Goal: Share content: Share content

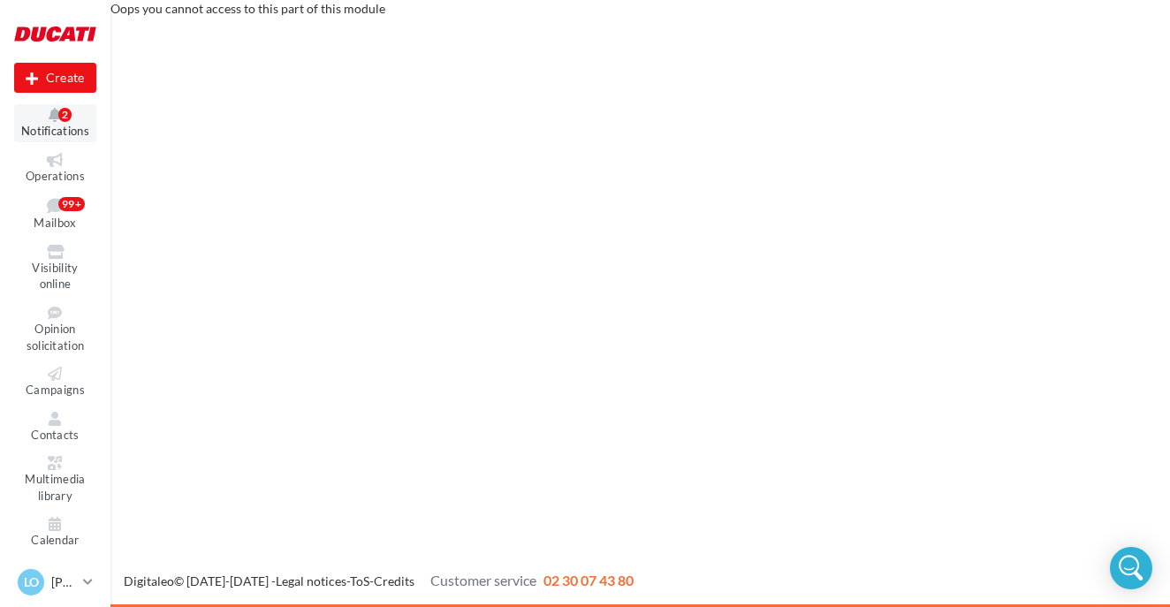
click at [53, 114] on icon at bounding box center [55, 115] width 72 height 14
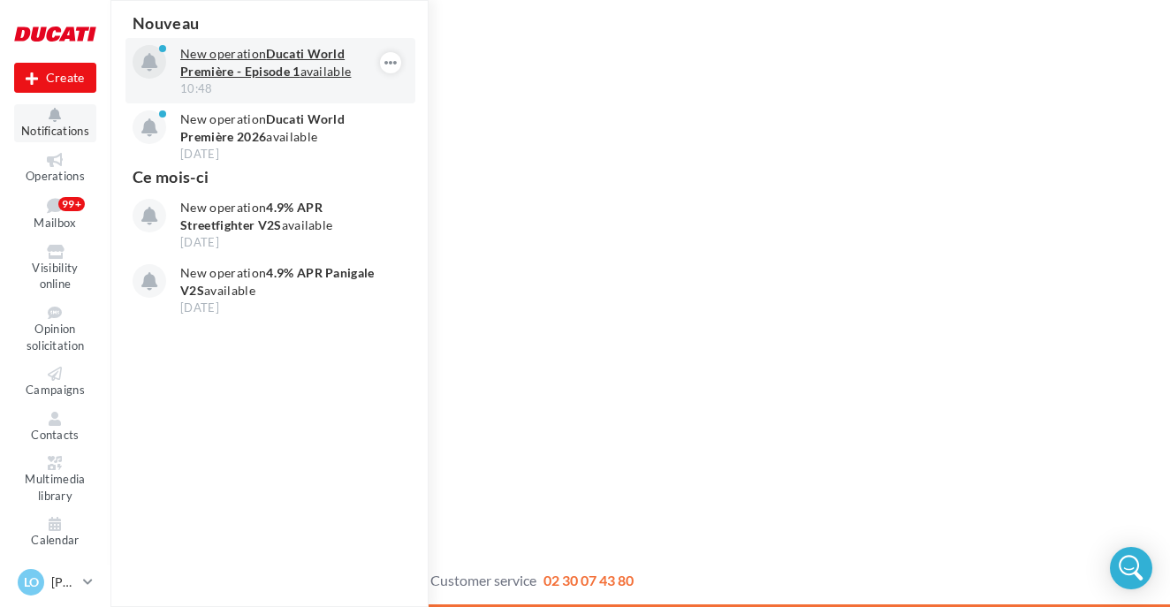
click at [256, 73] on strong "Ducati World Première - Episode 1" at bounding box center [262, 62] width 164 height 33
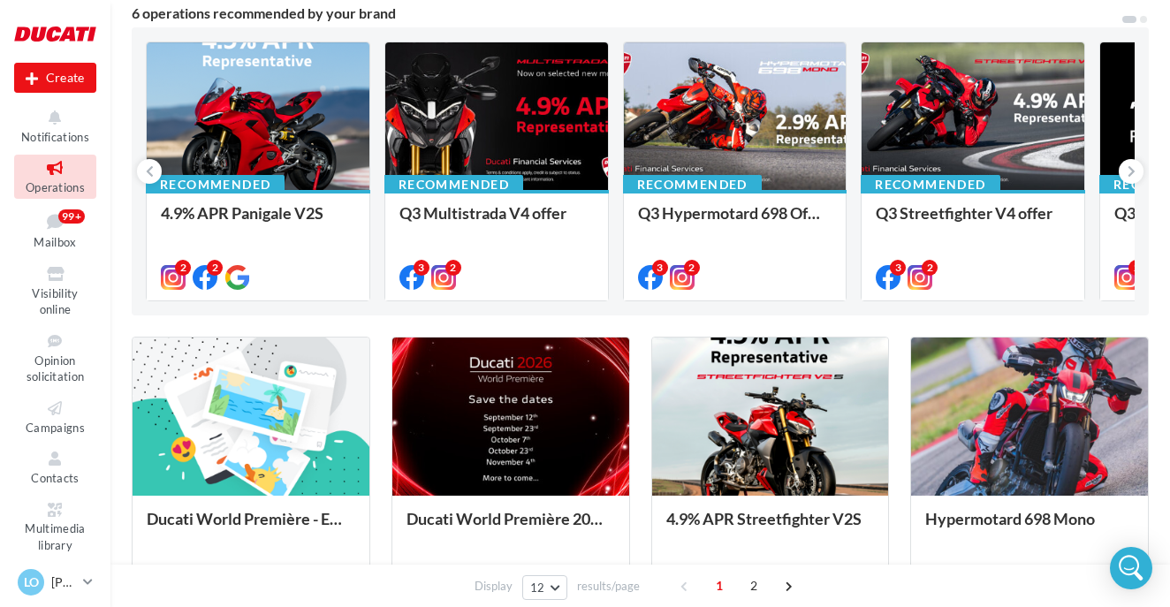
scroll to position [163, 0]
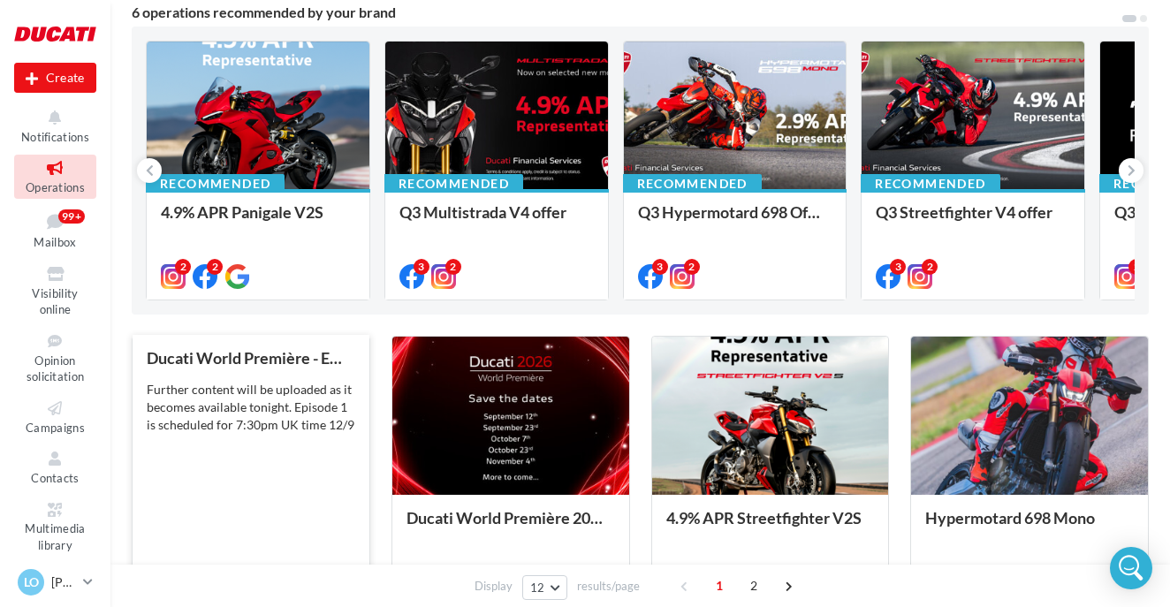
click at [237, 465] on div "Ducati World Première - Episode 1 Further content will be uploaded as it become…" at bounding box center [251, 468] width 209 height 239
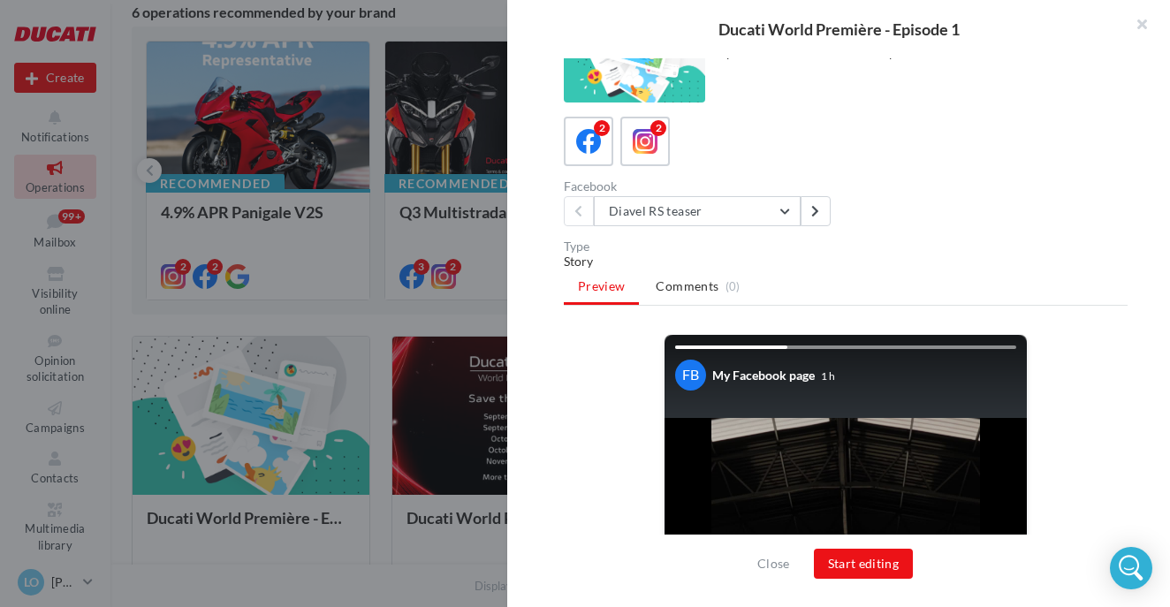
scroll to position [41, 0]
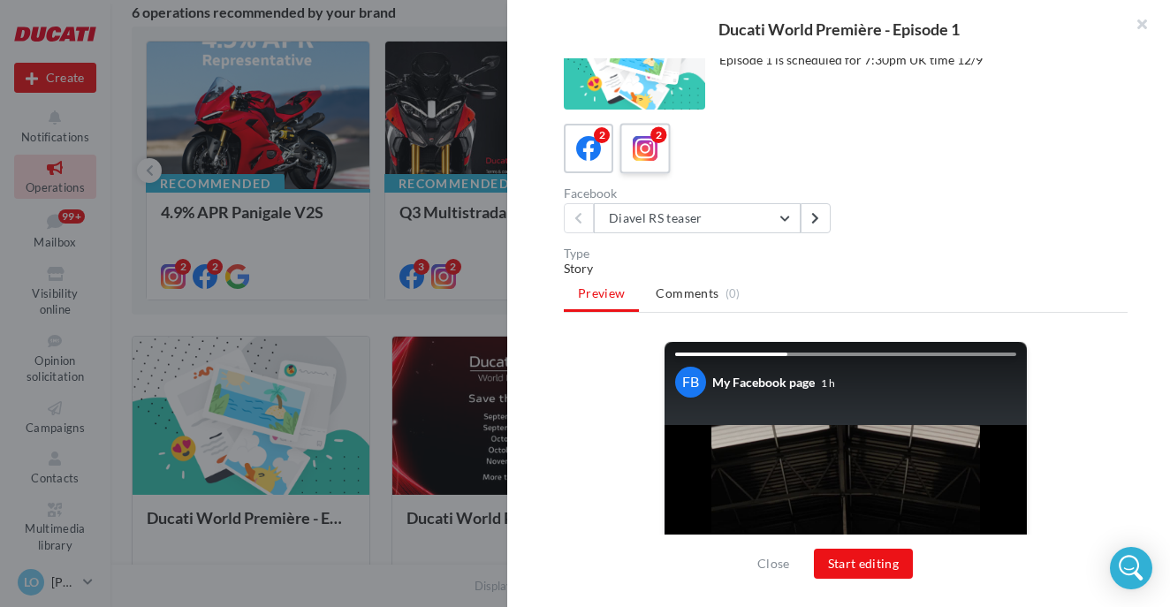
click at [643, 136] on icon at bounding box center [646, 149] width 26 height 26
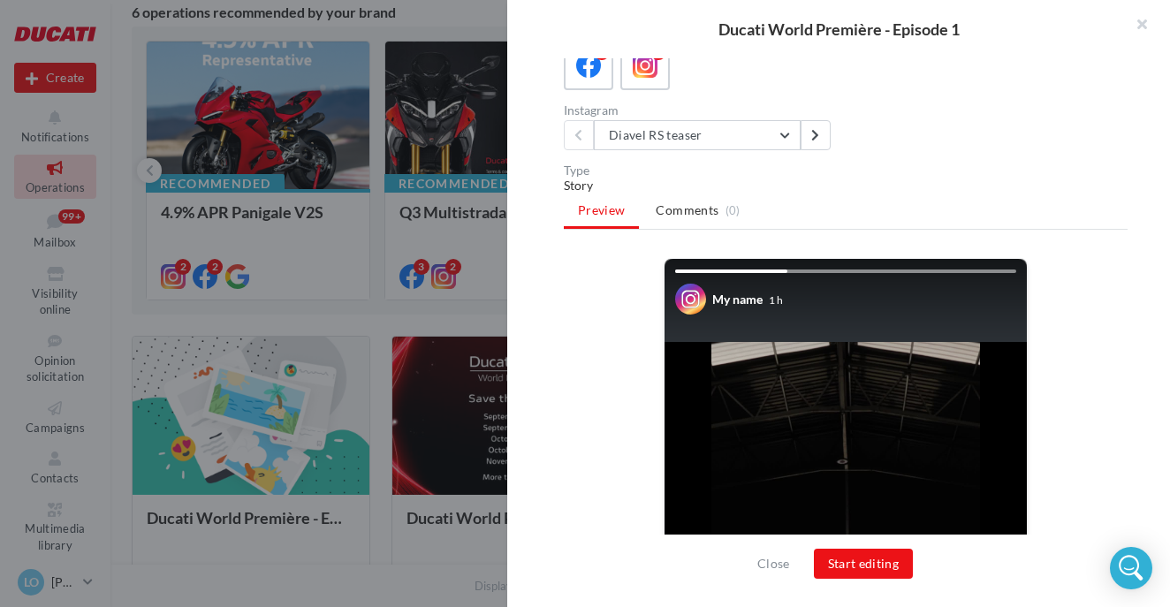
scroll to position [0, 0]
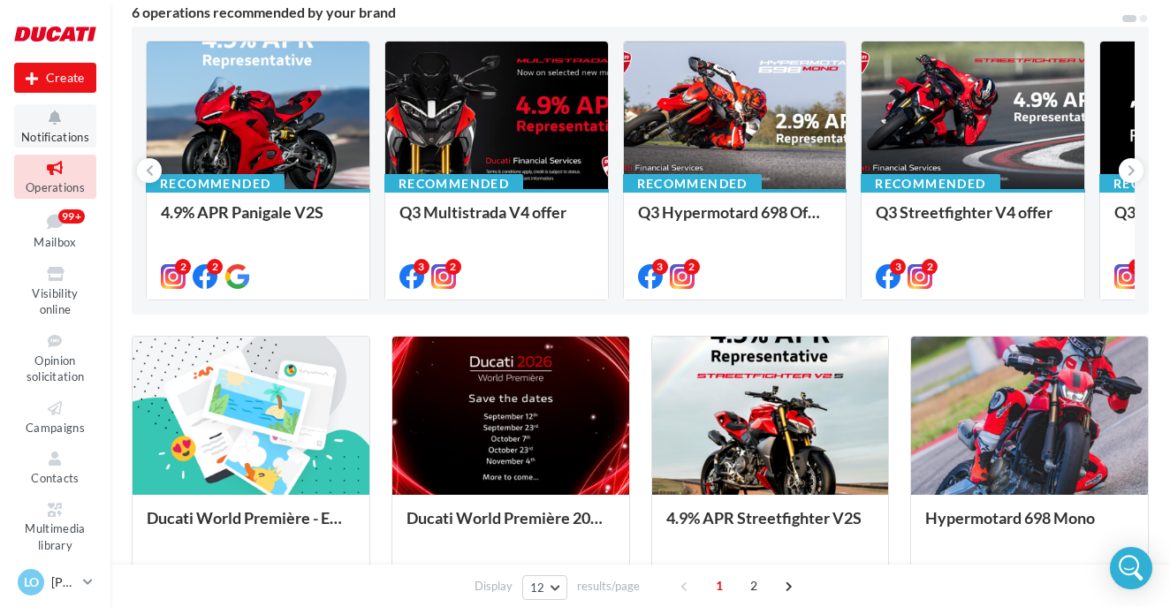
click at [64, 123] on icon at bounding box center [55, 118] width 72 height 20
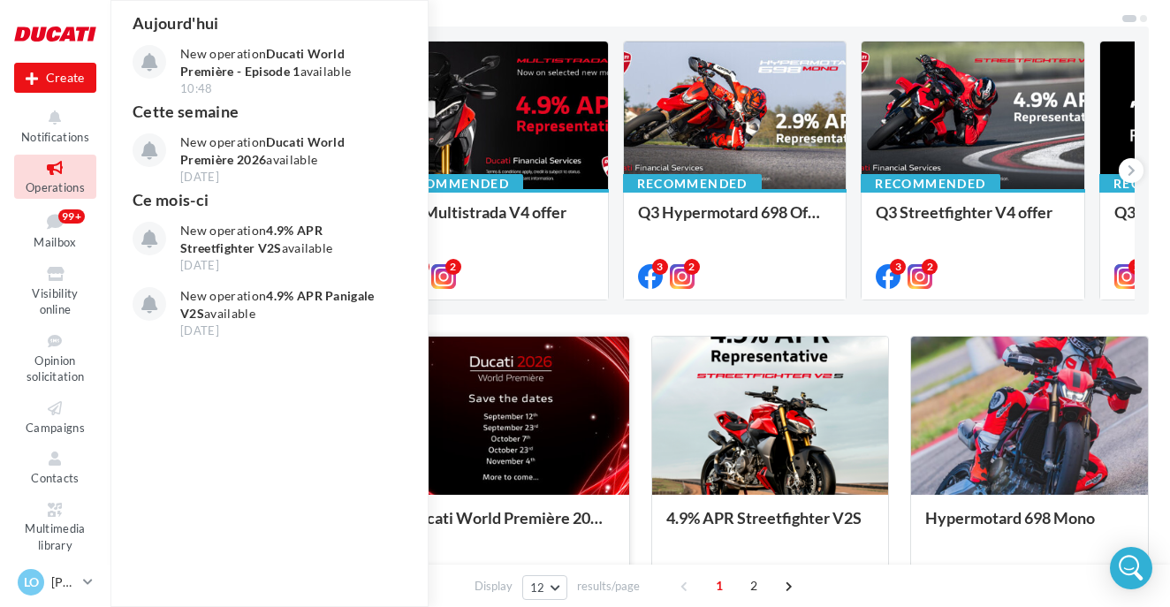
scroll to position [172, 0]
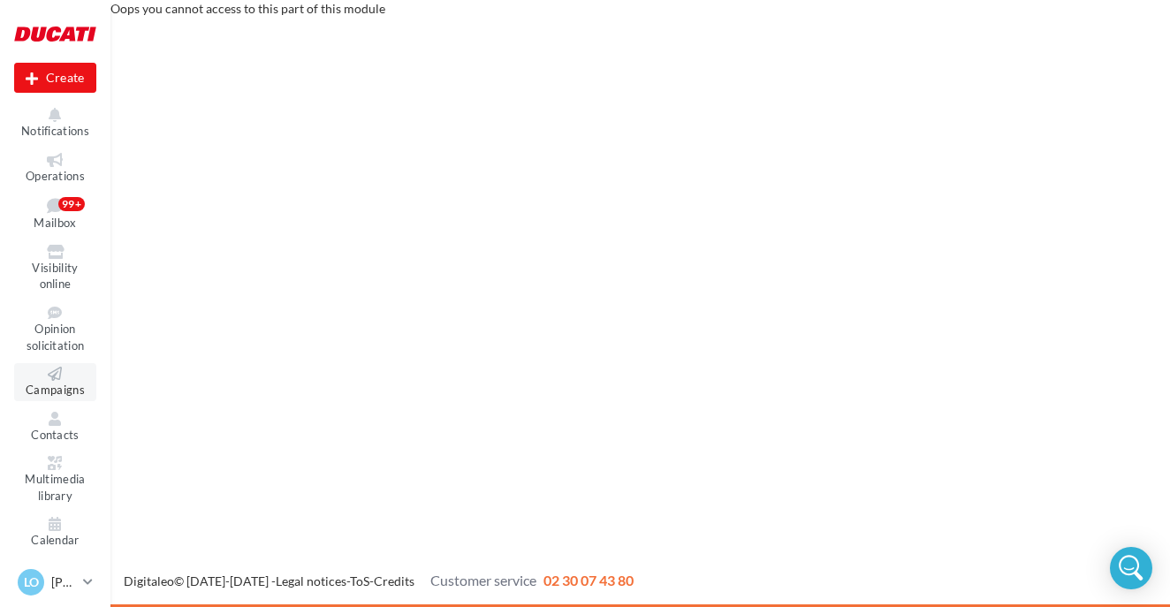
click at [63, 375] on icon at bounding box center [55, 374] width 72 height 14
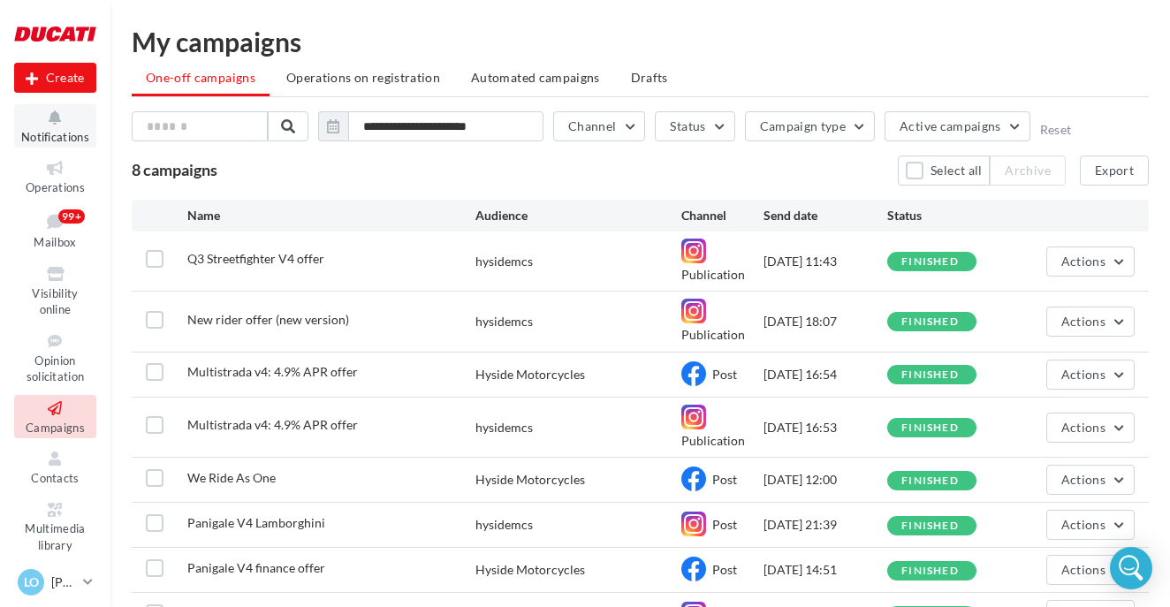
click at [59, 119] on icon at bounding box center [55, 118] width 72 height 20
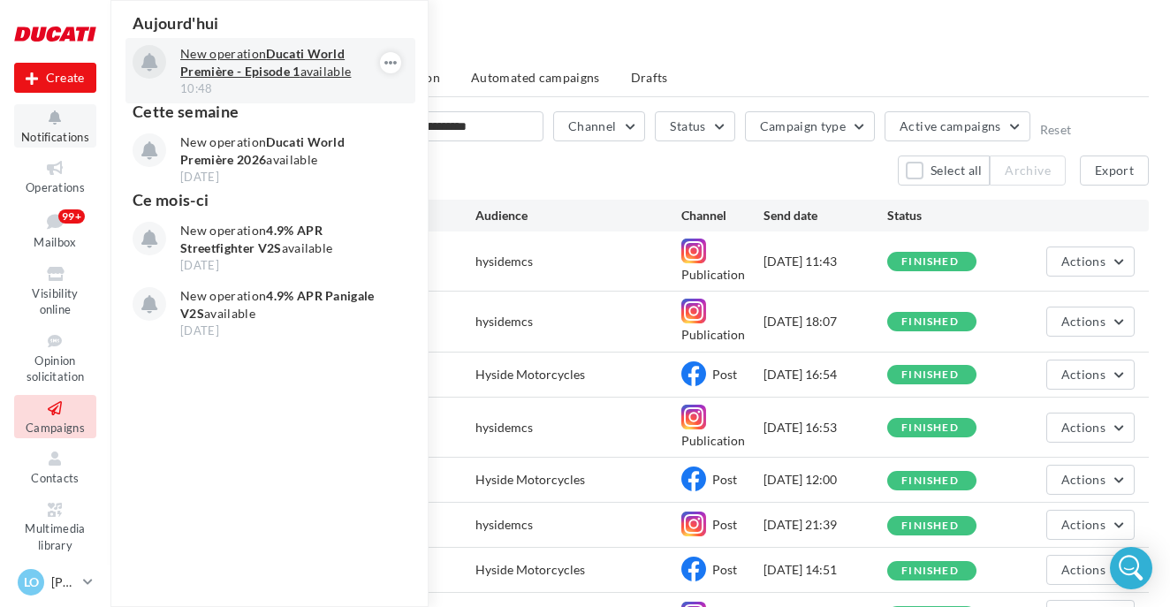
click at [304, 51] on strong "Ducati World Première - Episode 1" at bounding box center [262, 62] width 164 height 33
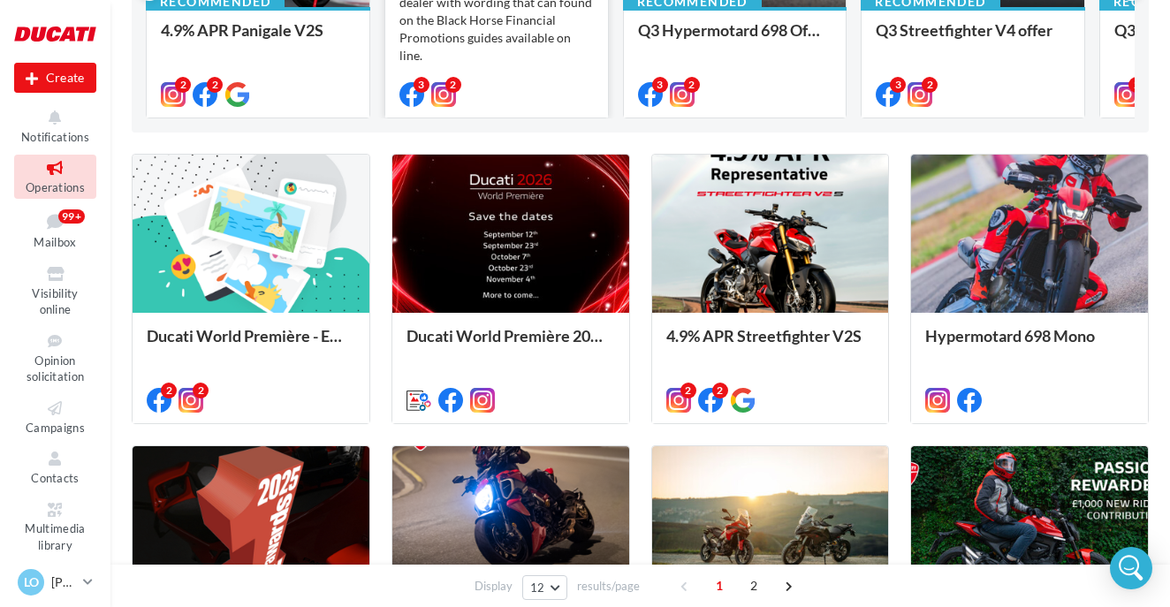
scroll to position [350, 0]
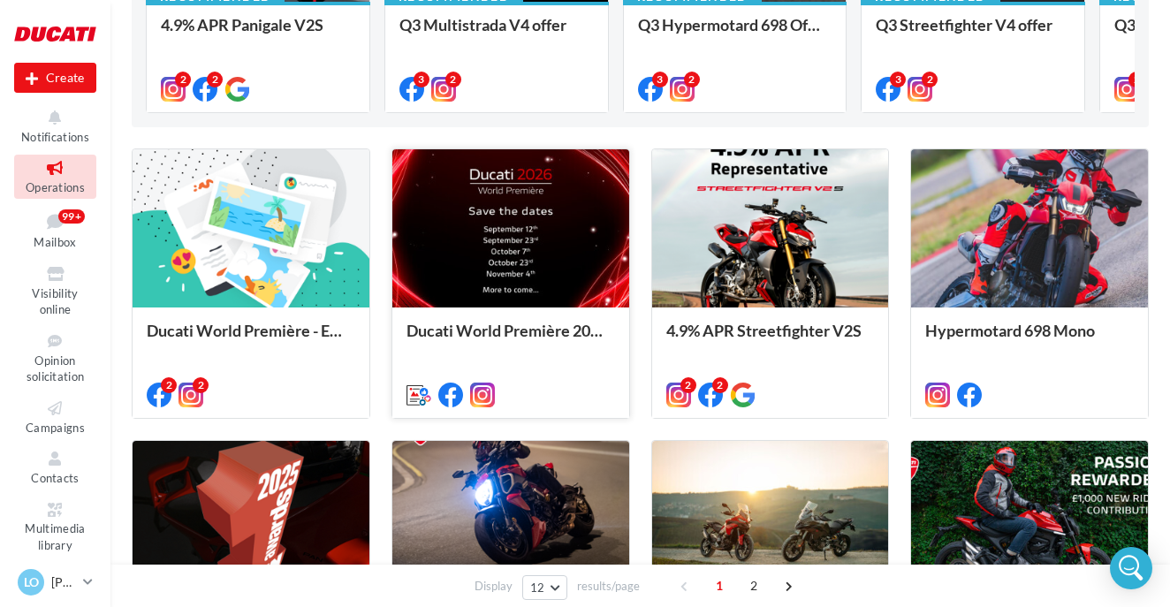
click at [494, 264] on div at bounding box center [510, 228] width 237 height 159
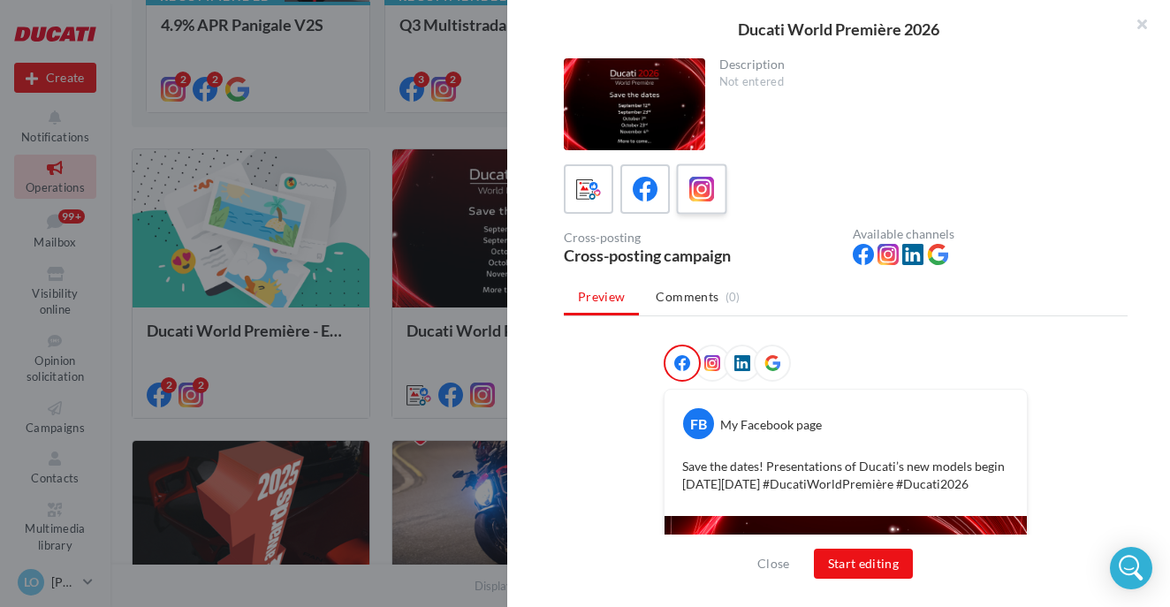
click at [707, 188] on icon at bounding box center [702, 190] width 26 height 26
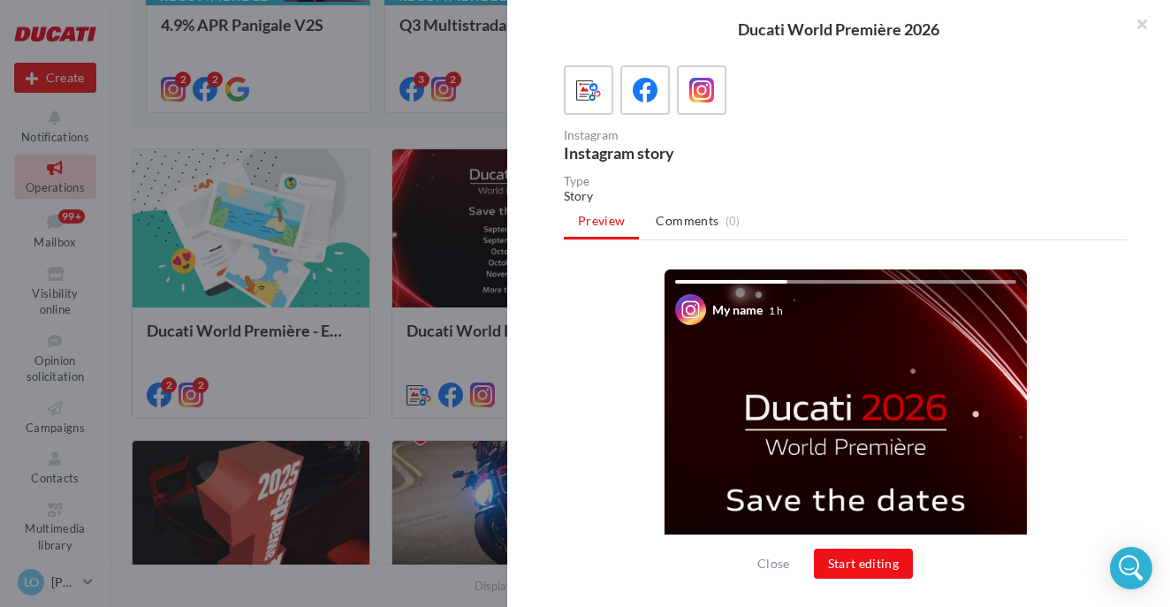
scroll to position [111, 0]
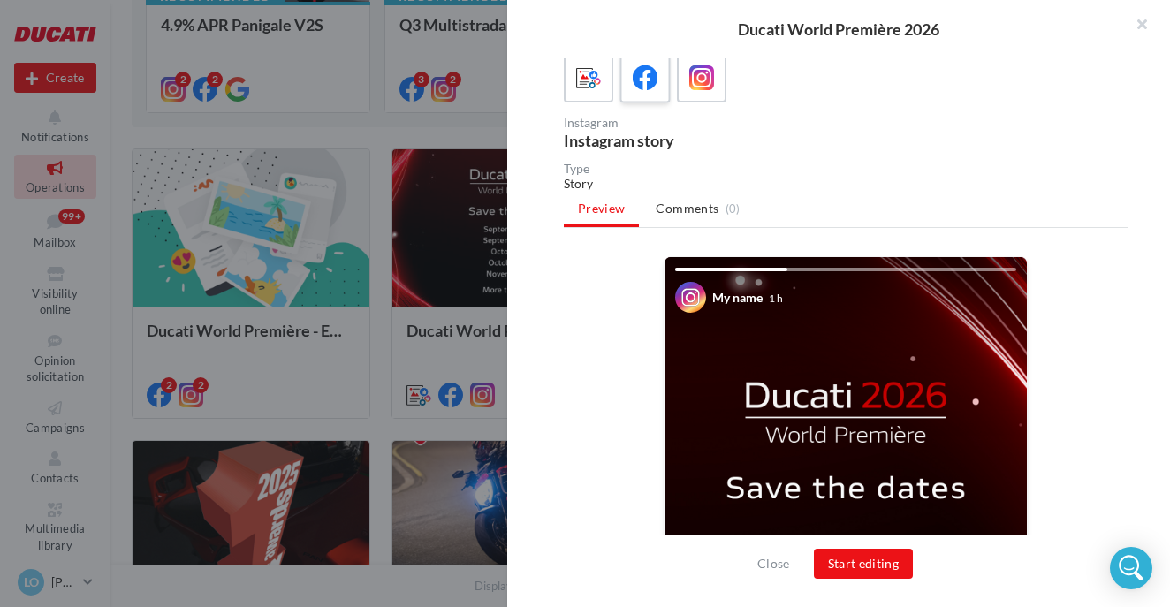
click at [647, 95] on label at bounding box center [644, 77] width 50 height 50
click at [701, 80] on icon at bounding box center [702, 78] width 26 height 26
click at [850, 556] on button "Start editing" at bounding box center [864, 564] width 100 height 30
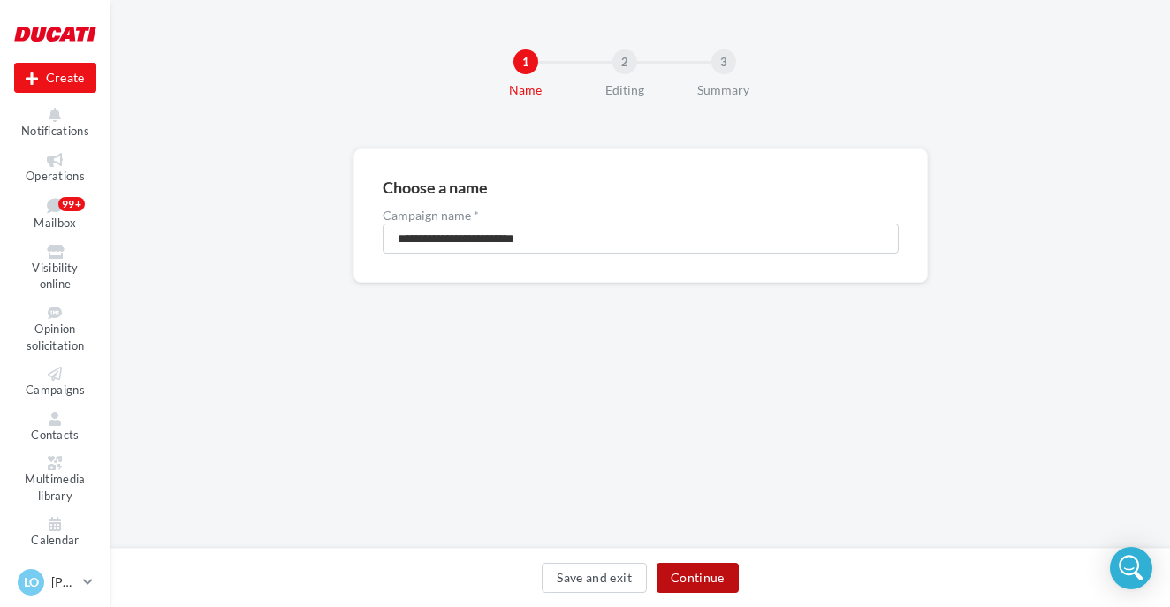
click at [704, 573] on button "Continue" at bounding box center [697, 578] width 82 height 30
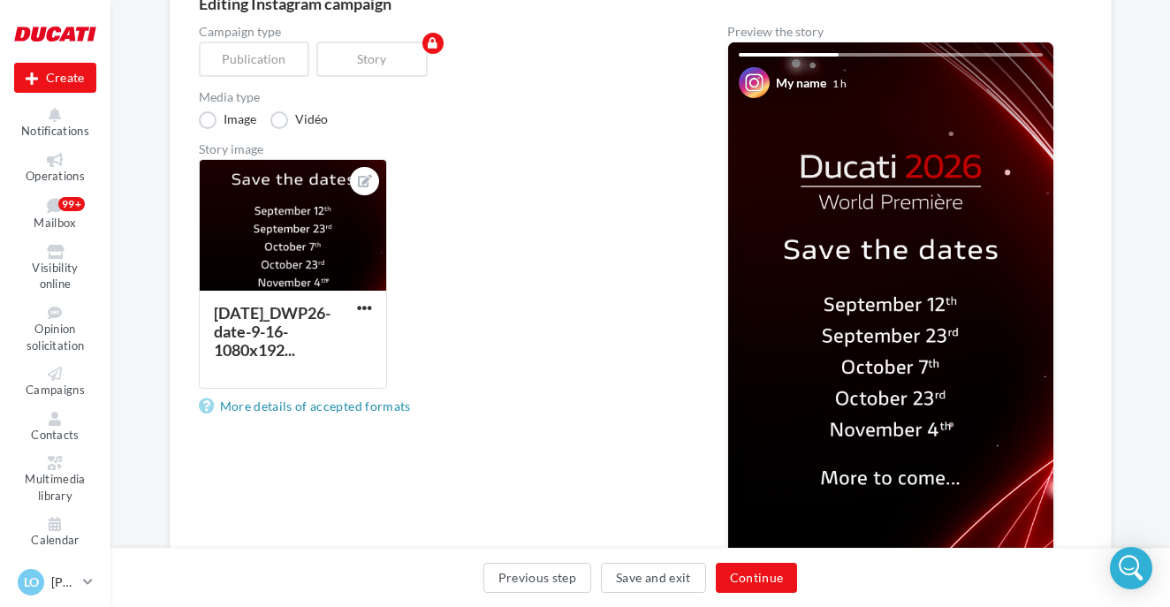
scroll to position [199, 0]
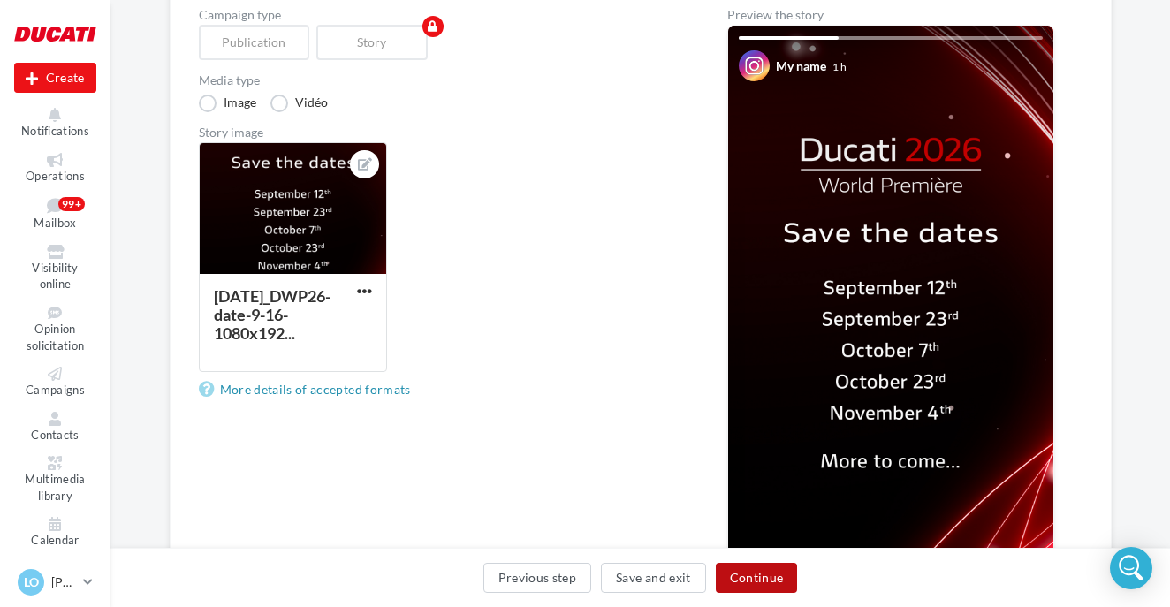
click at [754, 574] on button "Continue" at bounding box center [757, 578] width 82 height 30
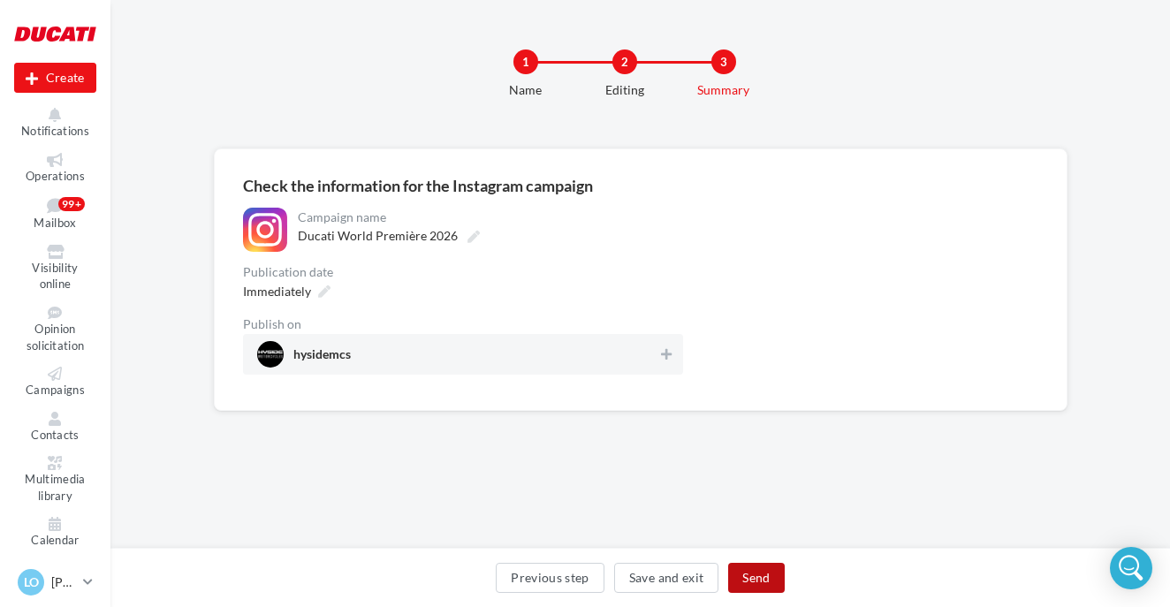
click at [758, 583] on button "Send" at bounding box center [756, 578] width 56 height 30
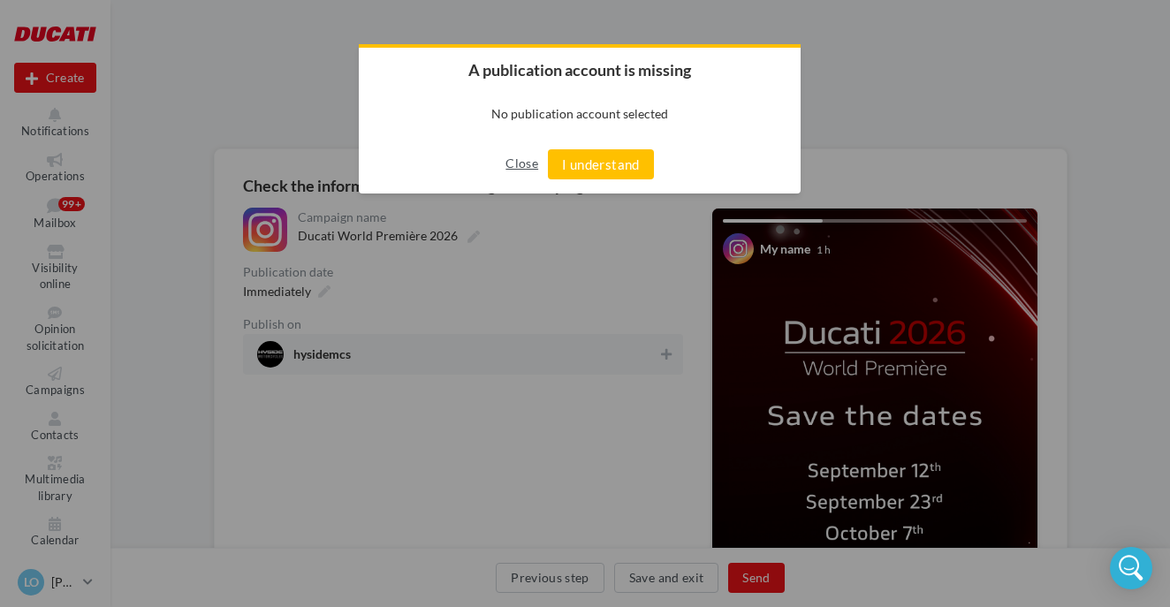
click at [517, 153] on button "Close" at bounding box center [521, 163] width 33 height 28
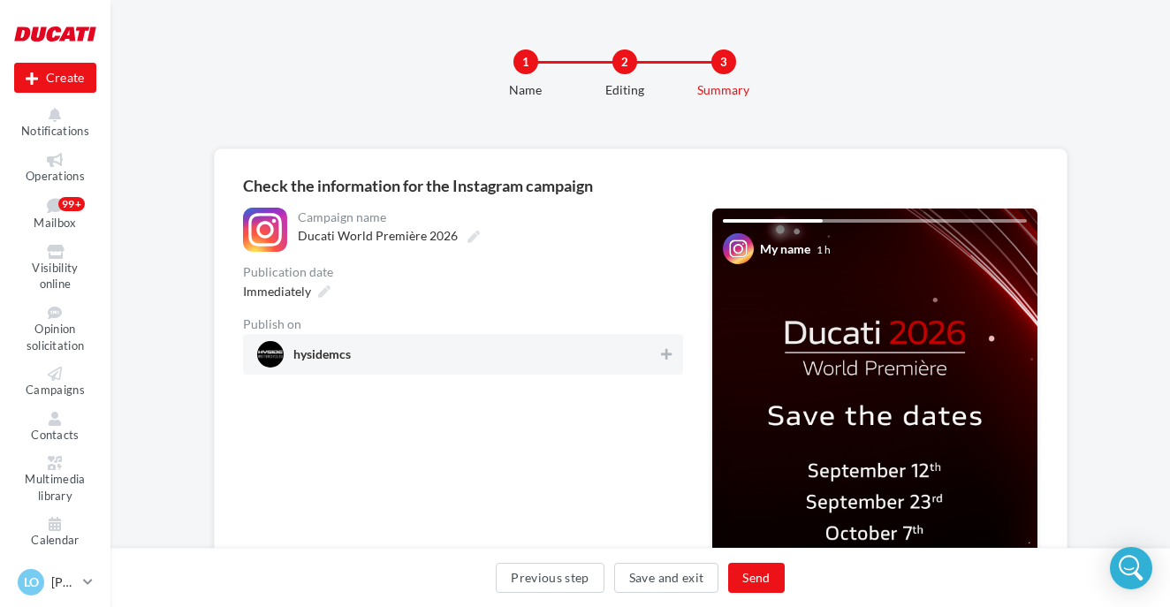
click at [572, 369] on div "hysidemcs" at bounding box center [463, 354] width 440 height 41
click at [762, 574] on button "Send" at bounding box center [756, 578] width 56 height 30
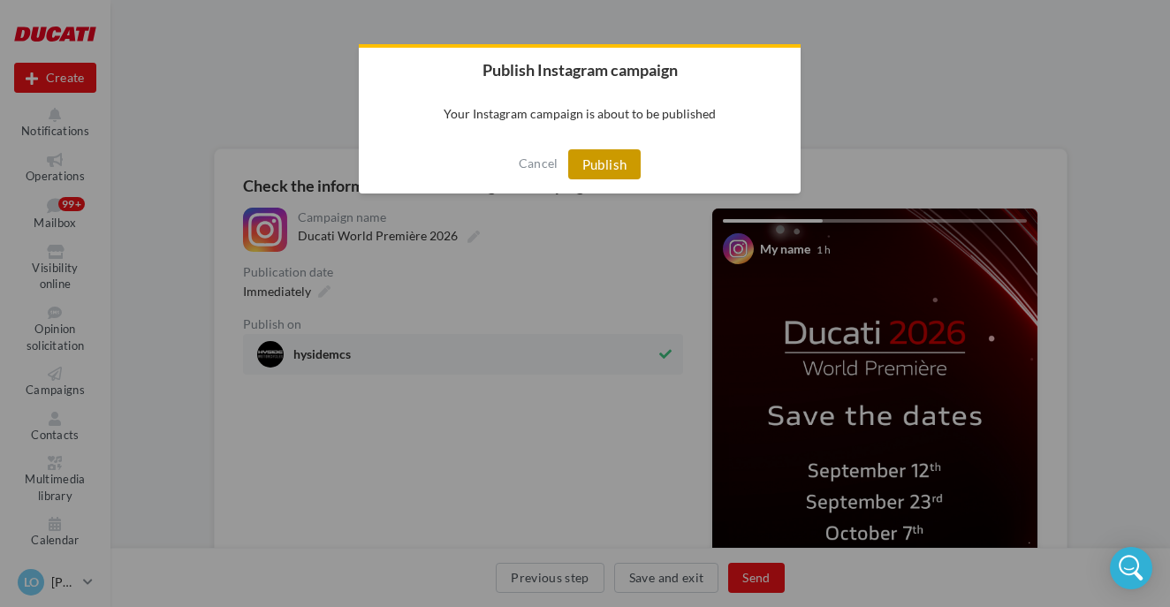
click at [616, 173] on button "Publish" at bounding box center [604, 164] width 73 height 30
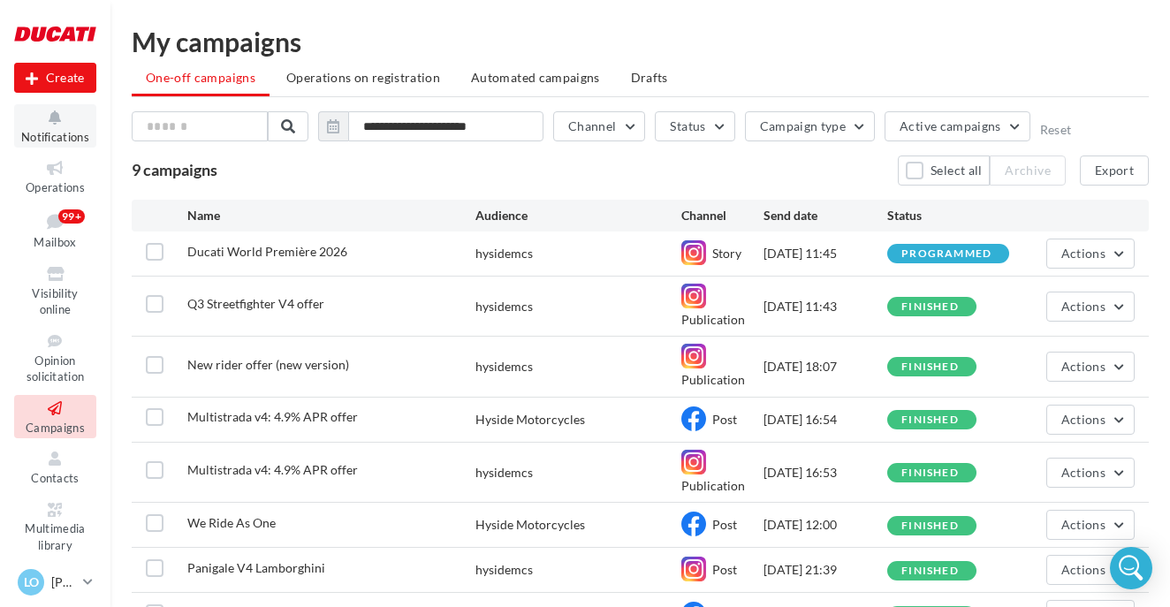
click at [68, 132] on span "Notifications" at bounding box center [55, 137] width 68 height 14
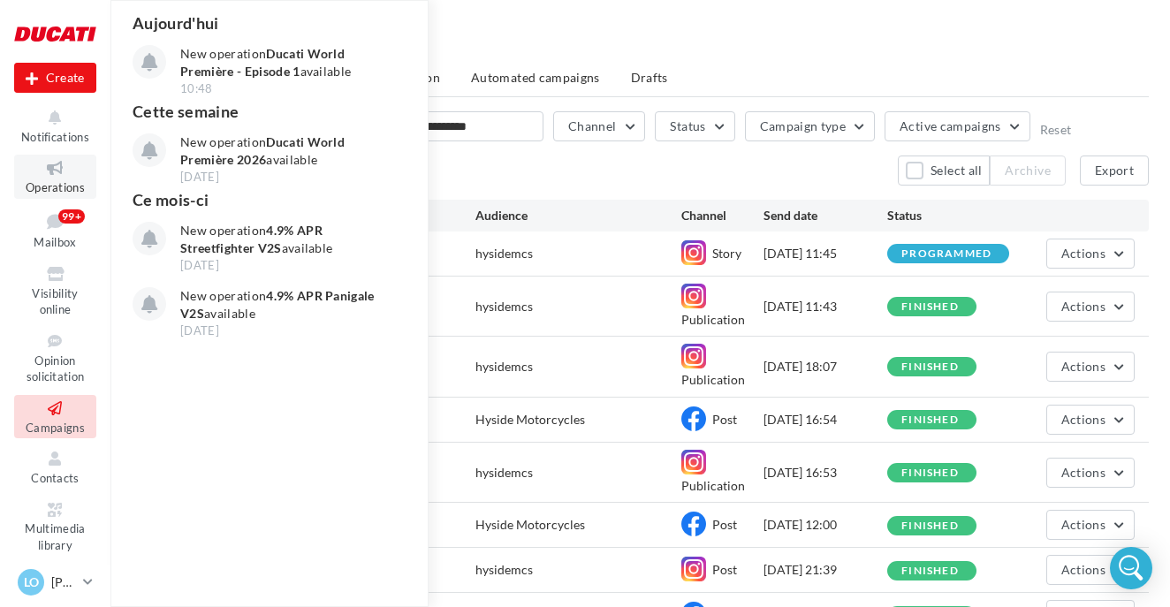
click at [78, 172] on icon at bounding box center [55, 168] width 72 height 20
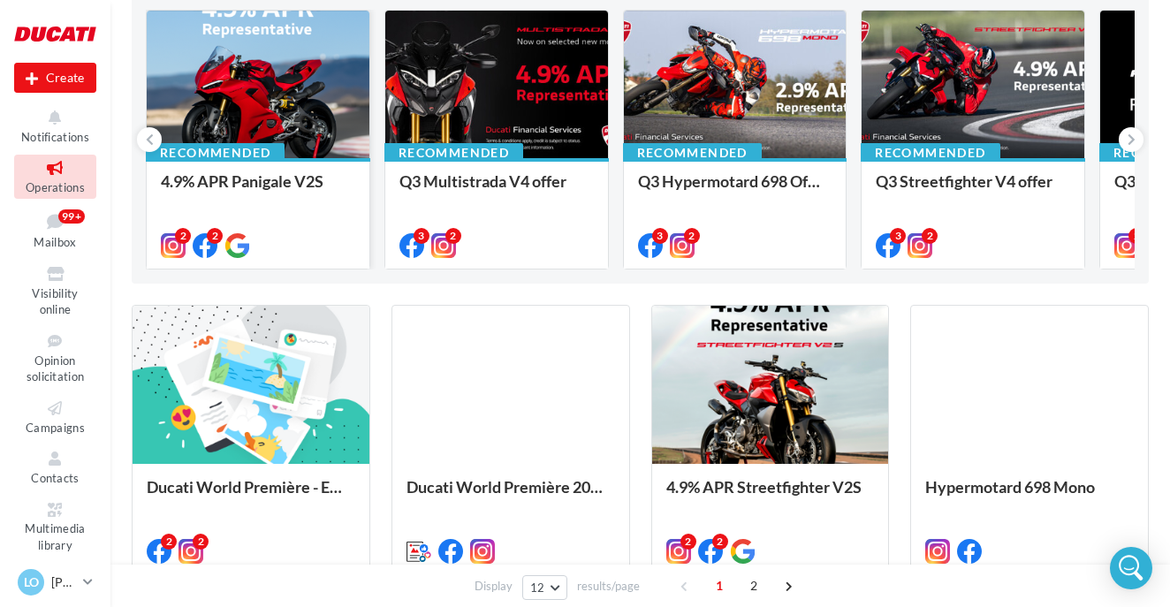
scroll to position [281, 0]
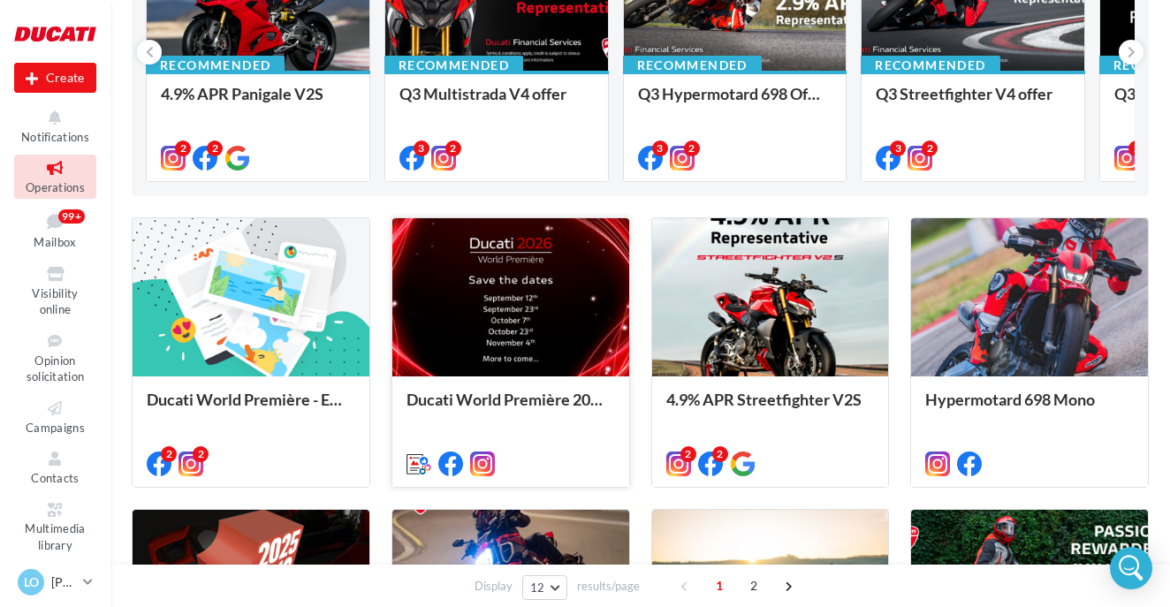
click at [444, 313] on div at bounding box center [510, 297] width 237 height 159
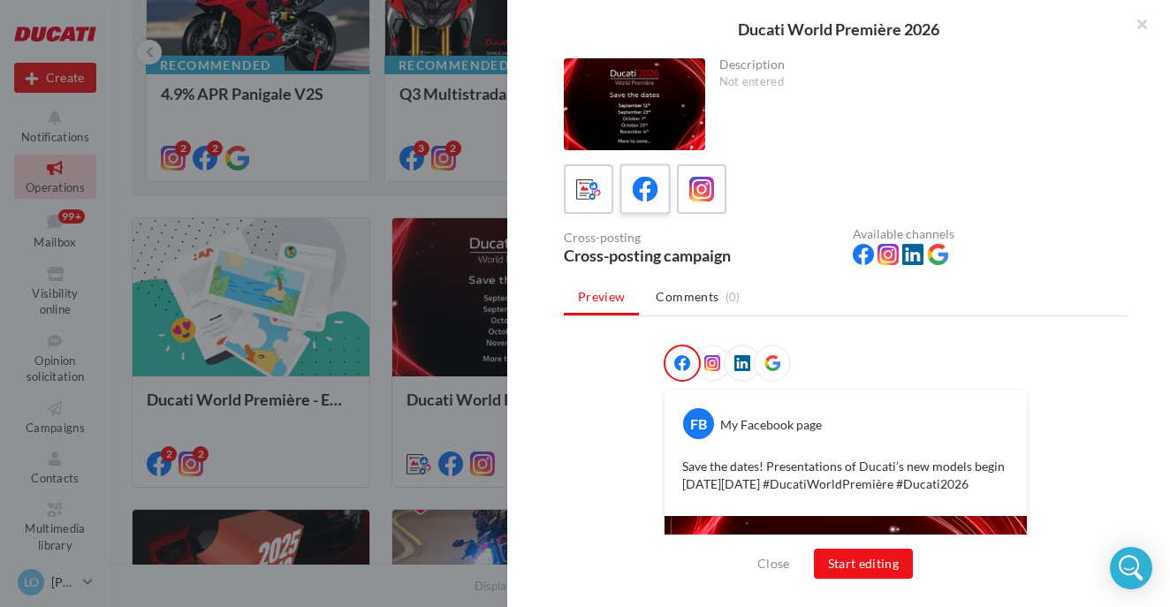
click at [642, 197] on icon at bounding box center [646, 190] width 26 height 26
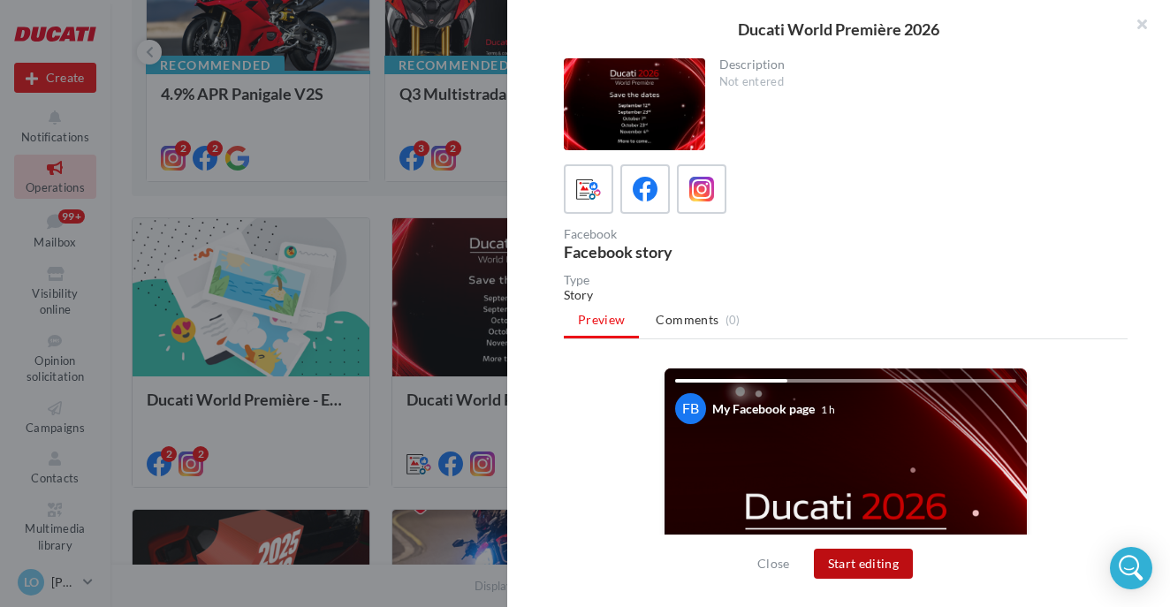
click at [854, 559] on button "Start editing" at bounding box center [864, 564] width 100 height 30
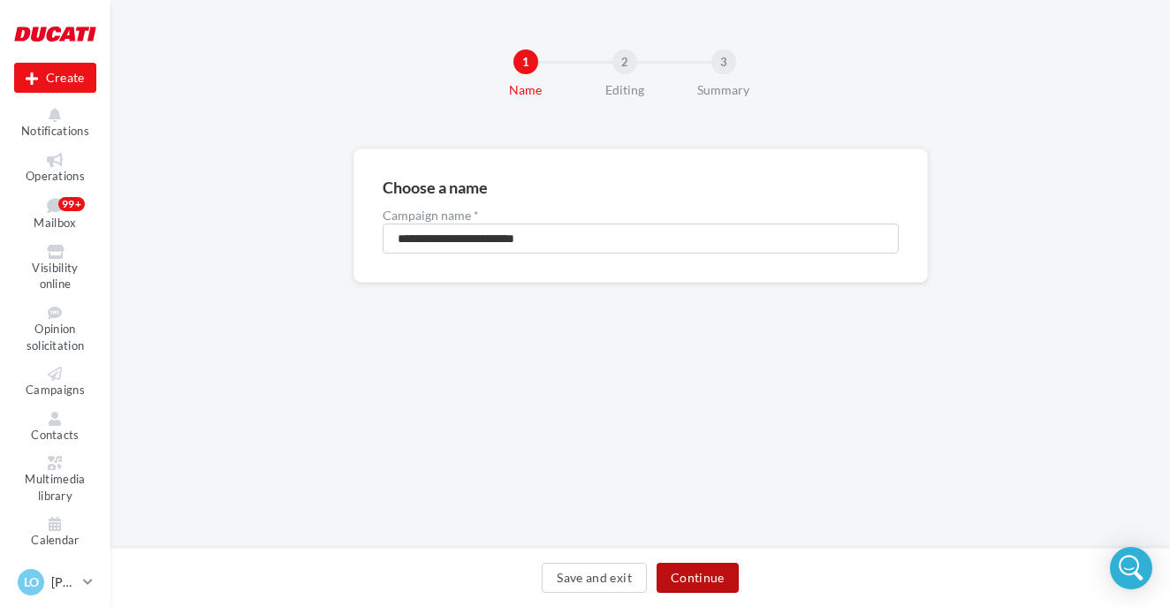
click at [710, 575] on button "Continue" at bounding box center [697, 578] width 82 height 30
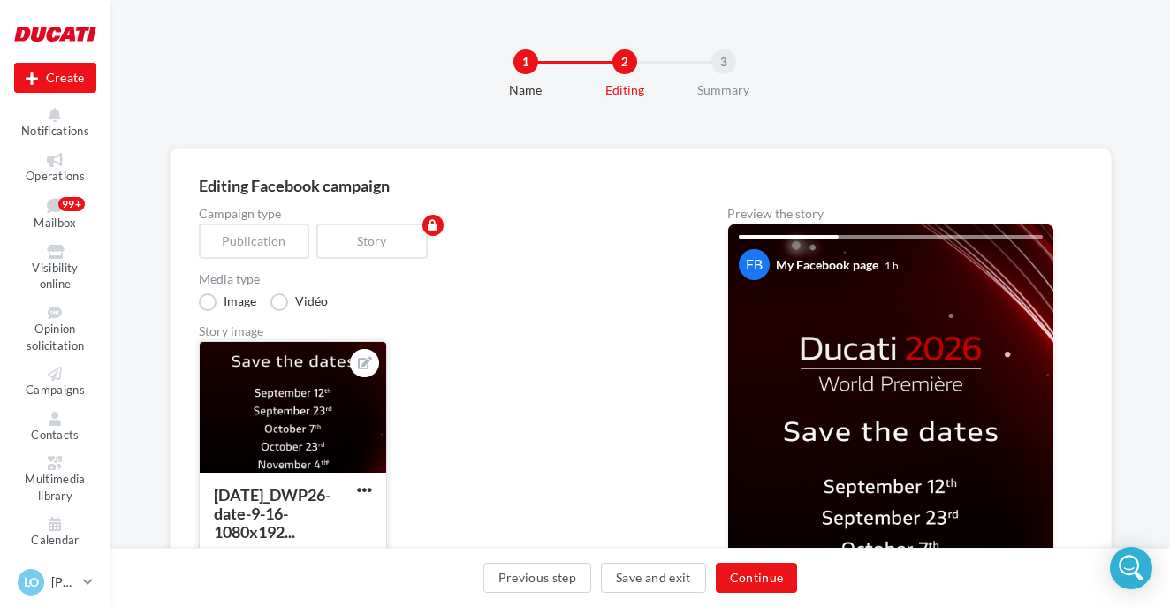
click at [362, 392] on div at bounding box center [293, 408] width 186 height 133
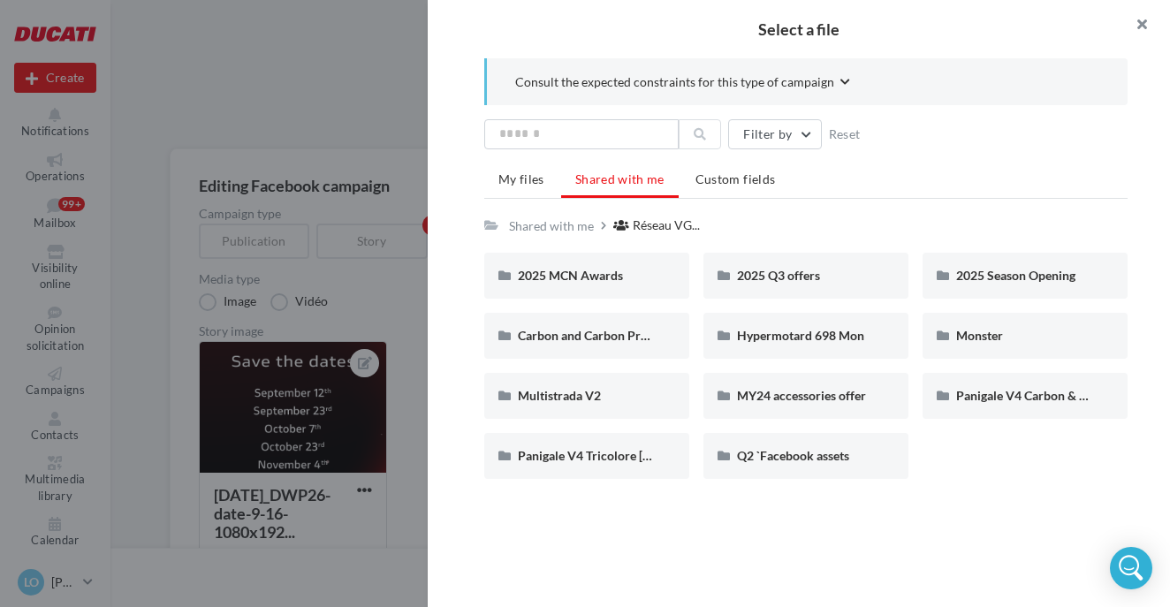
click at [1145, 19] on button "button" at bounding box center [1134, 26] width 71 height 53
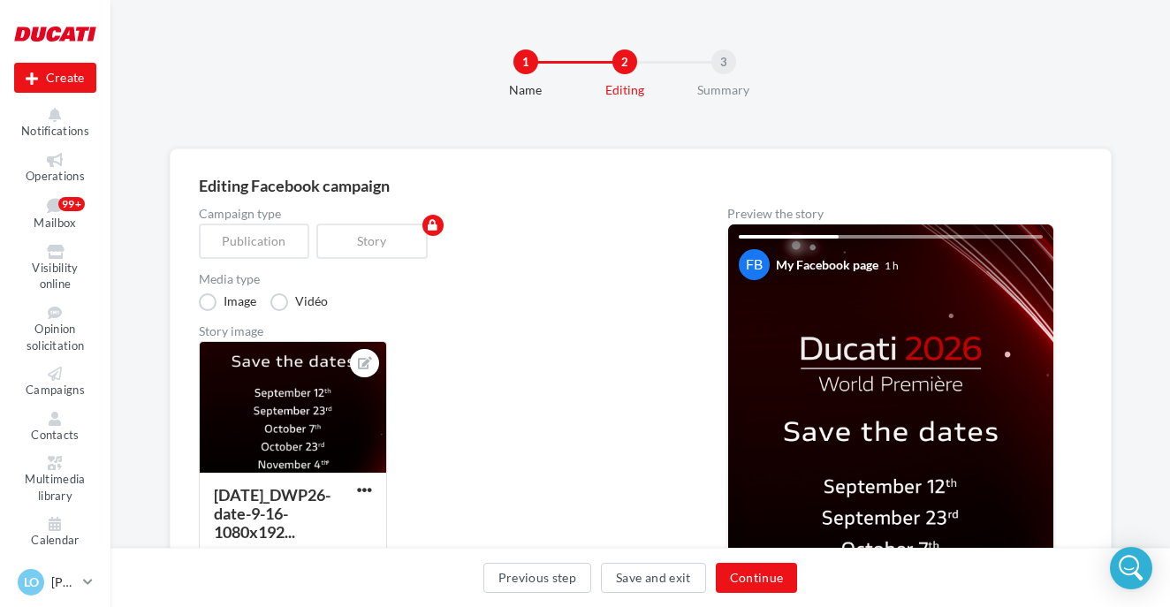
click at [765, 562] on div "Previous step Save and exit Continue" at bounding box center [639, 577] width 1059 height 59
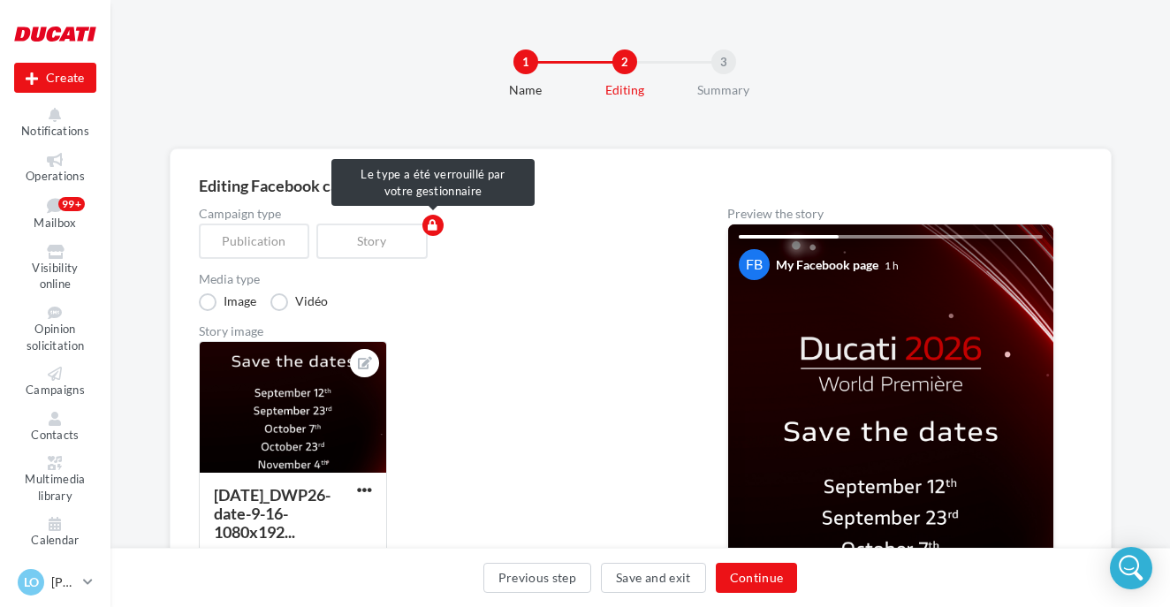
click at [268, 244] on div "Publication" at bounding box center [258, 241] width 118 height 35
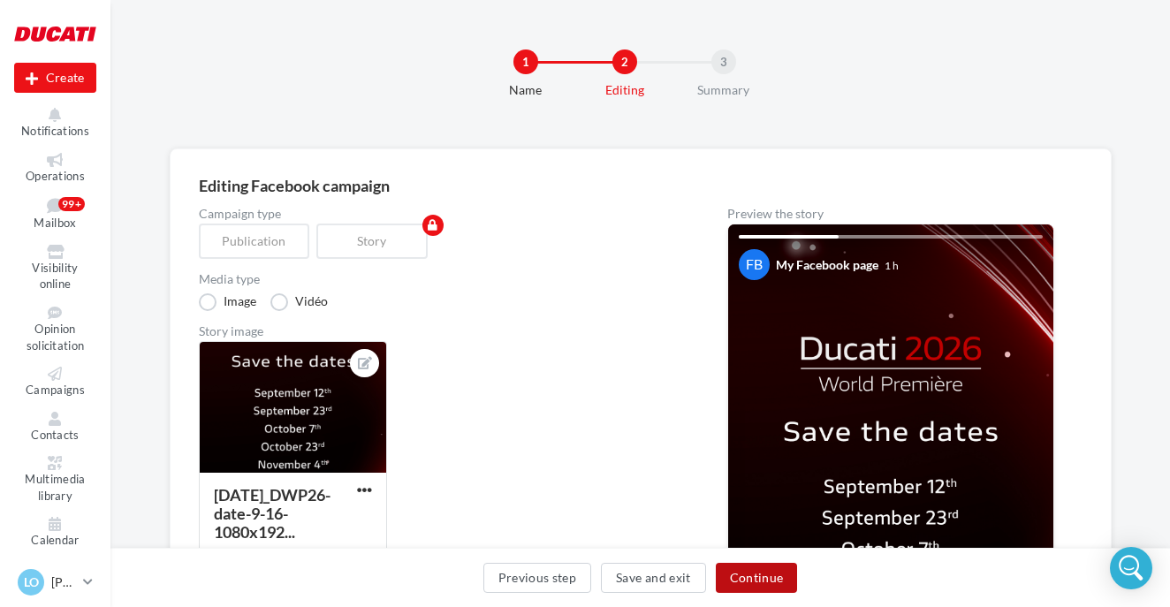
click at [755, 580] on button "Continue" at bounding box center [757, 578] width 82 height 30
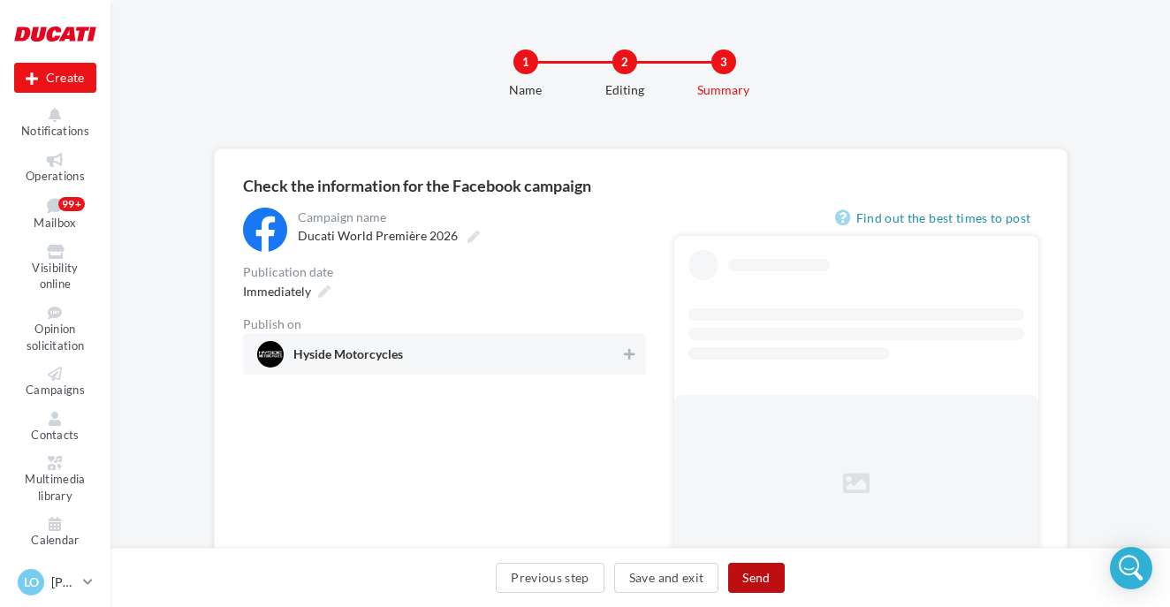
click at [754, 580] on button "Send" at bounding box center [756, 578] width 56 height 30
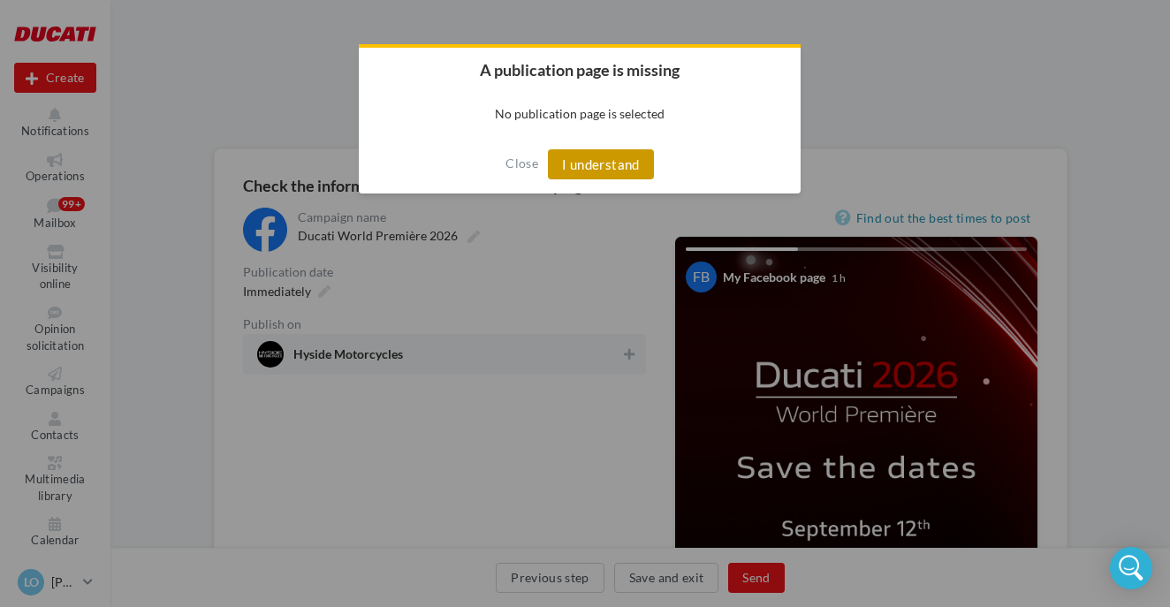
click at [598, 175] on button "I understand" at bounding box center [601, 164] width 106 height 30
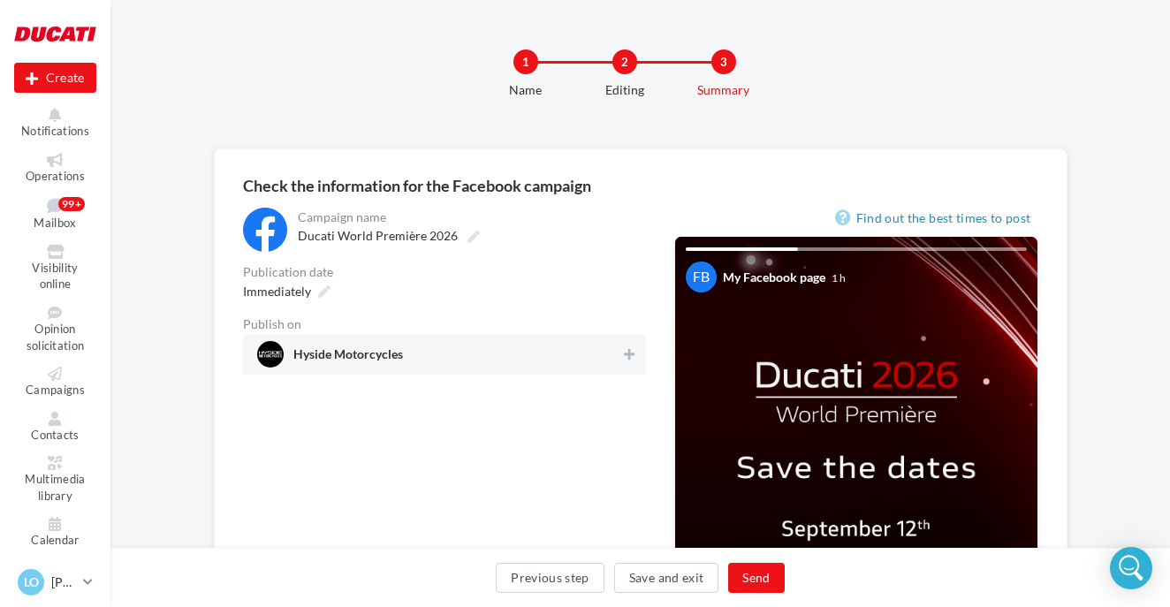
click at [602, 349] on span "Hyside Motorcycles" at bounding box center [439, 354] width 364 height 27
click at [760, 576] on button "Send" at bounding box center [756, 578] width 56 height 30
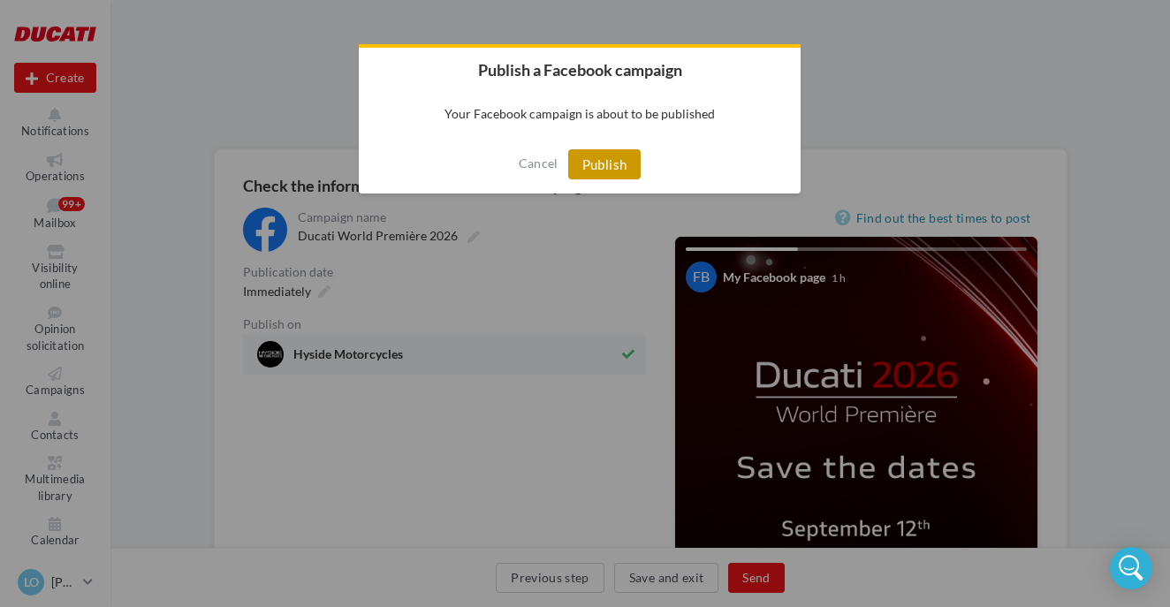
click at [626, 170] on button "Publish" at bounding box center [604, 164] width 73 height 30
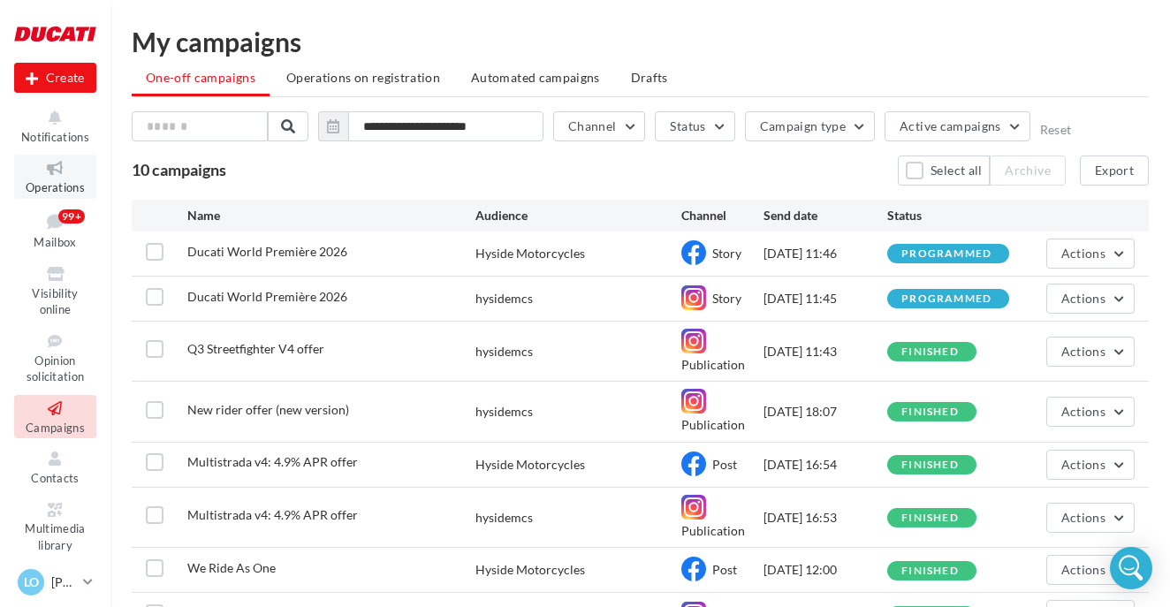
click at [69, 166] on icon at bounding box center [55, 168] width 72 height 20
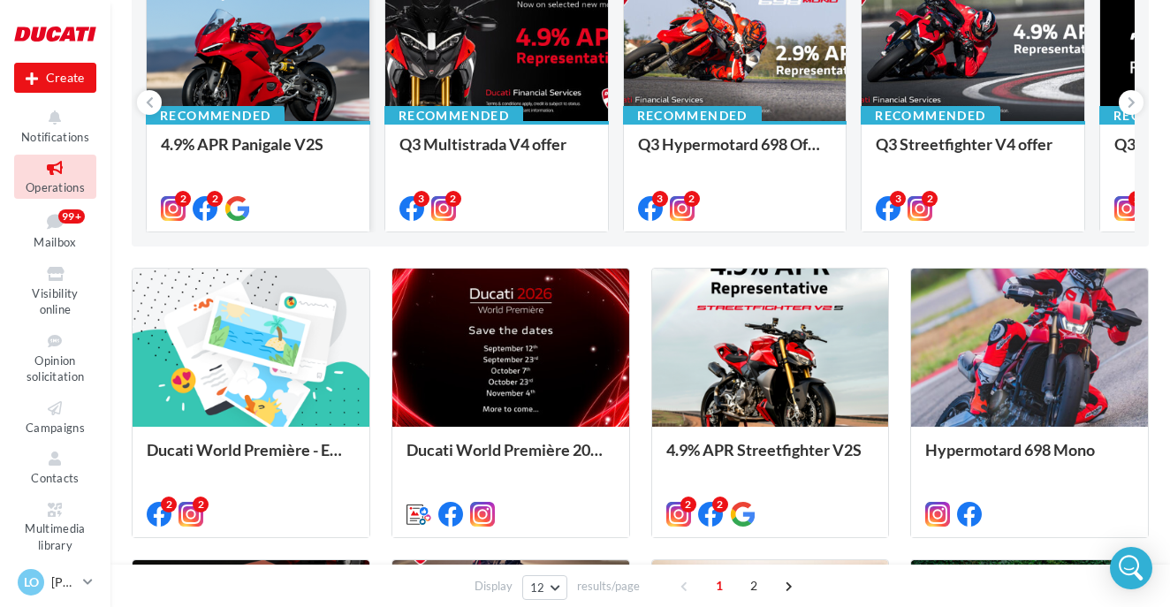
scroll to position [233, 0]
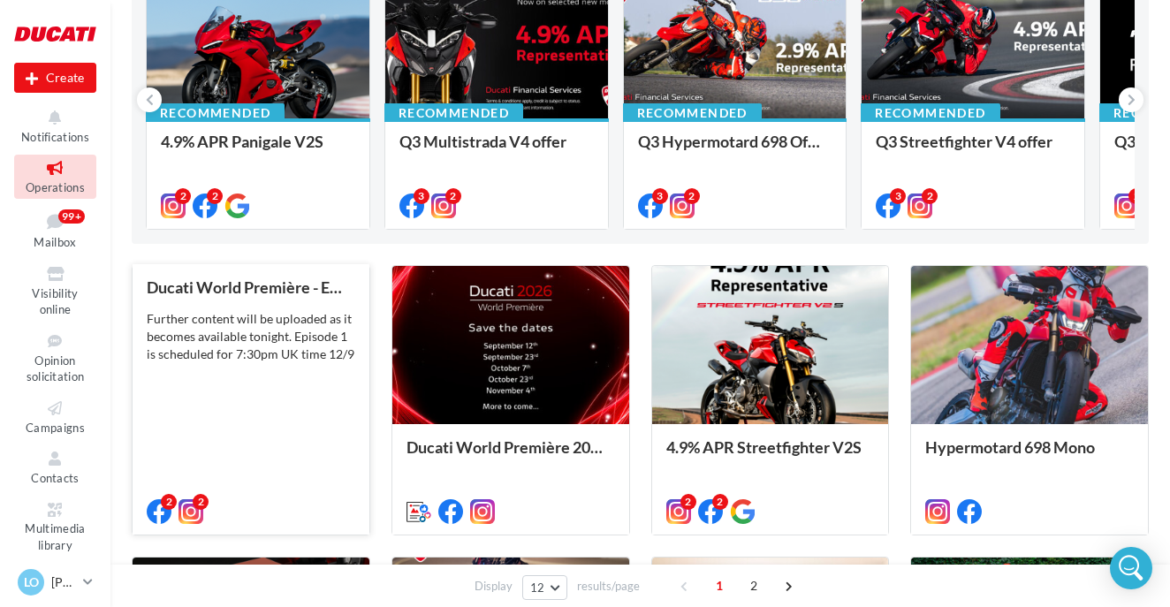
click at [232, 343] on div "Further content will be uploaded as it becomes available tonight. Episode 1 is …" at bounding box center [251, 336] width 209 height 53
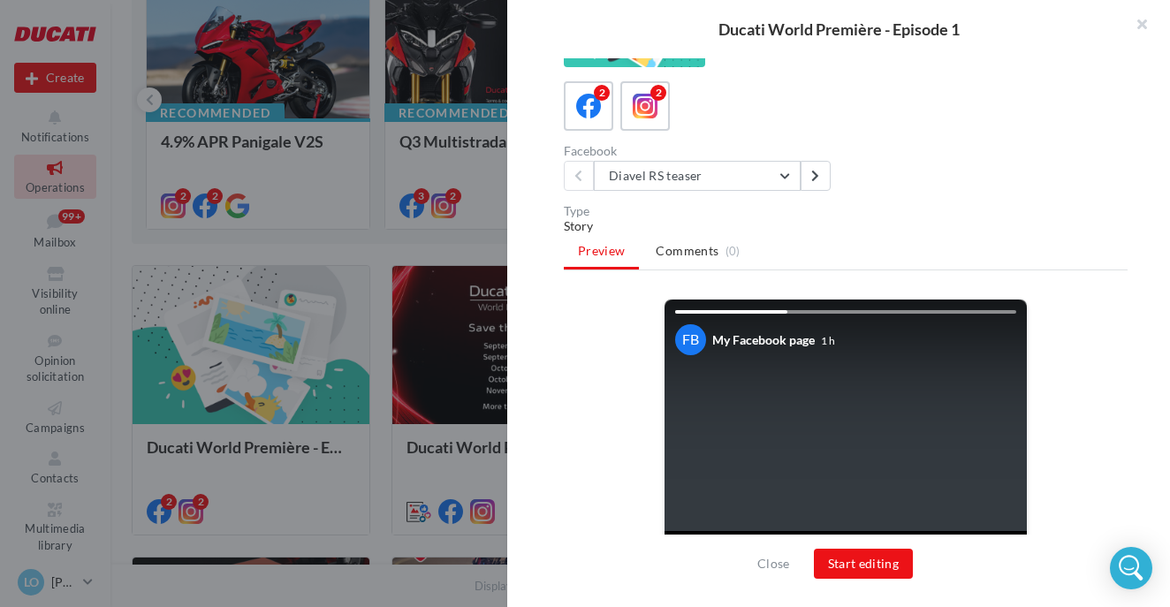
scroll to position [86, 0]
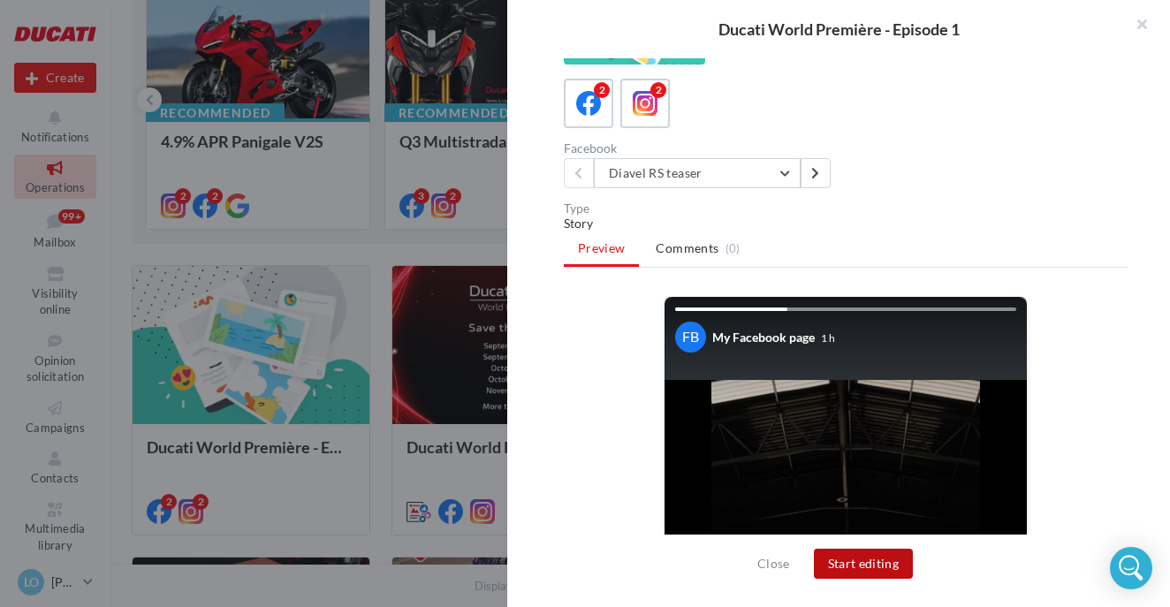
click at [839, 554] on button "Start editing" at bounding box center [864, 564] width 100 height 30
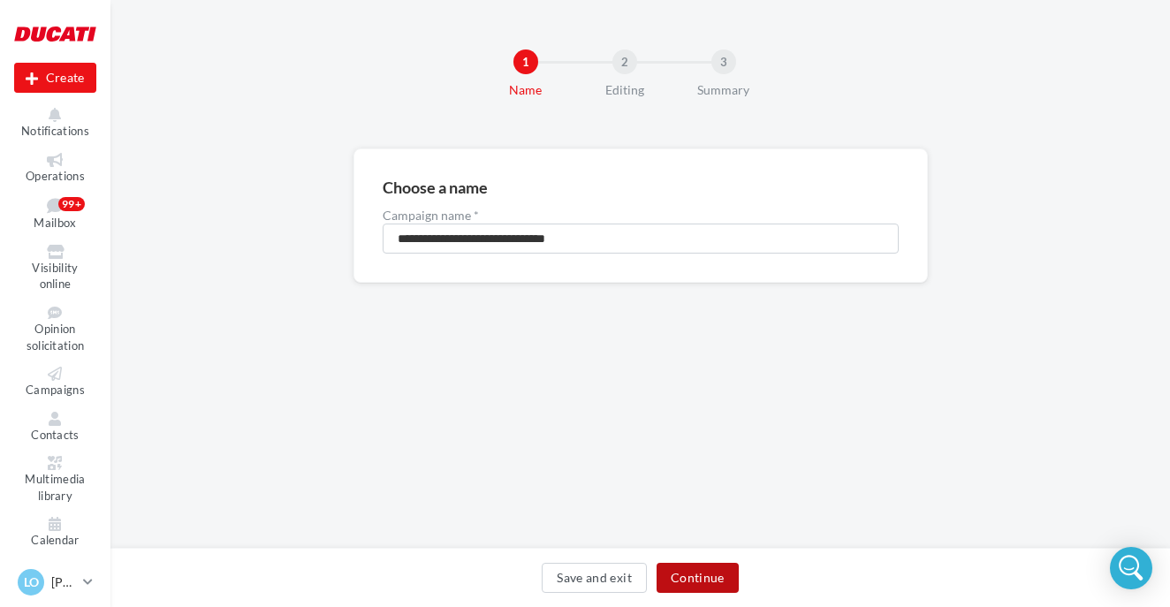
click at [671, 573] on button "Continue" at bounding box center [697, 578] width 82 height 30
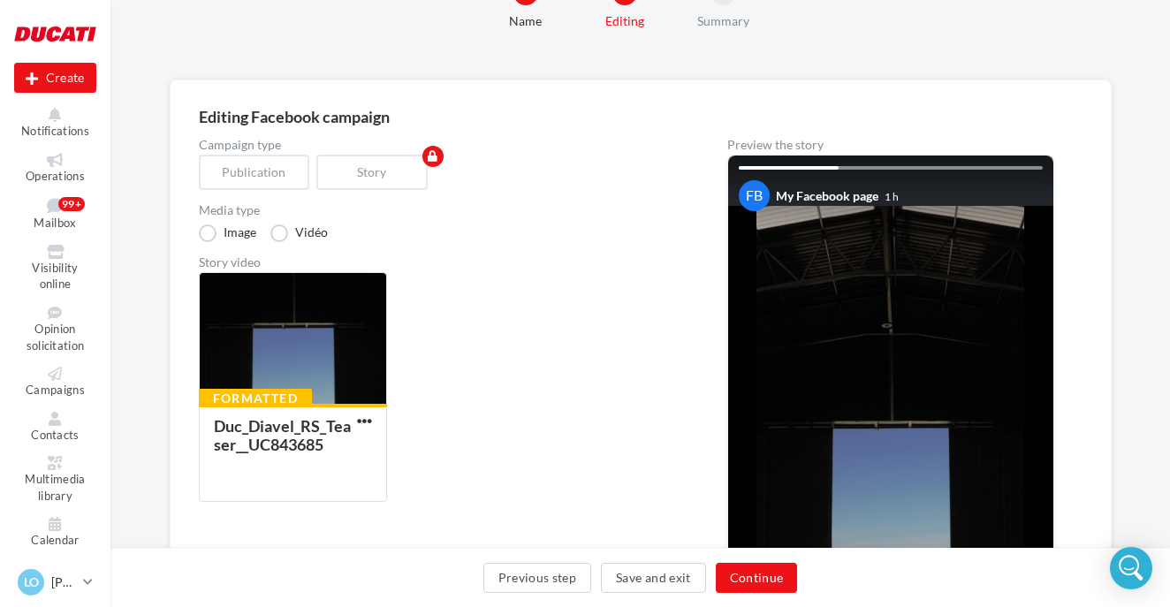
scroll to position [132, 0]
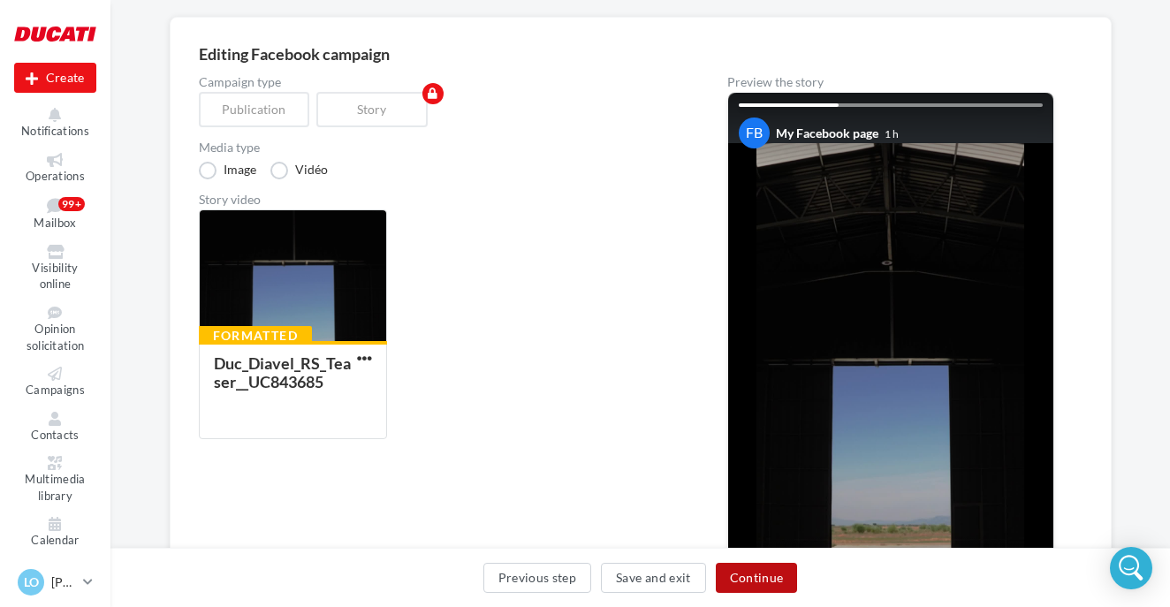
click at [744, 585] on button "Continue" at bounding box center [757, 578] width 82 height 30
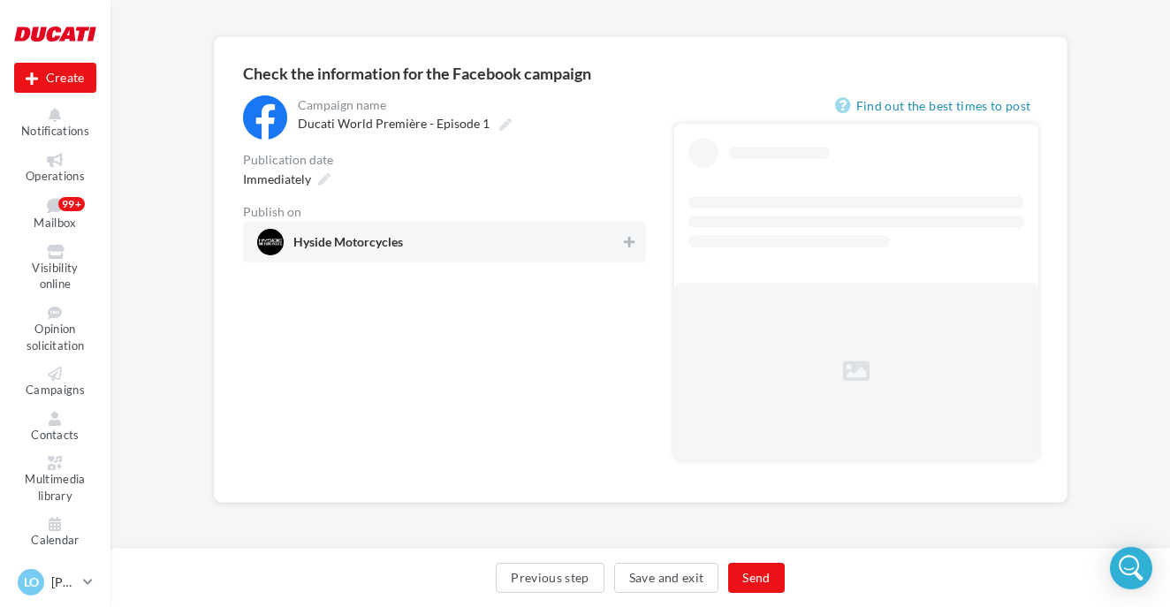
click at [466, 235] on span "Hyside Motorcycles" at bounding box center [439, 242] width 364 height 27
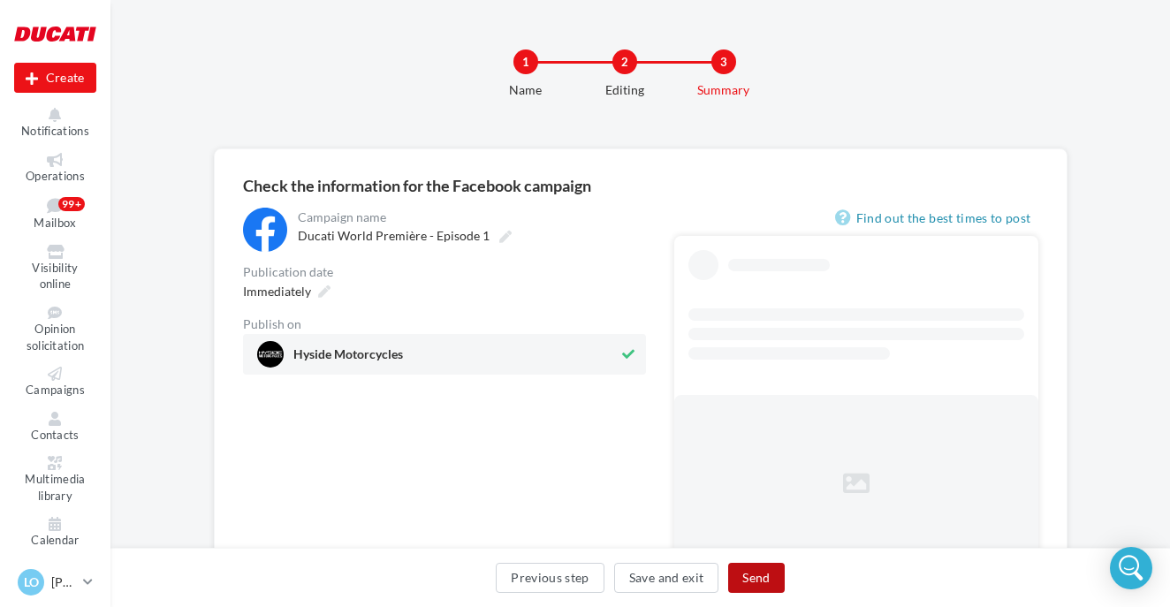
click at [765, 578] on button "Send" at bounding box center [756, 578] width 56 height 30
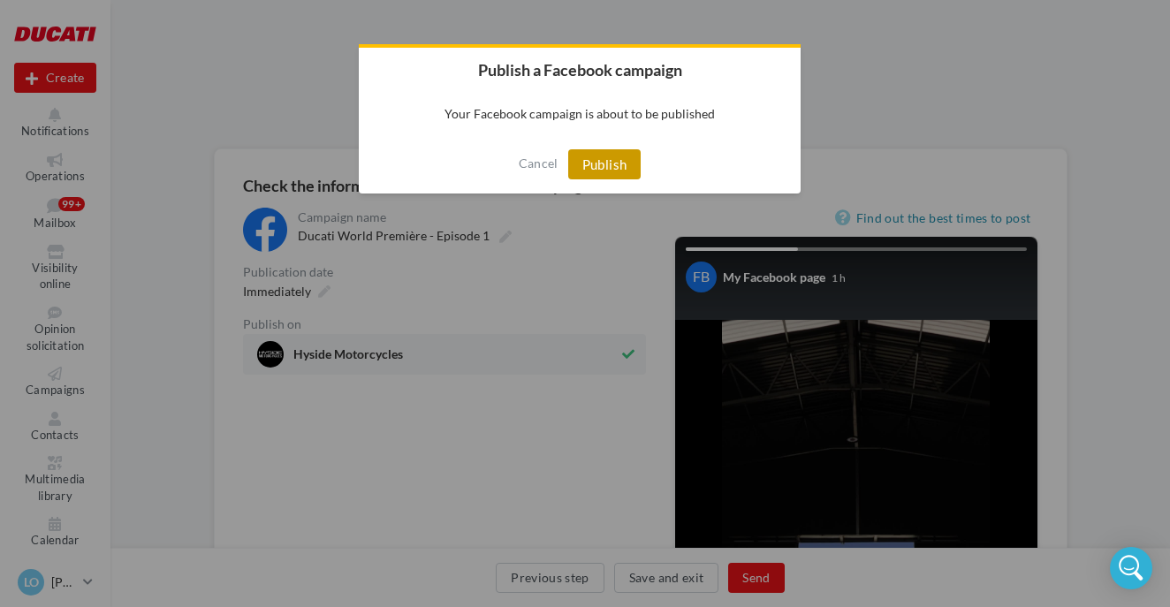
click at [602, 164] on button "Publish" at bounding box center [604, 164] width 73 height 30
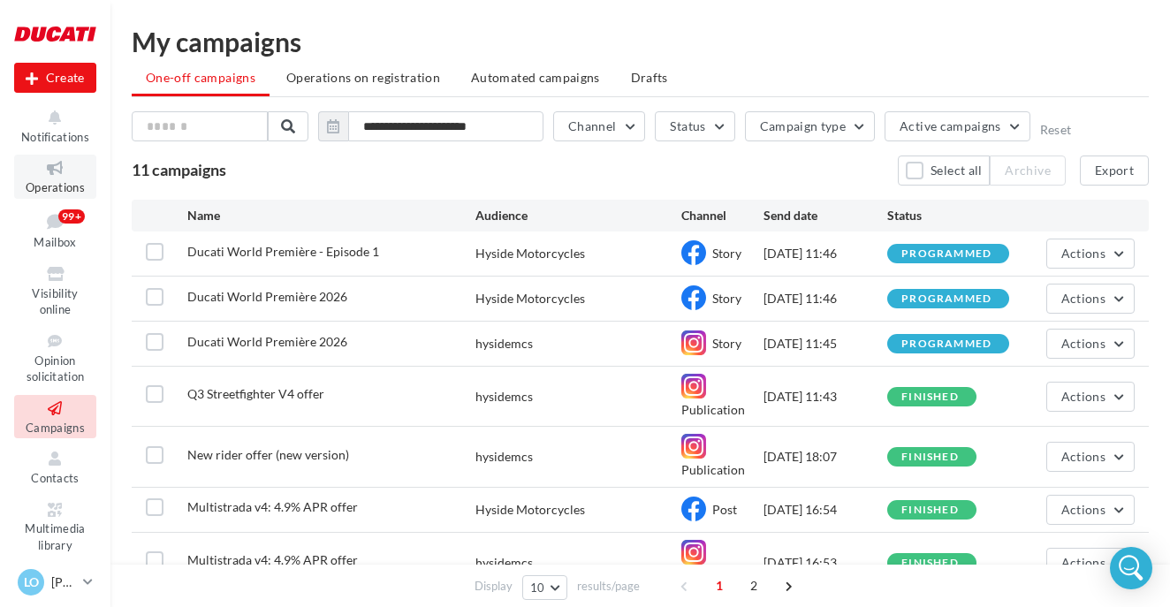
click at [48, 163] on icon at bounding box center [55, 168] width 72 height 20
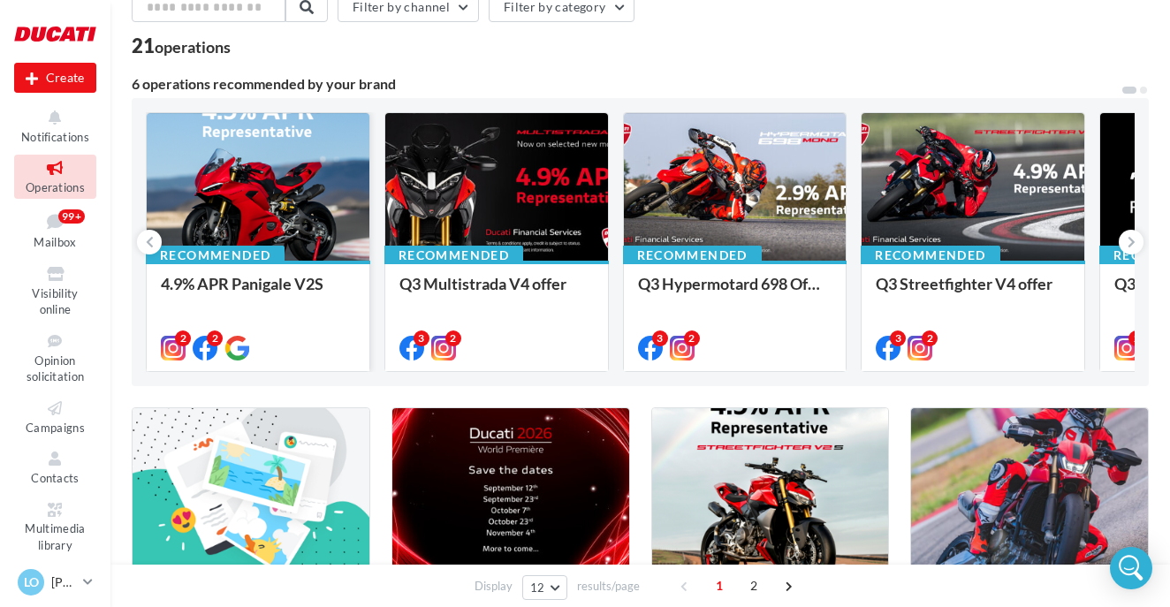
scroll to position [223, 0]
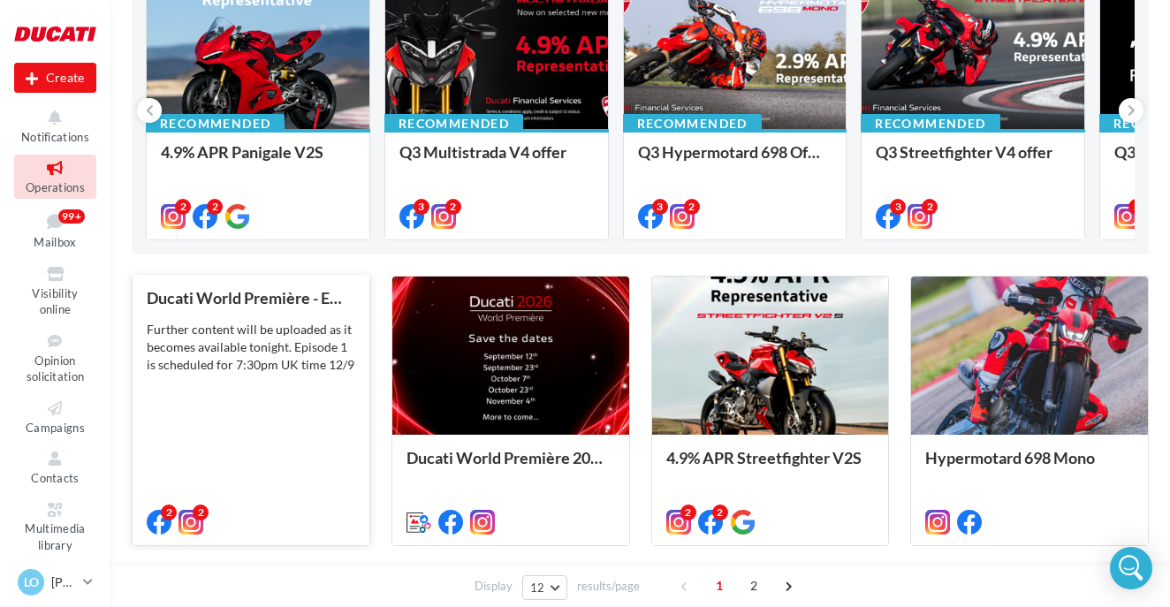
click at [262, 328] on div "Further content will be uploaded as it becomes available tonight. Episode 1 is …" at bounding box center [251, 347] width 209 height 53
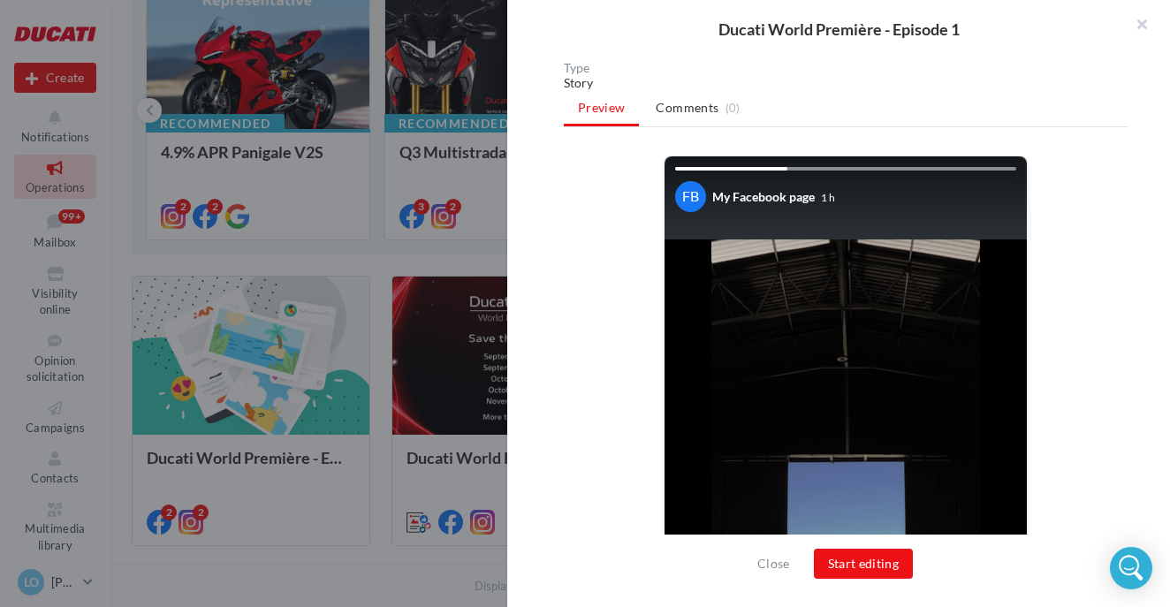
scroll to position [0, 0]
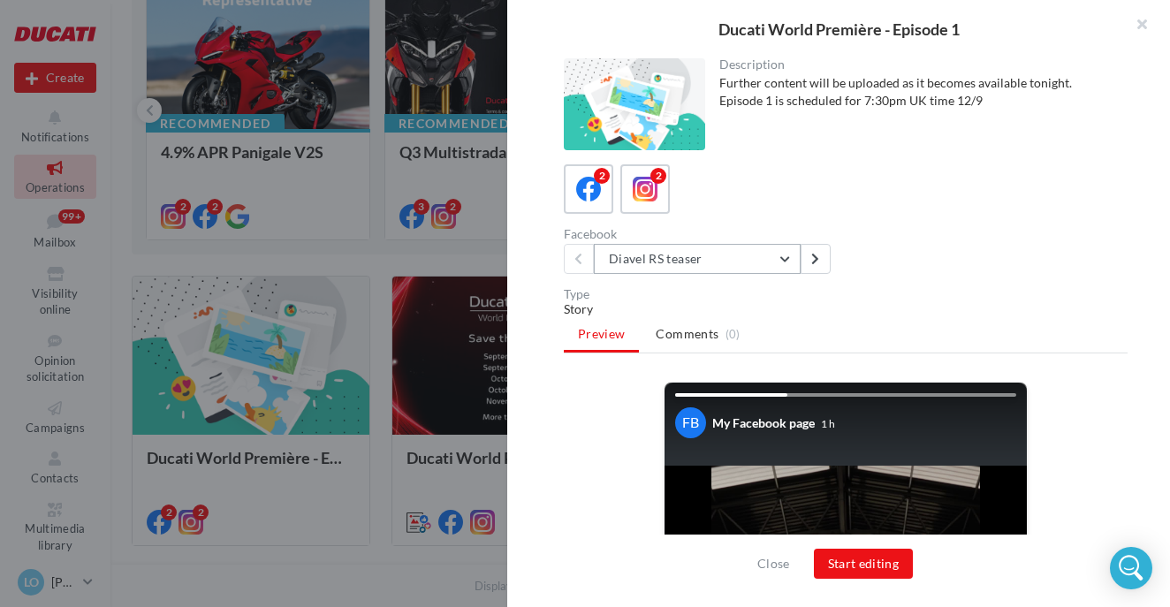
click at [733, 256] on button "Diavel RS teaser" at bounding box center [697, 259] width 207 height 30
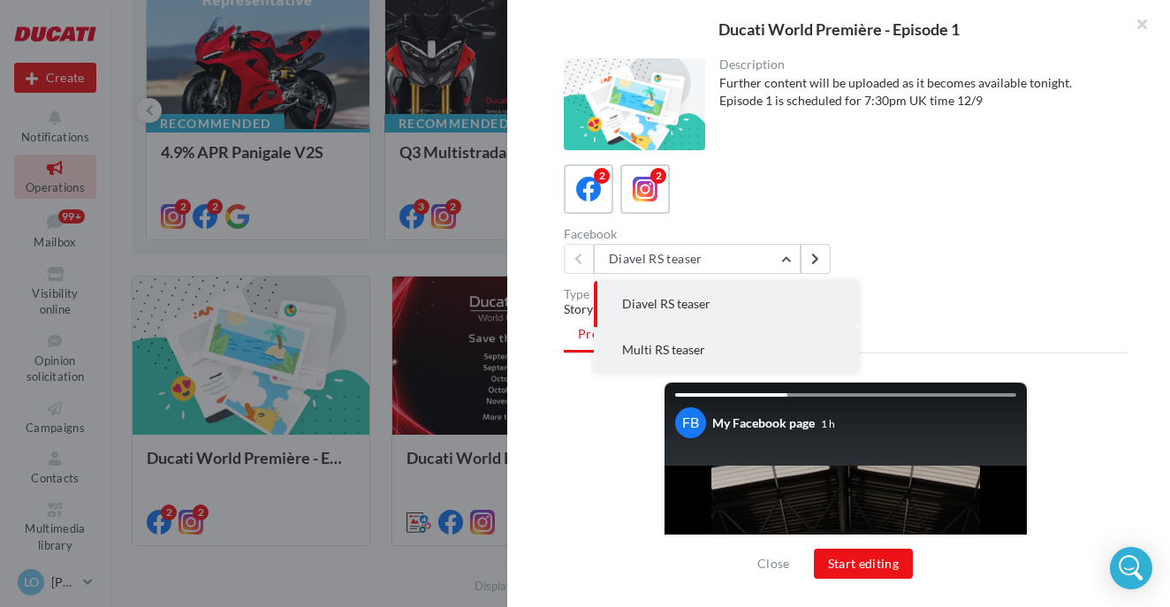
click at [686, 355] on span "Multi RS teaser" at bounding box center [663, 349] width 83 height 15
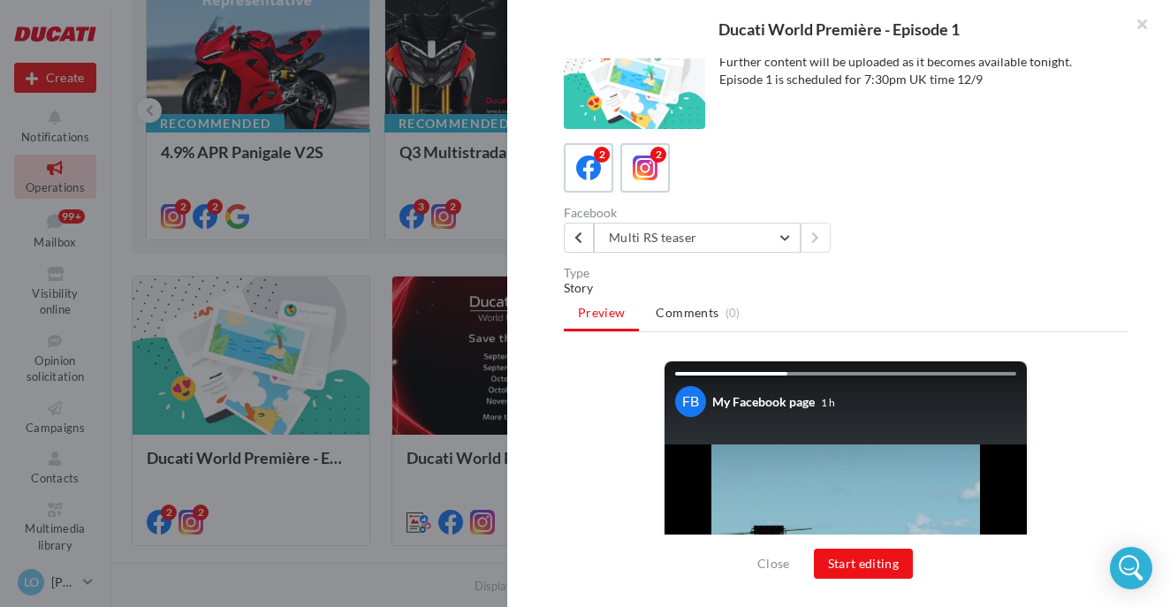
scroll to position [17, 0]
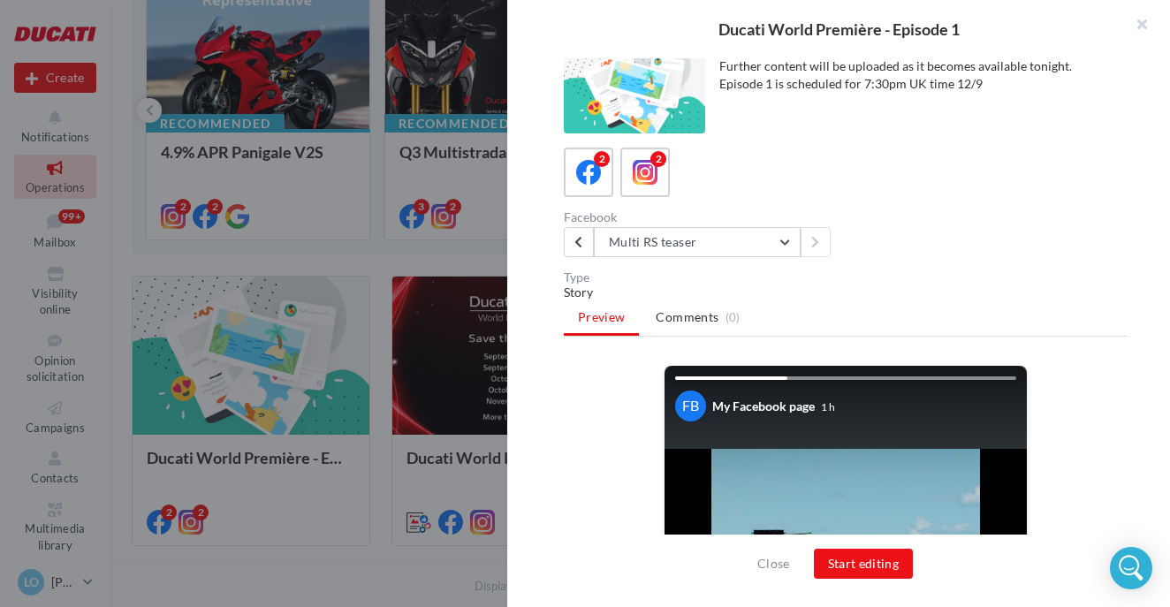
click at [658, 143] on div "Description Further content will be uploaded as it becomes available tonight. E…" at bounding box center [845, 304] width 677 height 492
click at [655, 159] on div "2" at bounding box center [658, 159] width 16 height 16
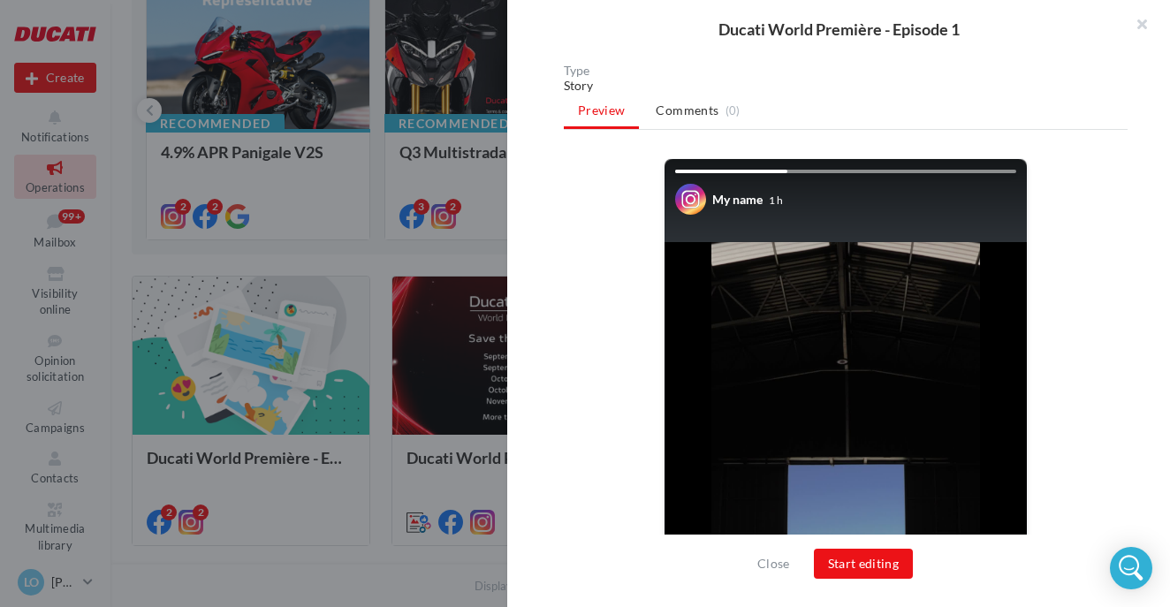
scroll to position [66, 0]
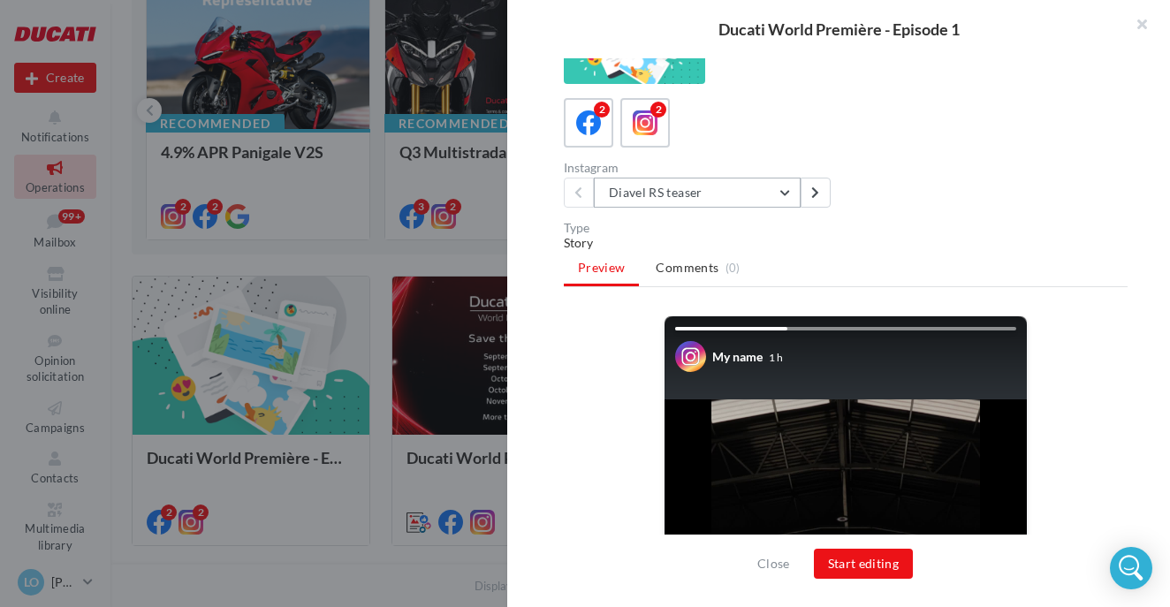
click at [677, 191] on button "Diavel RS teaser" at bounding box center [697, 193] width 207 height 30
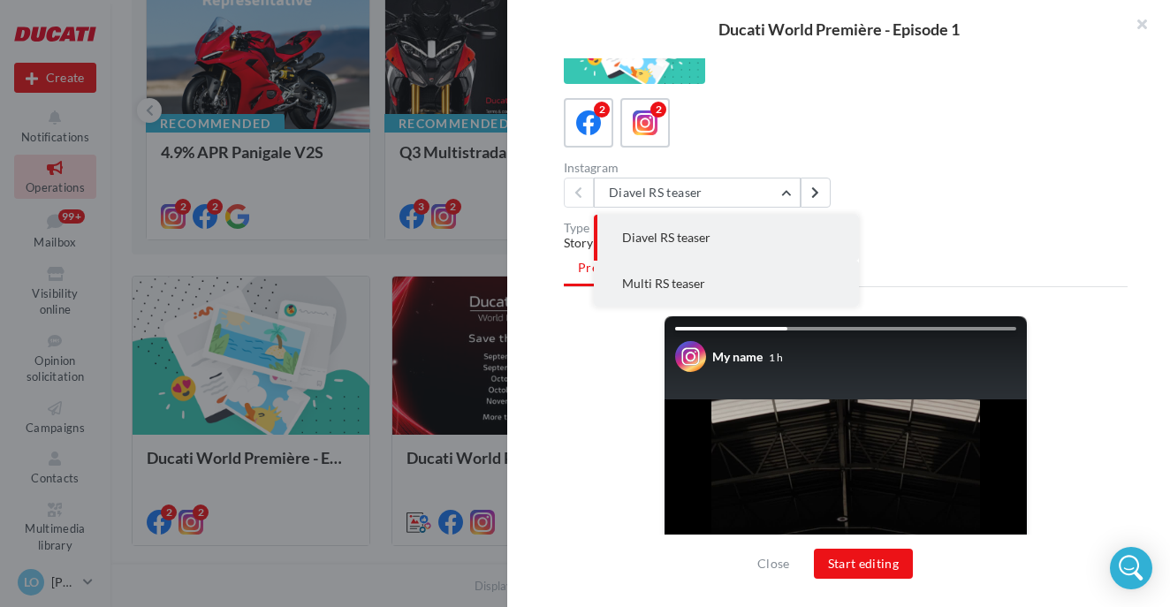
click at [677, 283] on span "Multi RS teaser" at bounding box center [663, 283] width 83 height 15
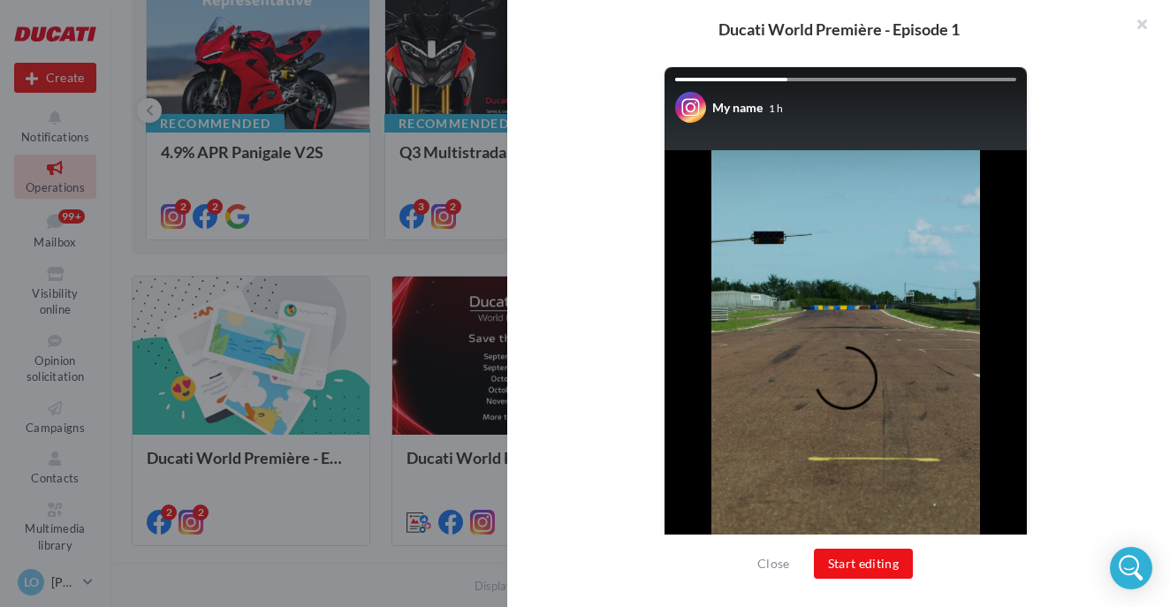
scroll to position [181, 0]
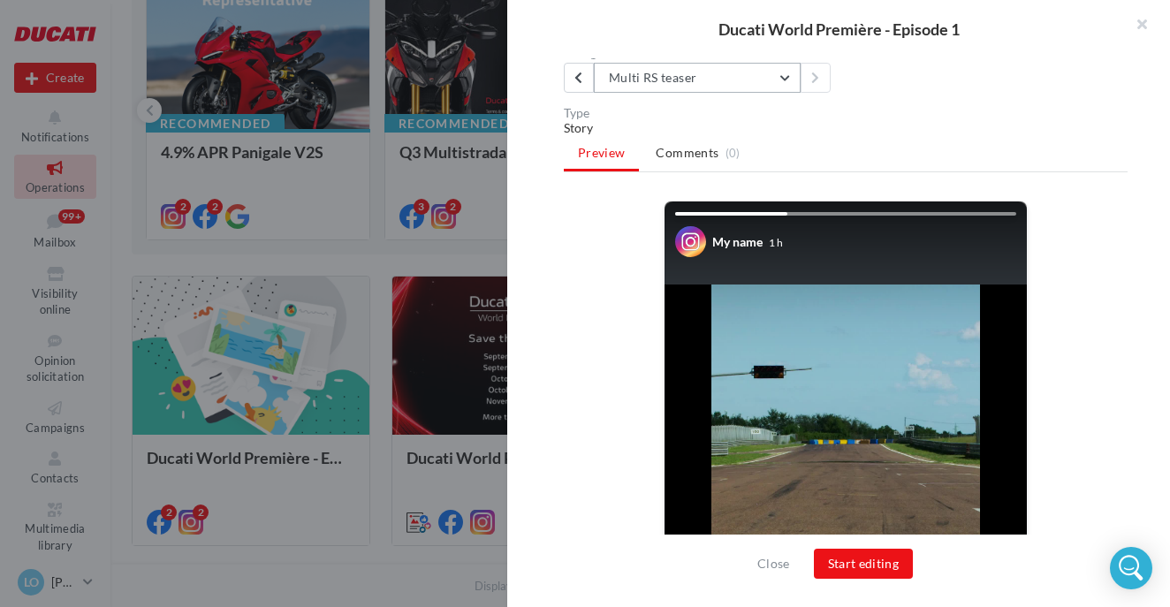
click at [720, 90] on button "Multi RS teaser" at bounding box center [697, 78] width 207 height 30
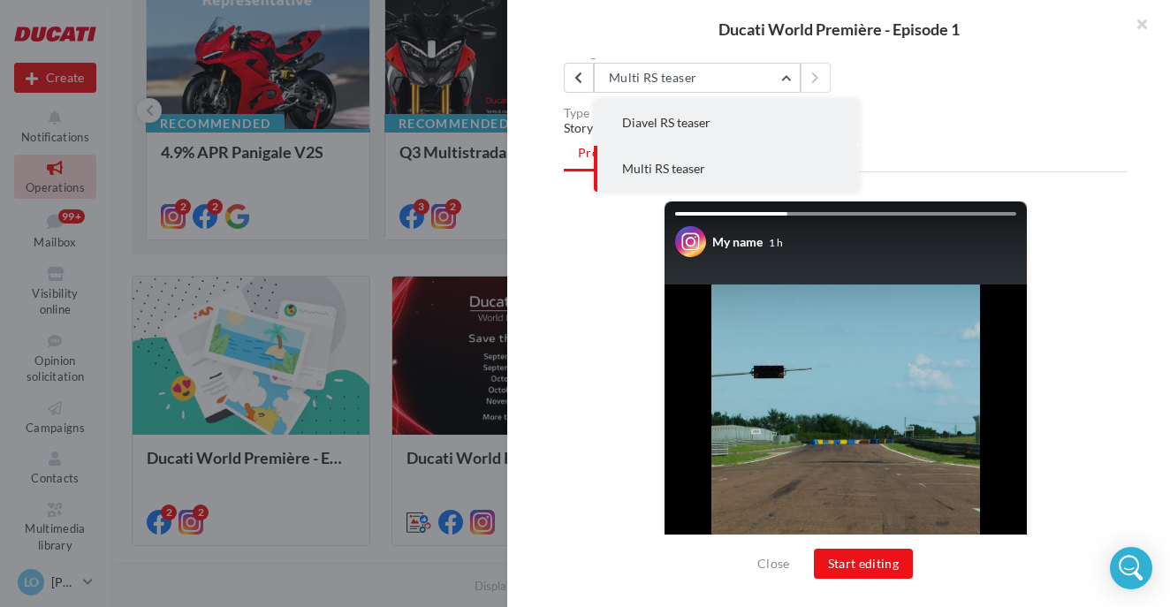
click at [724, 115] on button "Diavel RS teaser" at bounding box center [726, 123] width 265 height 46
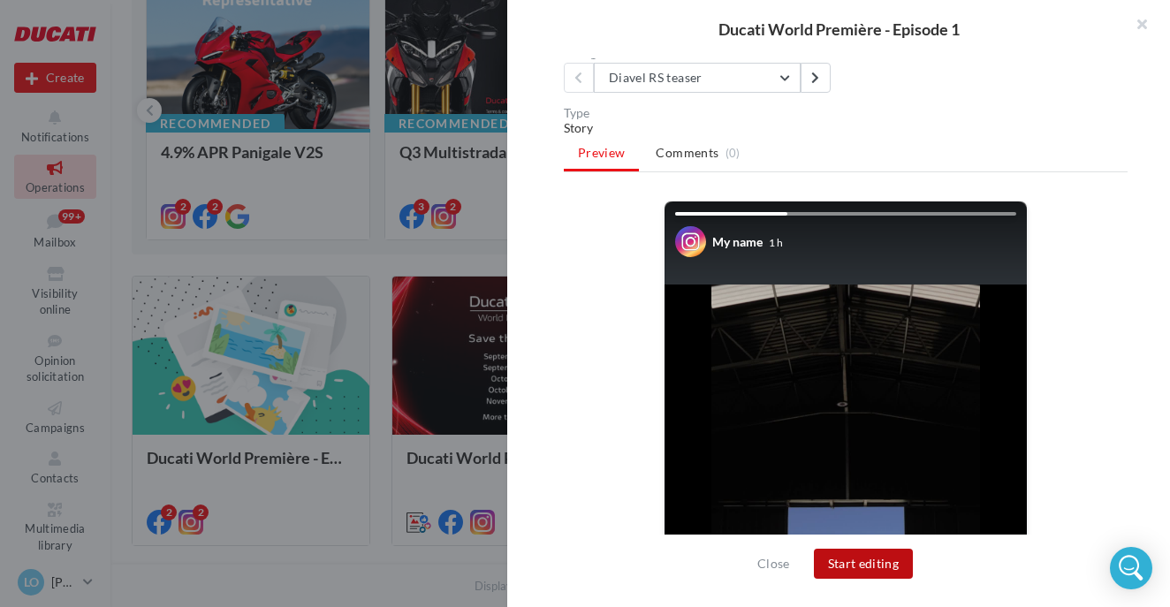
click at [866, 550] on button "Start editing" at bounding box center [864, 564] width 100 height 30
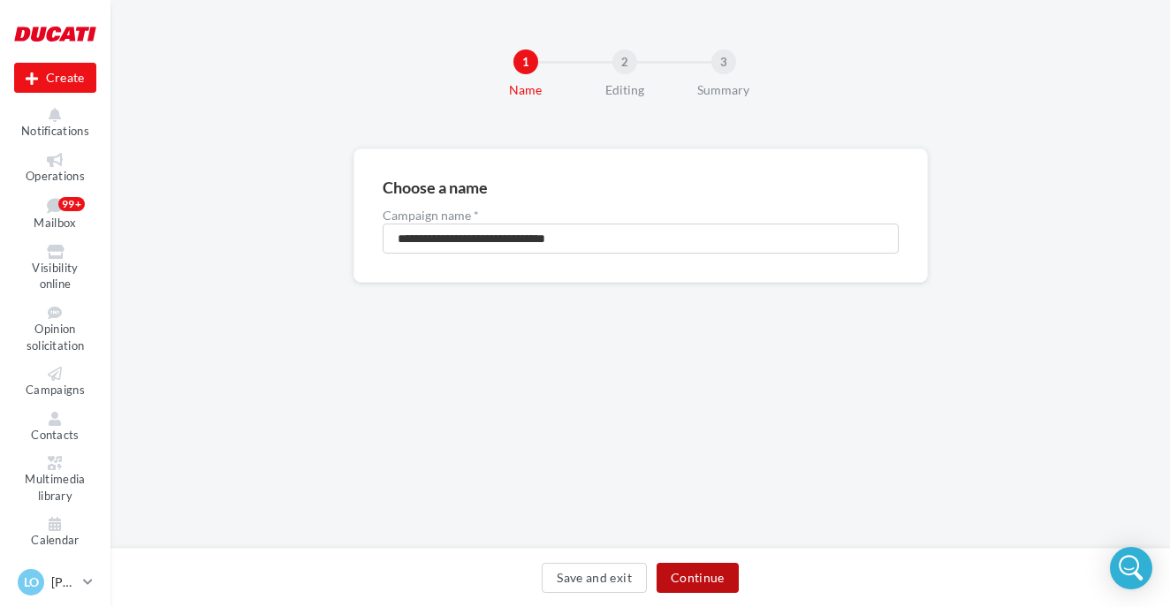
click at [684, 588] on button "Continue" at bounding box center [697, 578] width 82 height 30
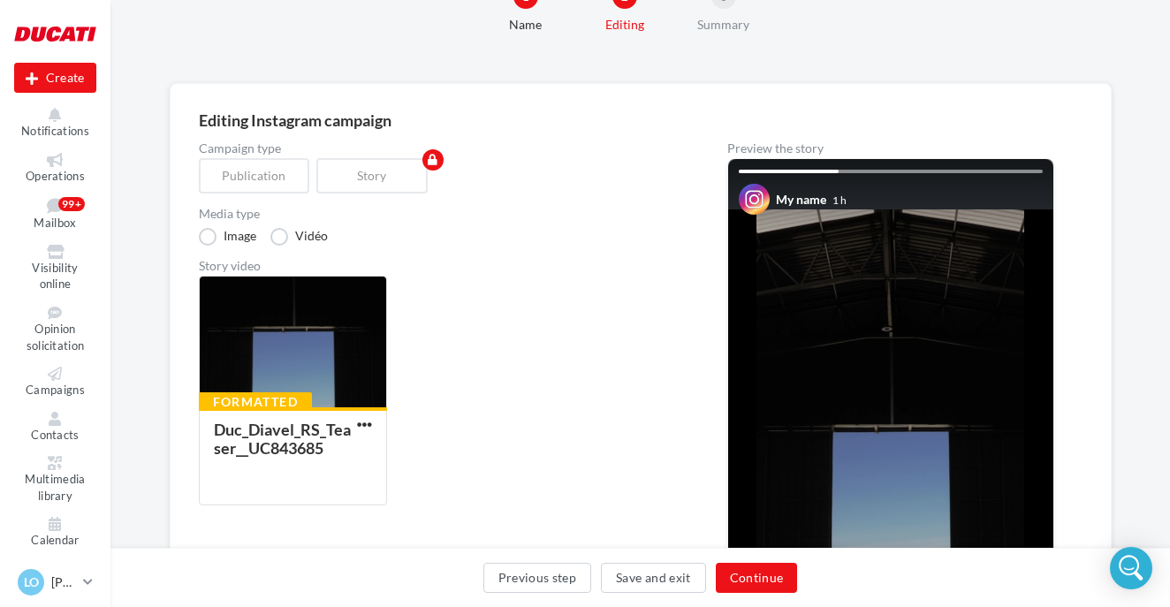
scroll to position [124, 0]
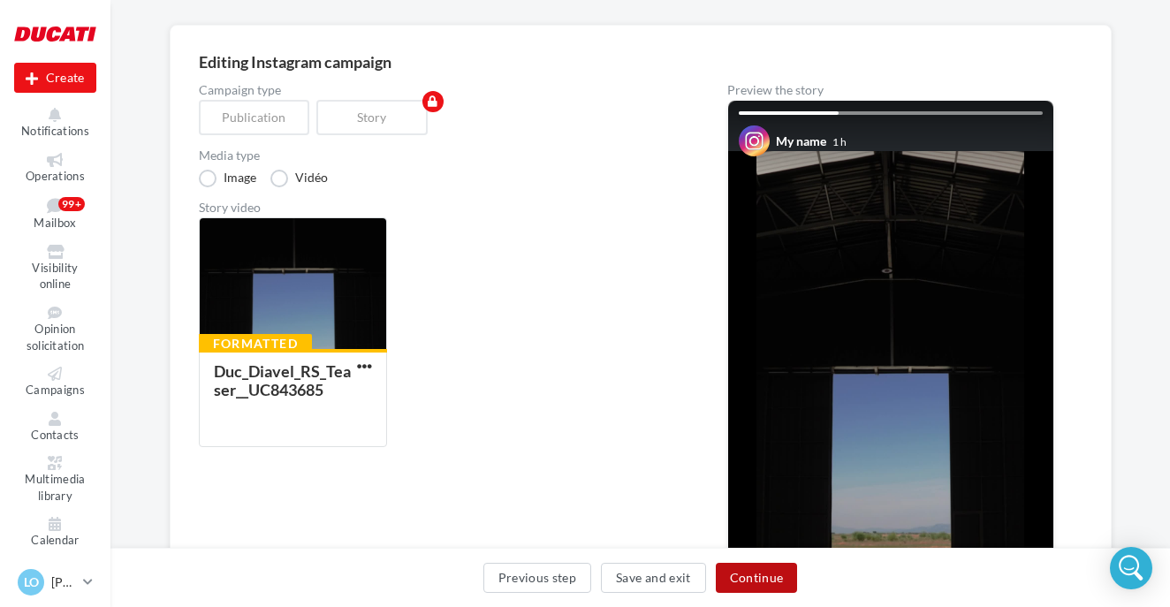
click at [756, 584] on button "Continue" at bounding box center [757, 578] width 82 height 30
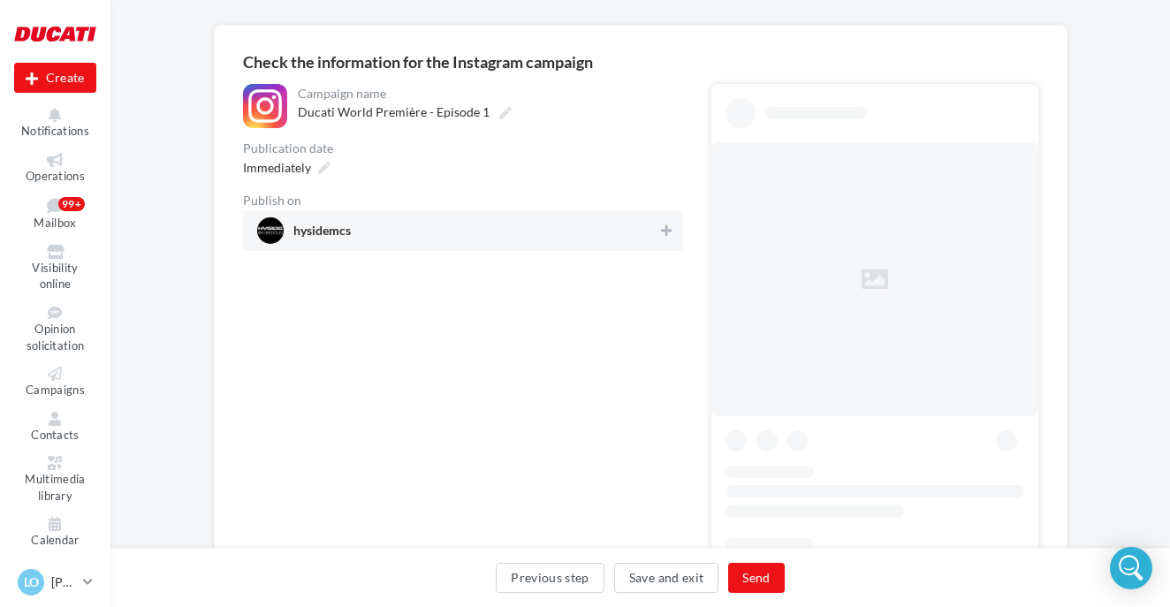
click at [492, 238] on span "hysidemcs" at bounding box center [457, 230] width 401 height 27
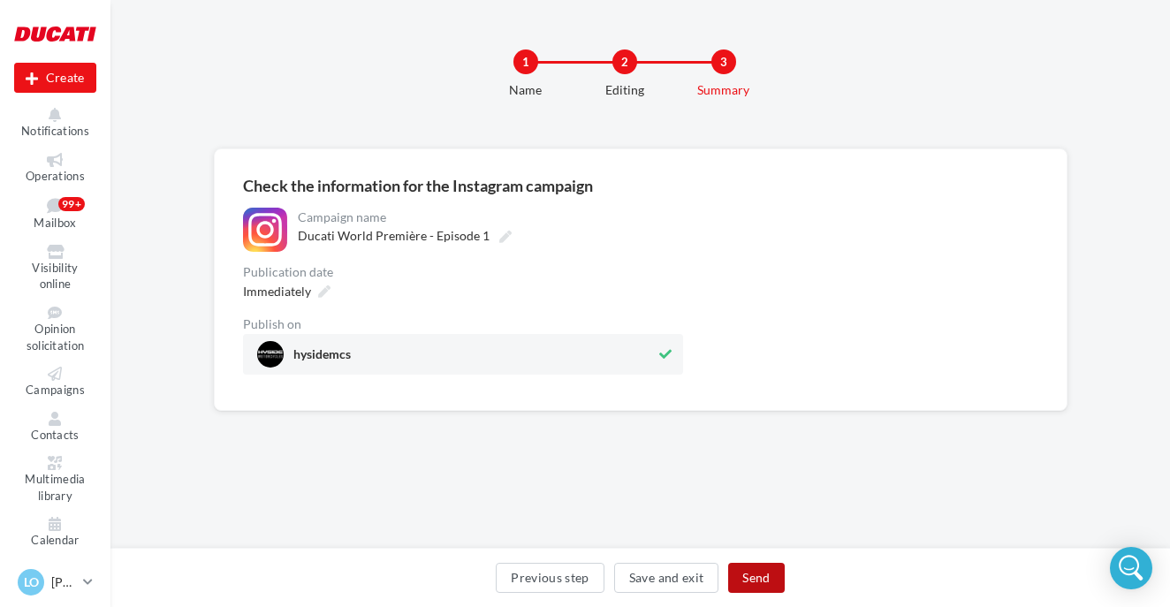
click at [764, 581] on button "Send" at bounding box center [756, 578] width 56 height 30
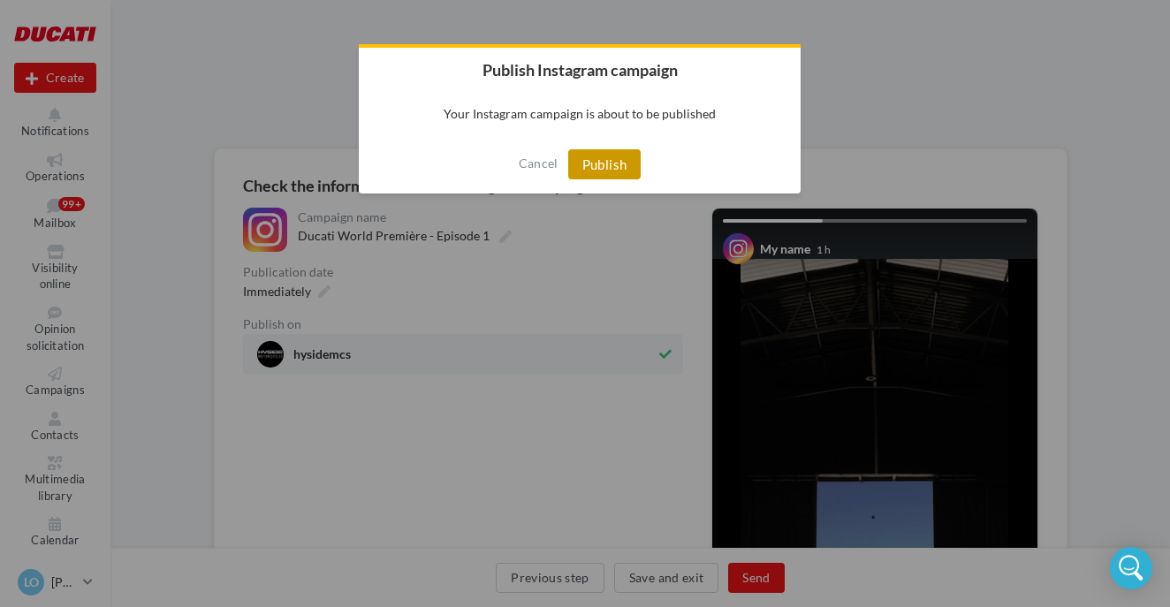
click at [601, 164] on button "Publish" at bounding box center [604, 164] width 73 height 30
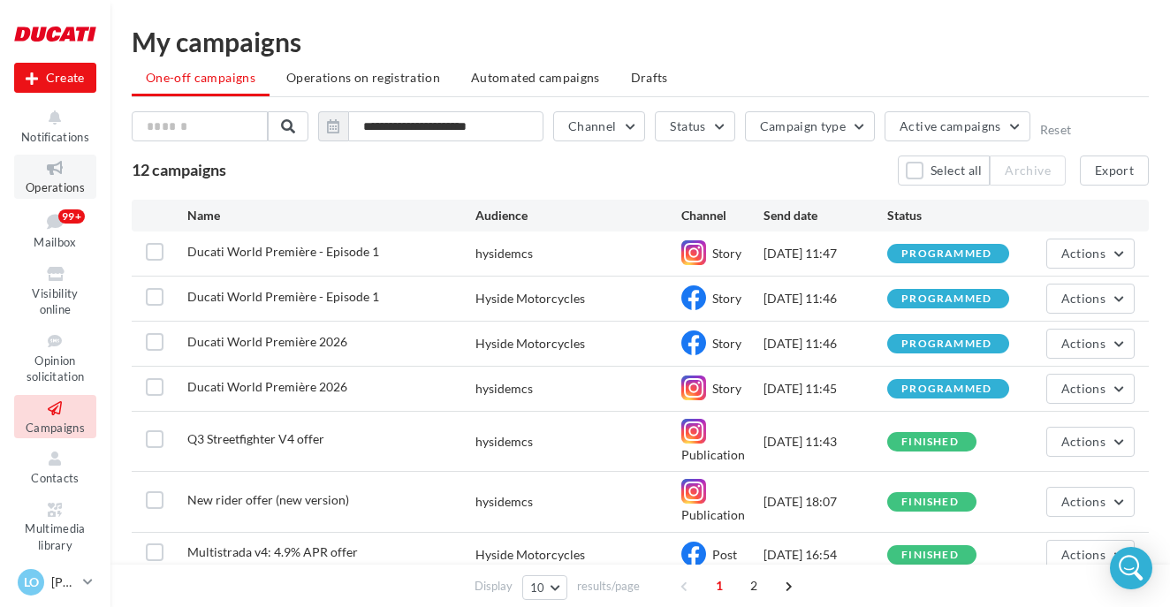
click at [63, 167] on icon at bounding box center [55, 168] width 72 height 20
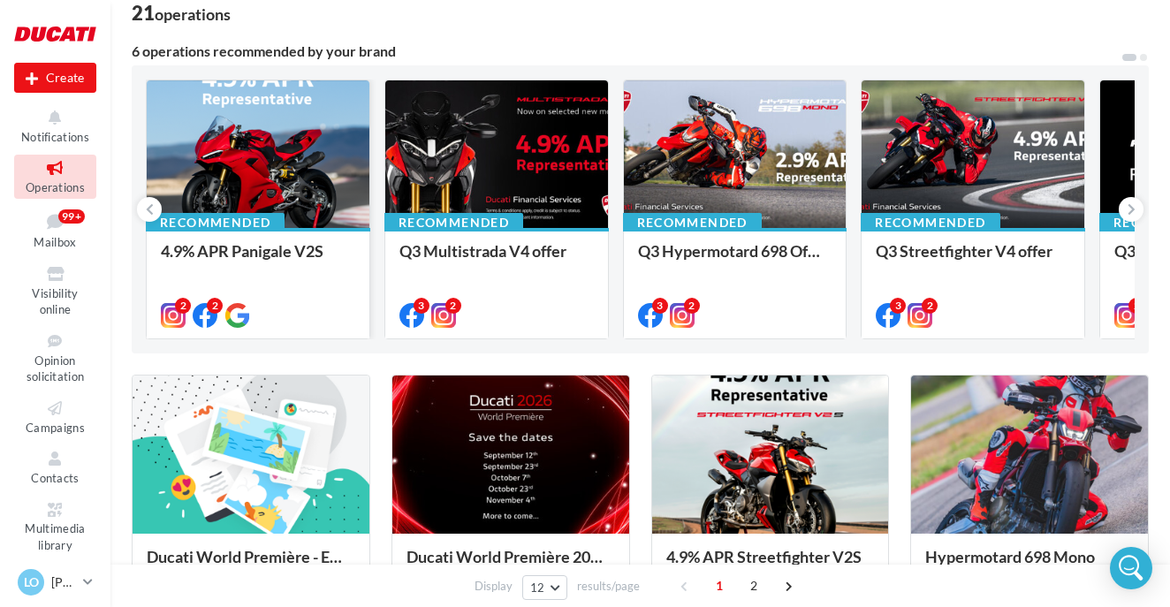
scroll to position [125, 0]
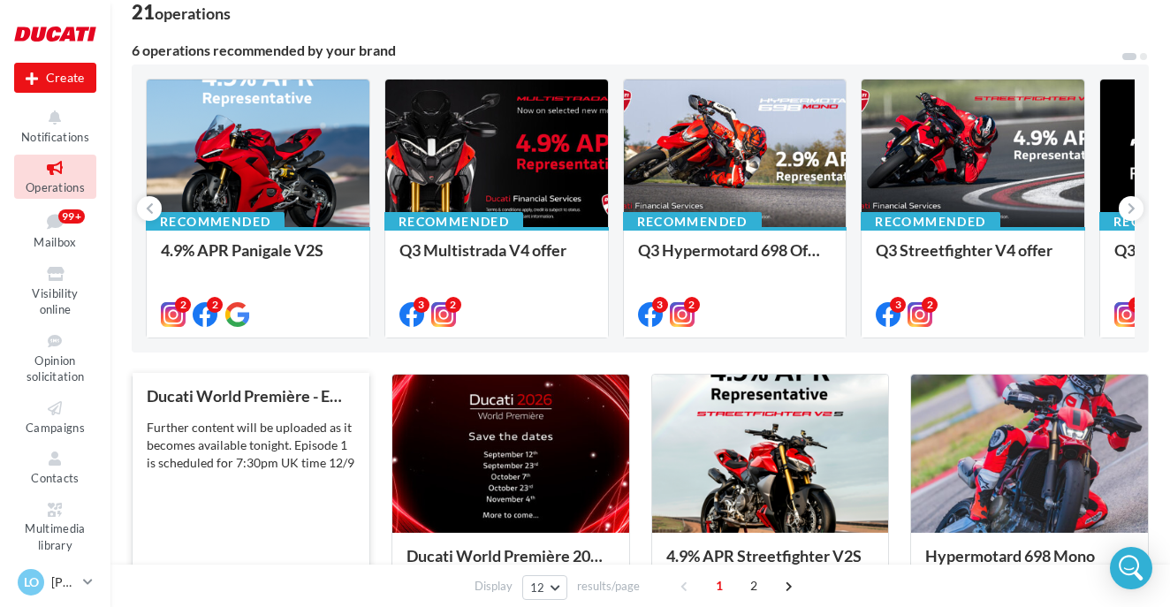
click at [292, 432] on div "Further content will be uploaded as it becomes available tonight. Episode 1 is …" at bounding box center [251, 445] width 209 height 53
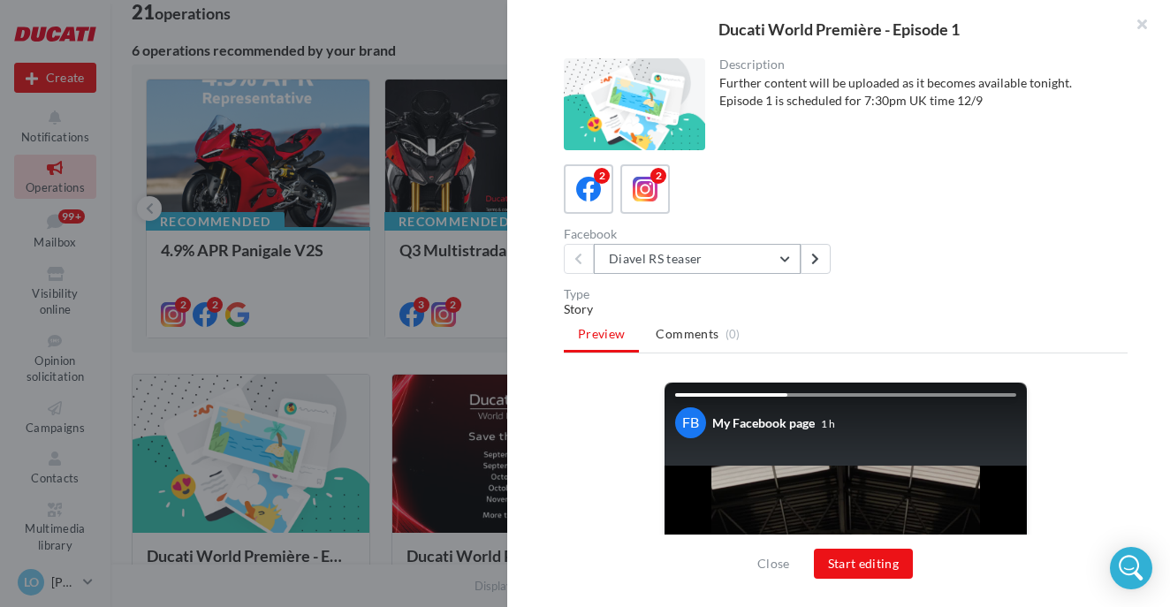
click at [675, 266] on button "Diavel RS teaser" at bounding box center [697, 259] width 207 height 30
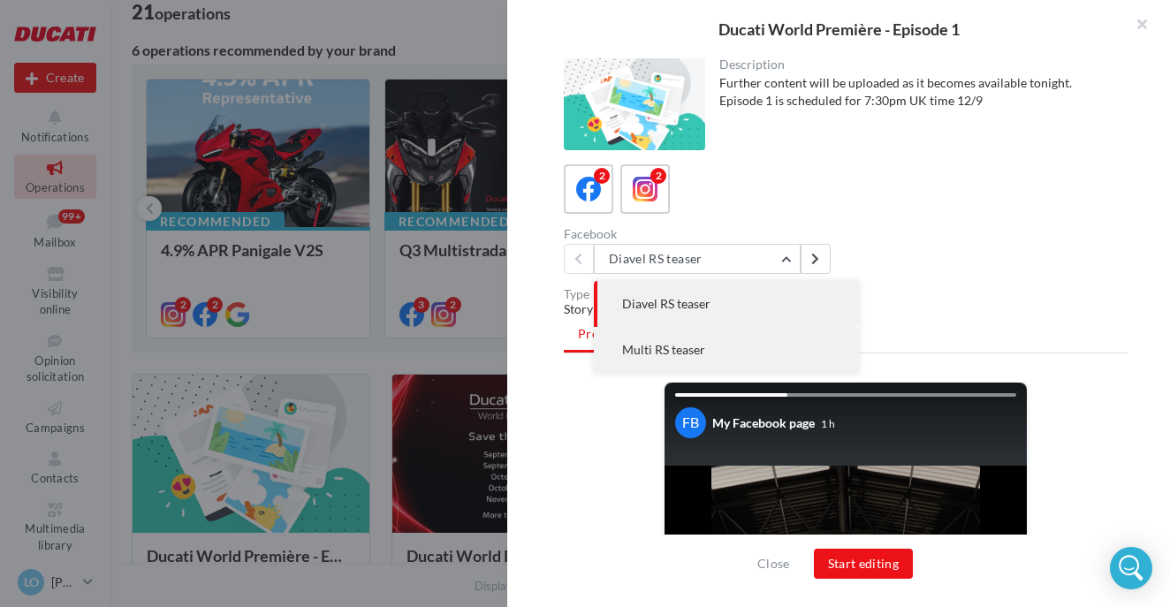
click at [673, 343] on span "Multi RS teaser" at bounding box center [663, 349] width 83 height 15
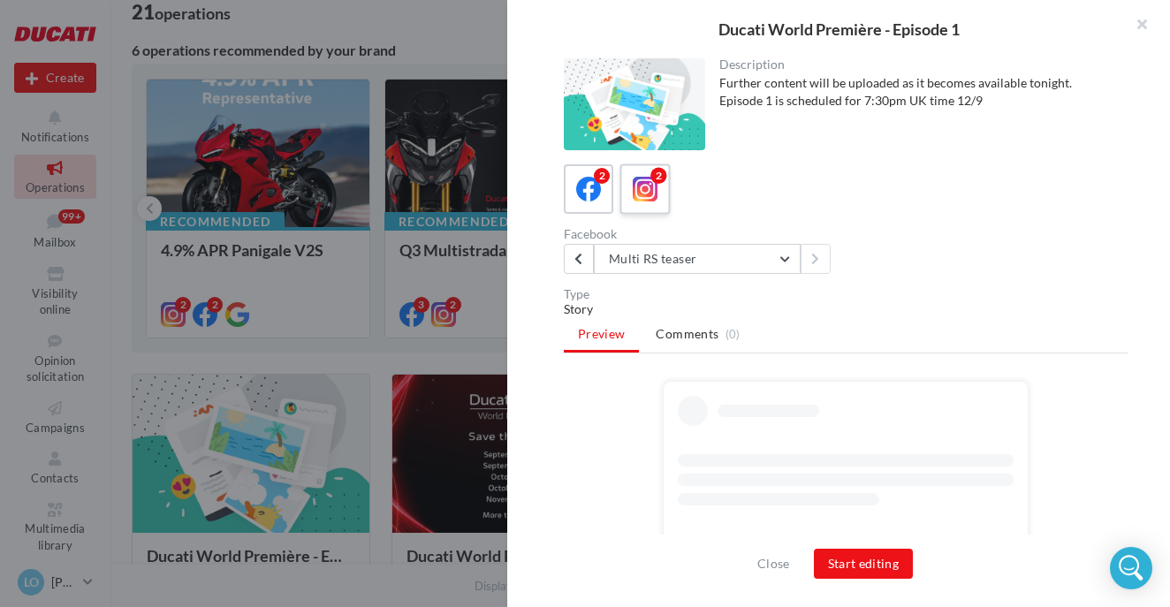
click at [656, 201] on span at bounding box center [646, 190] width 26 height 27
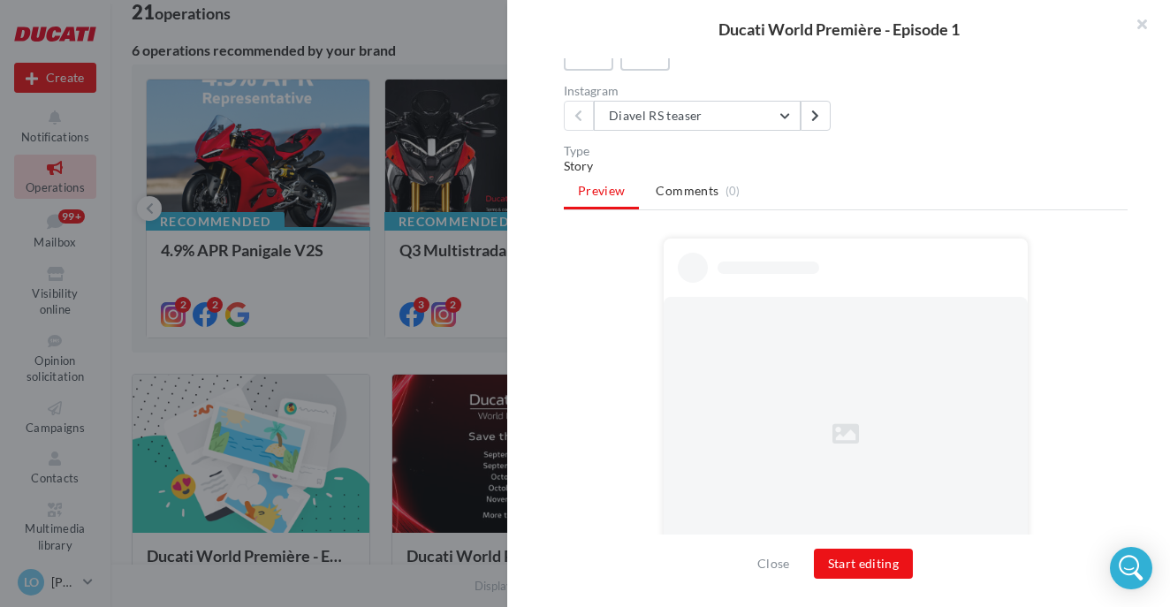
scroll to position [215, 0]
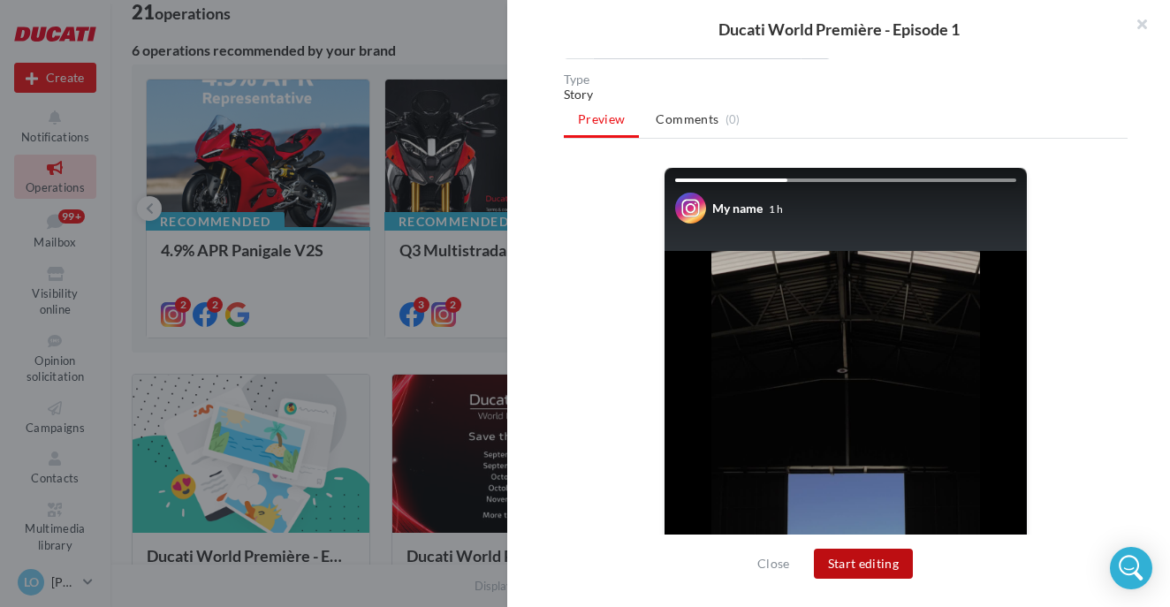
click at [853, 556] on button "Start editing" at bounding box center [864, 564] width 100 height 30
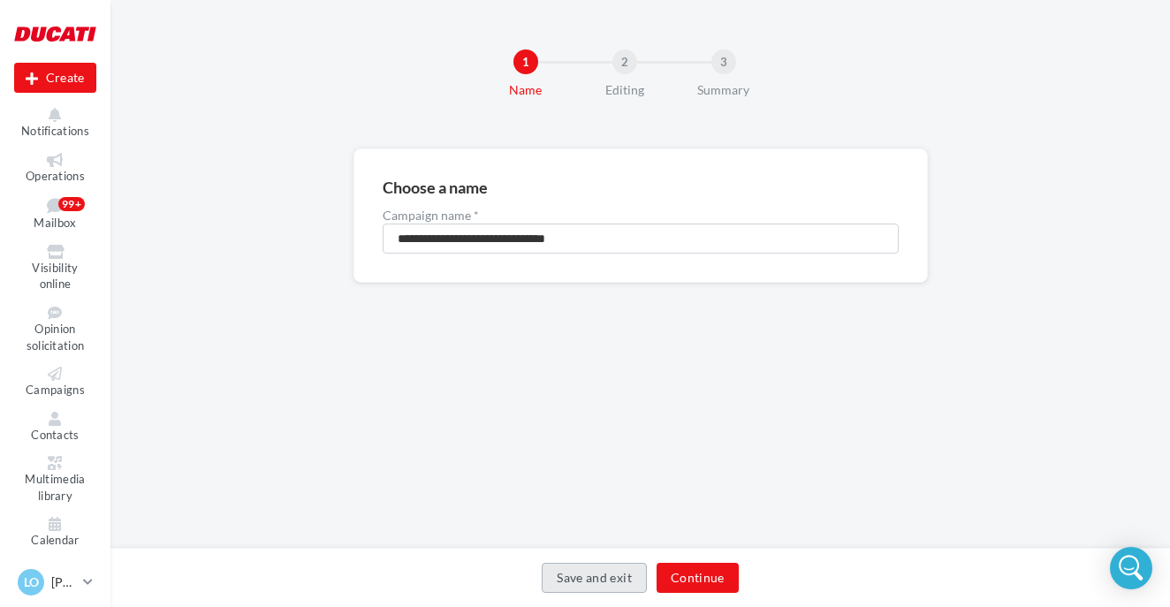
click at [627, 580] on button "Save and exit" at bounding box center [594, 578] width 105 height 30
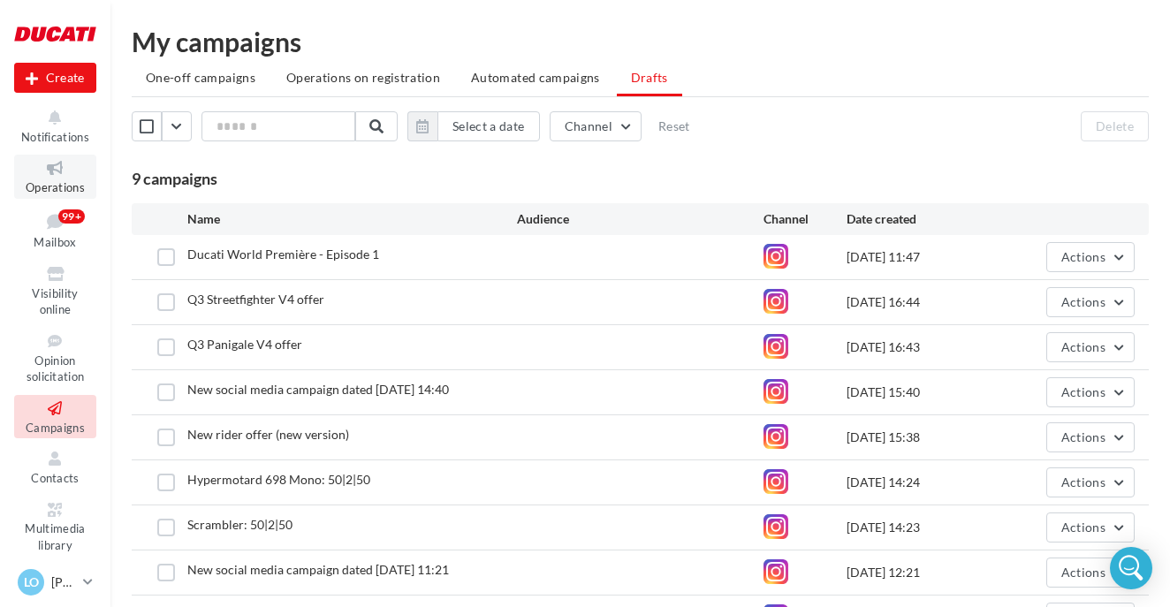
click at [49, 171] on icon at bounding box center [55, 168] width 72 height 20
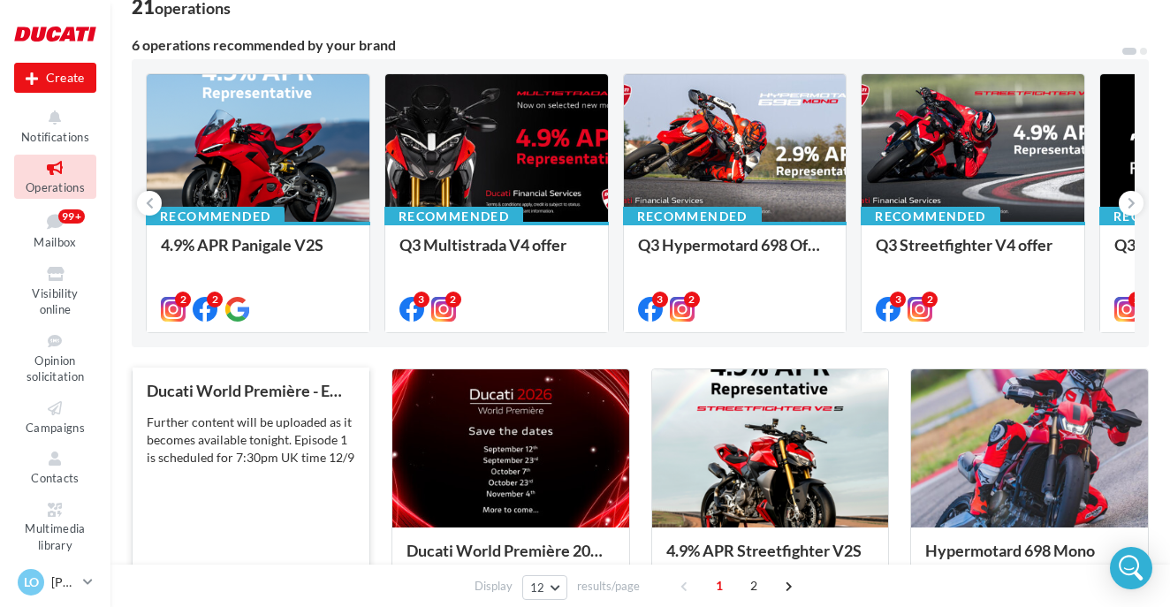
scroll to position [154, 0]
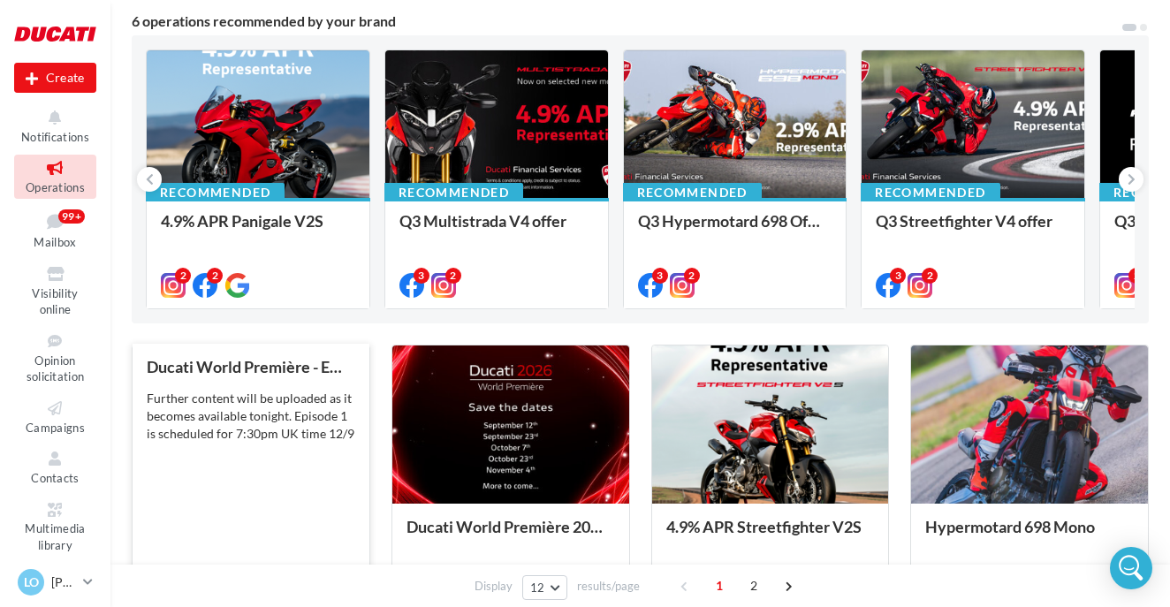
click at [233, 424] on div "Further content will be uploaded as it becomes available tonight. Episode 1 is …" at bounding box center [251, 416] width 209 height 53
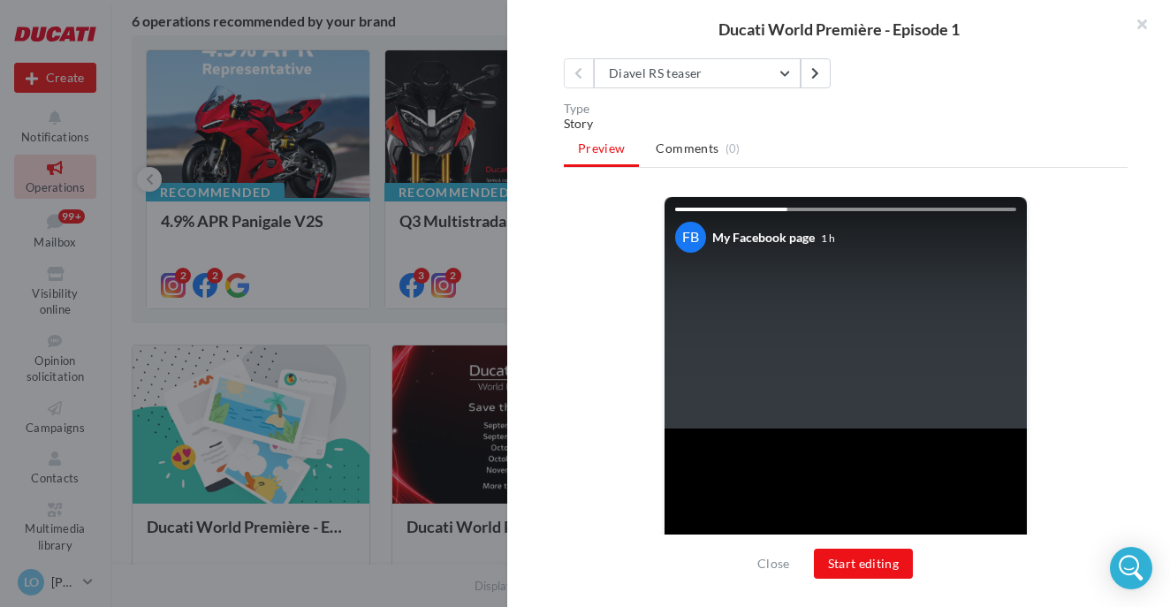
scroll to position [119, 0]
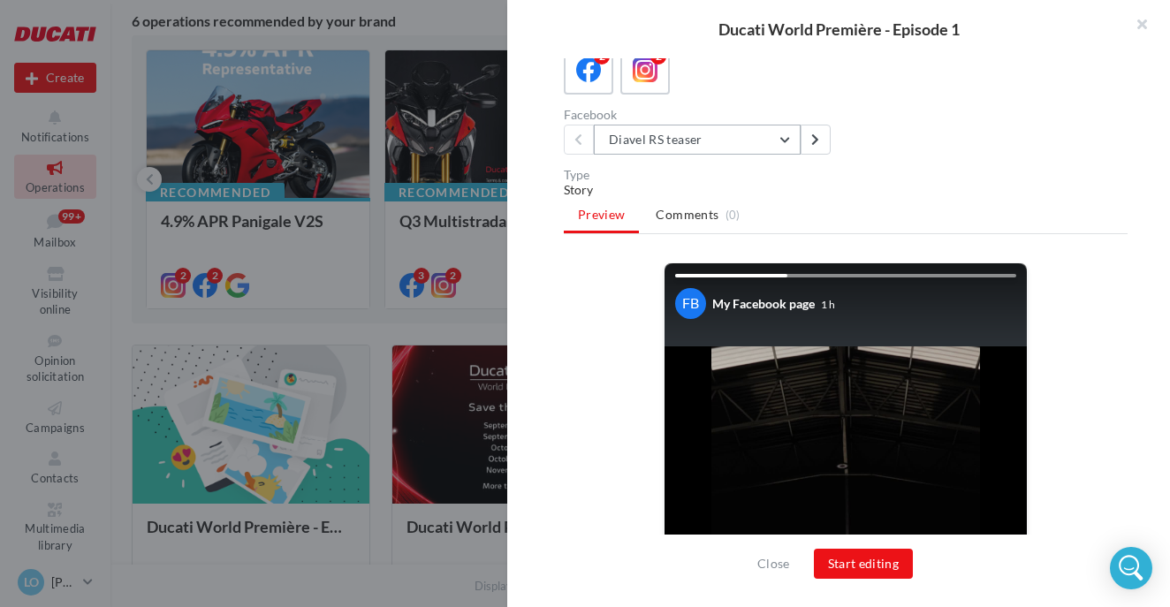
click at [698, 136] on button "Diavel RS teaser" at bounding box center [697, 140] width 207 height 30
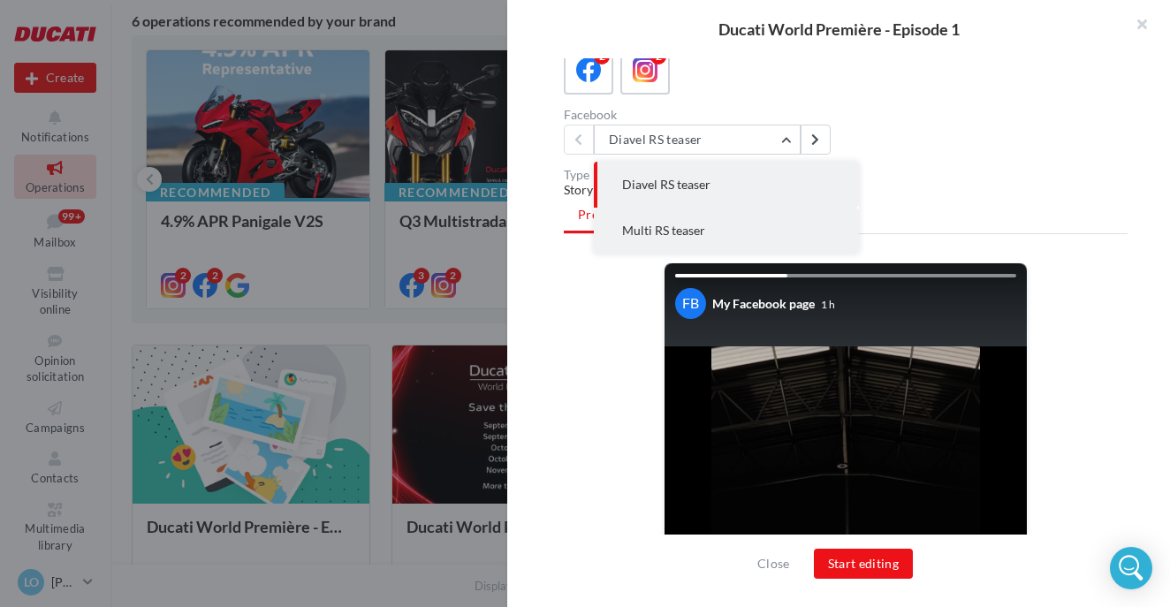
click at [686, 237] on span "Multi RS teaser" at bounding box center [663, 230] width 83 height 15
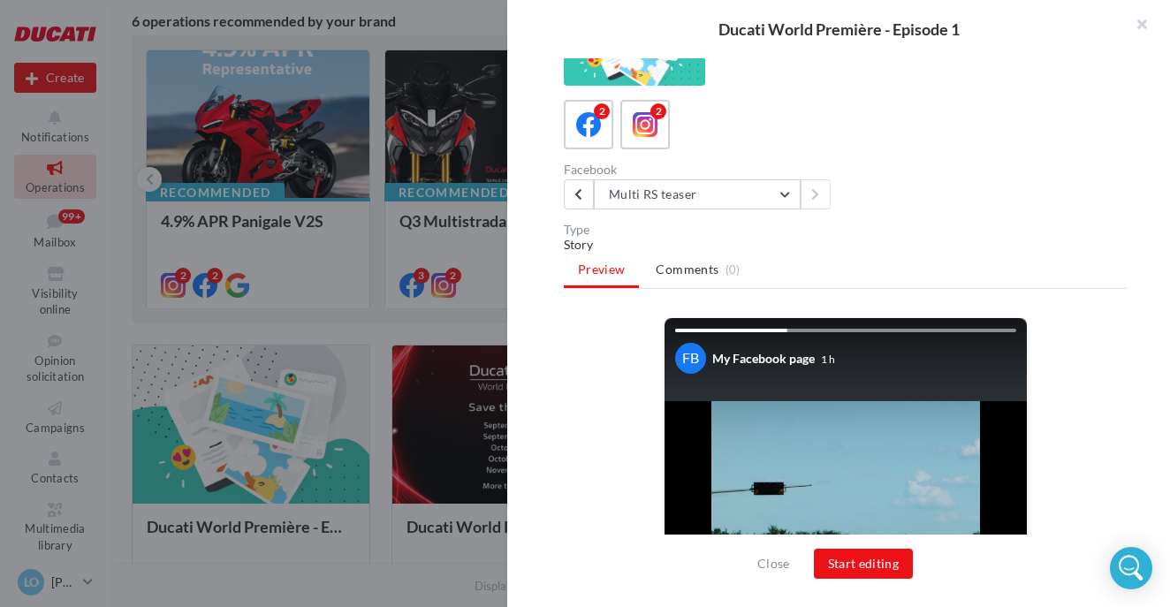
scroll to position [42, 0]
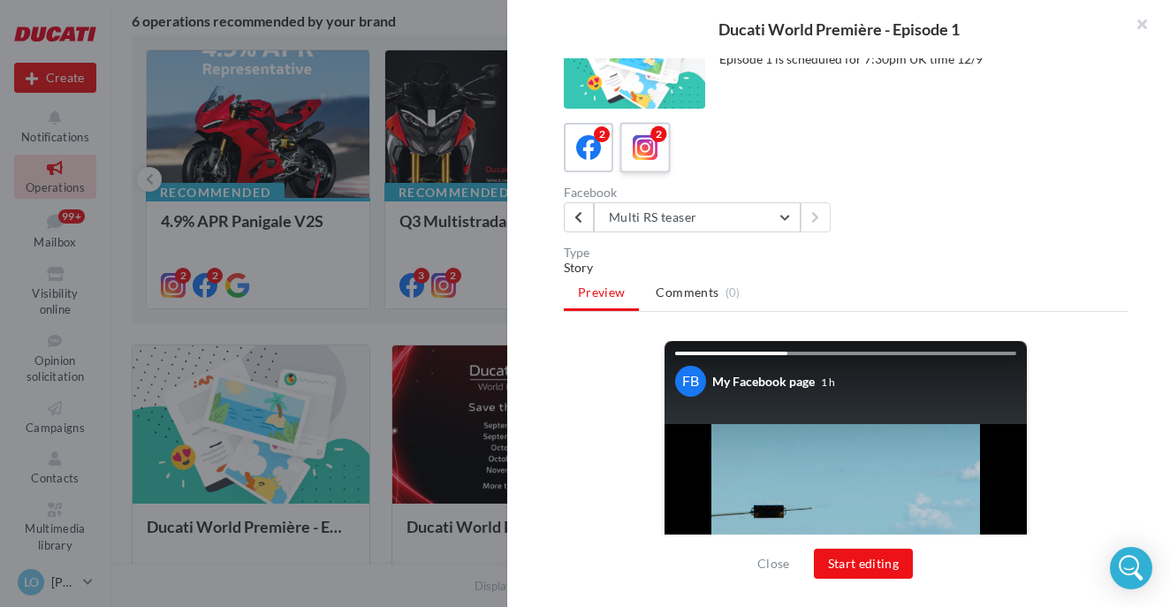
click at [642, 148] on icon at bounding box center [646, 148] width 26 height 26
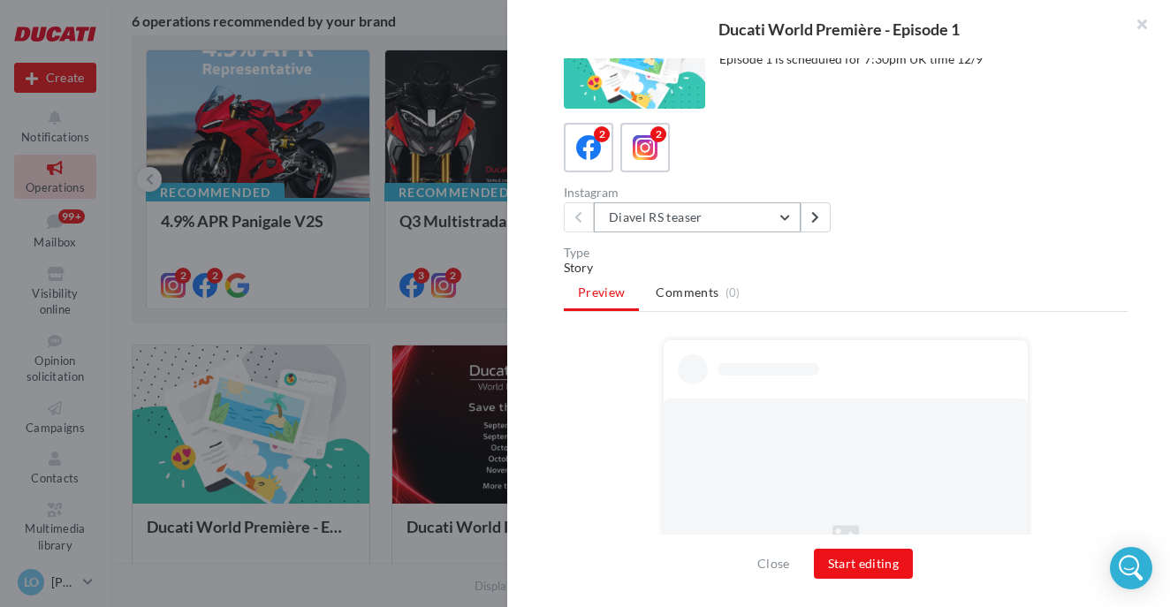
click at [665, 211] on button "Diavel RS teaser" at bounding box center [697, 217] width 207 height 30
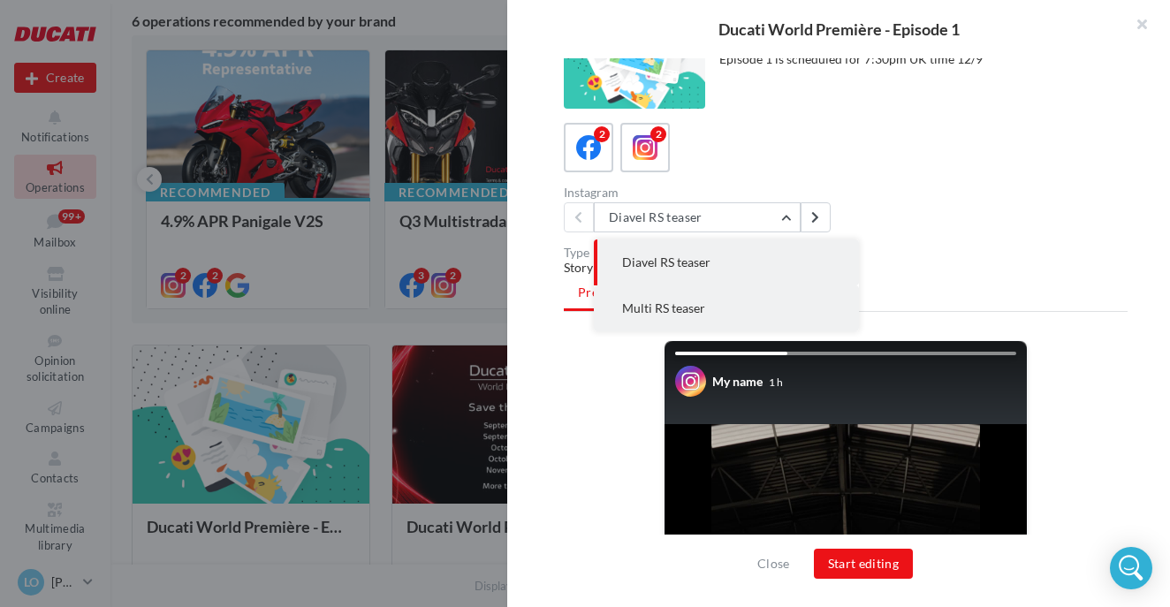
click at [667, 311] on span "Multi RS teaser" at bounding box center [663, 307] width 83 height 15
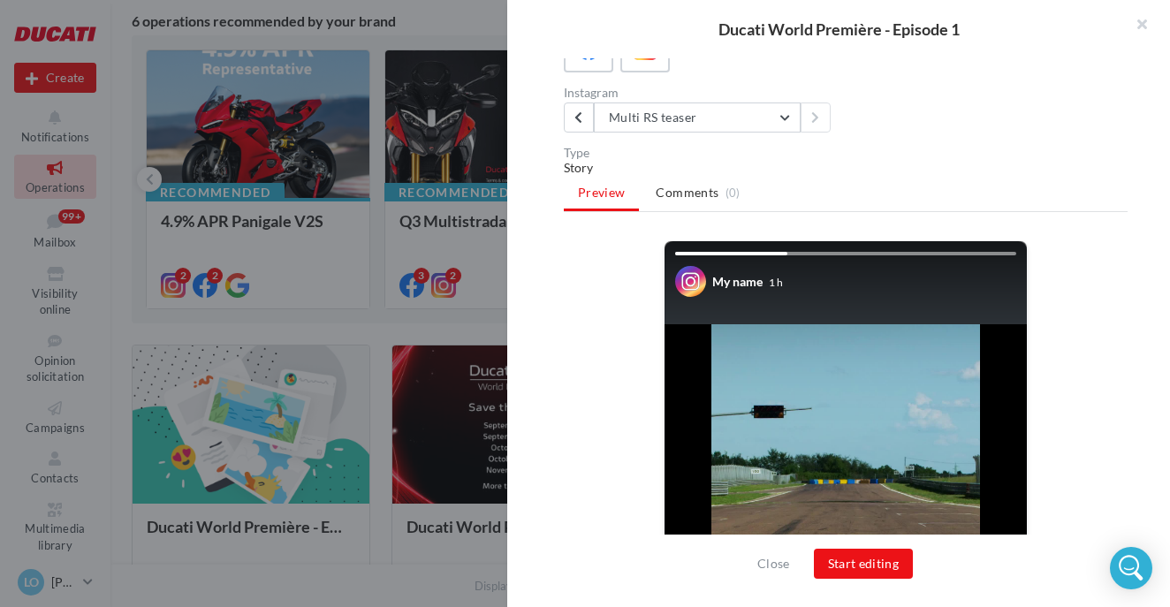
scroll to position [145, 0]
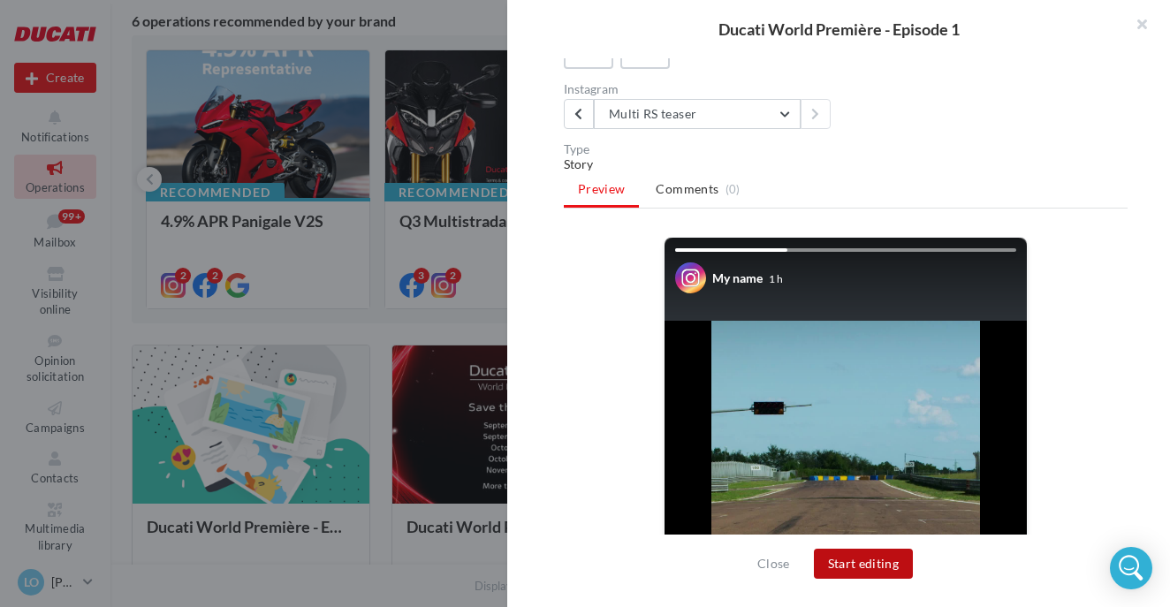
click at [851, 559] on button "Start editing" at bounding box center [864, 564] width 100 height 30
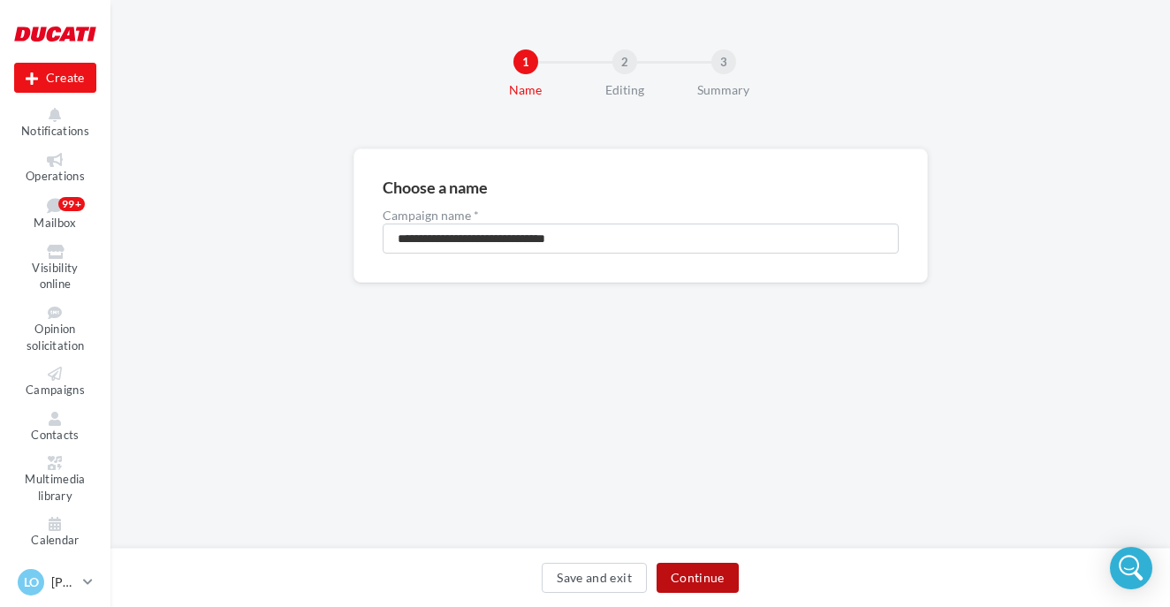
click at [691, 573] on button "Continue" at bounding box center [697, 578] width 82 height 30
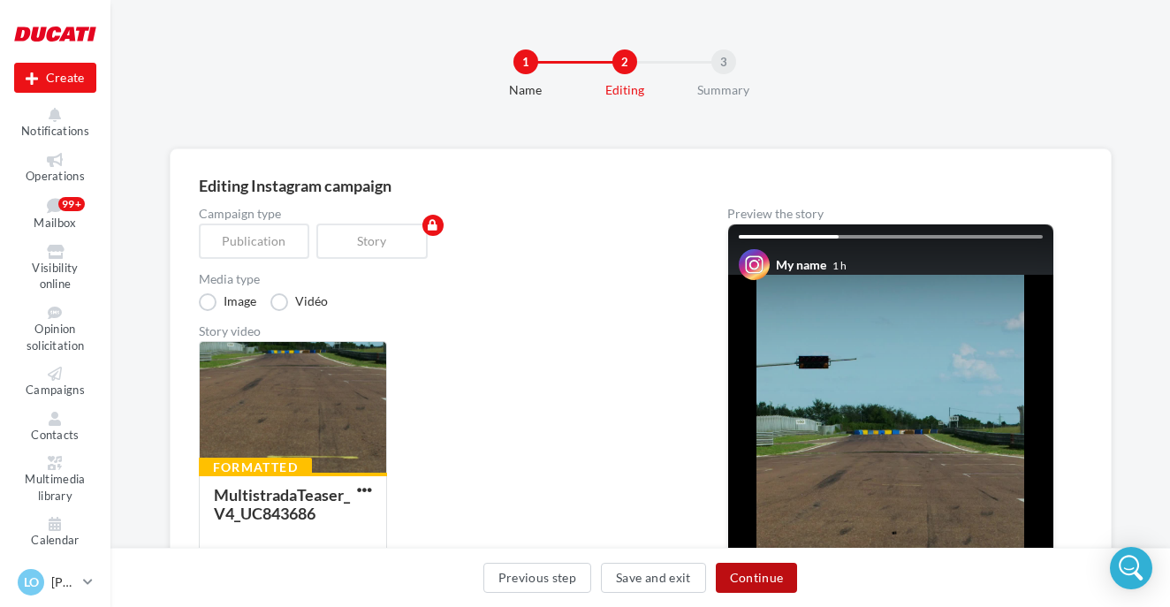
click at [739, 576] on button "Continue" at bounding box center [757, 578] width 82 height 30
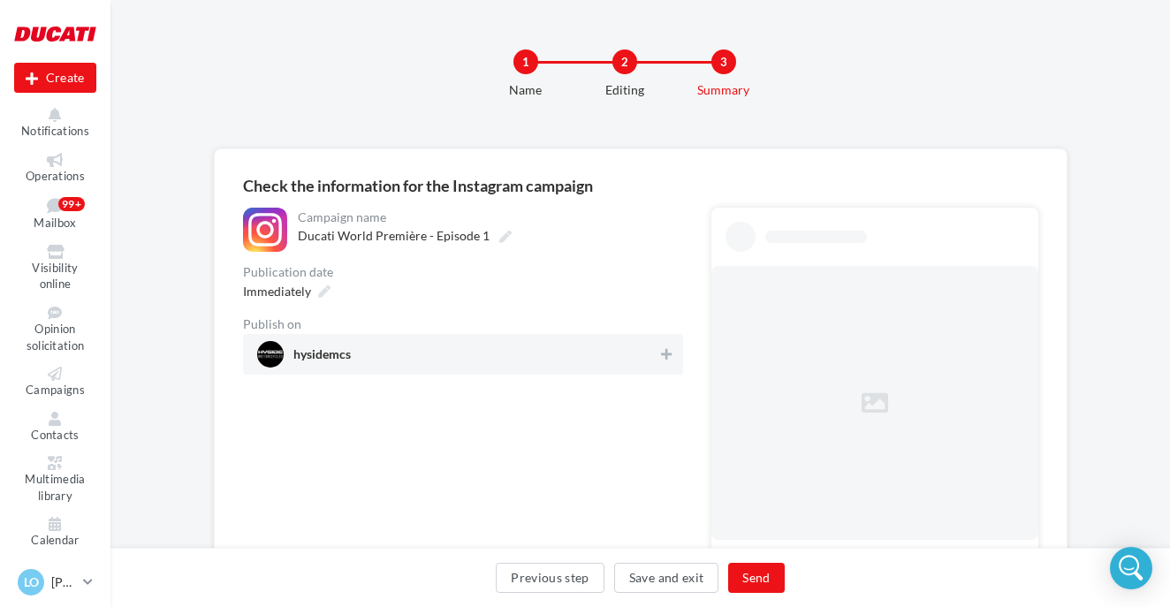
click at [645, 360] on span "hysidemcs" at bounding box center [457, 354] width 401 height 27
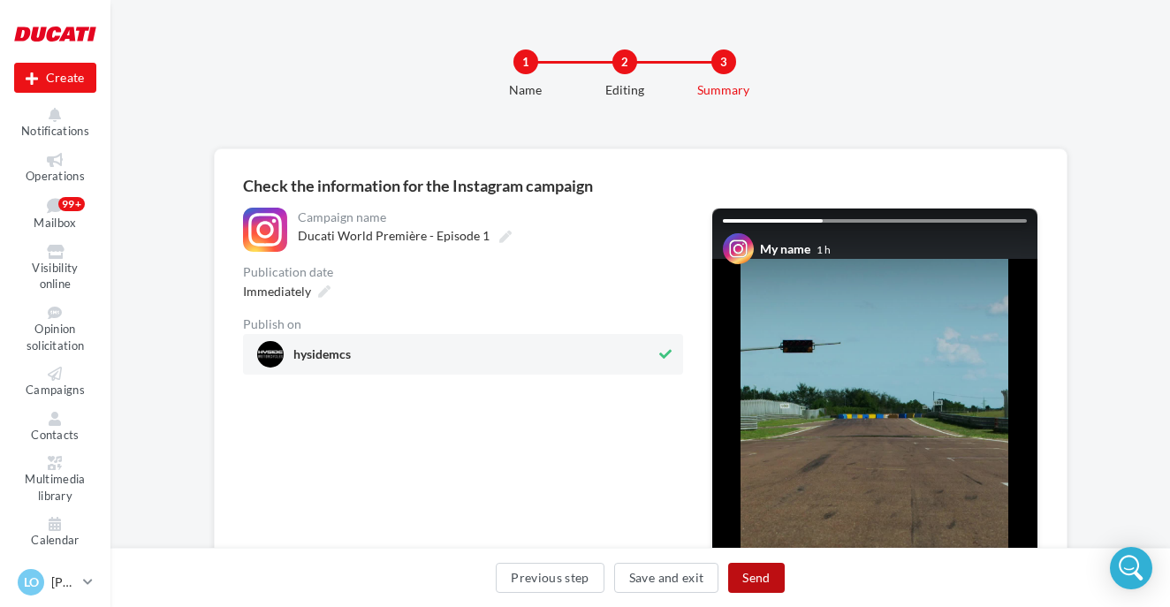
click at [761, 572] on button "Send" at bounding box center [756, 578] width 56 height 30
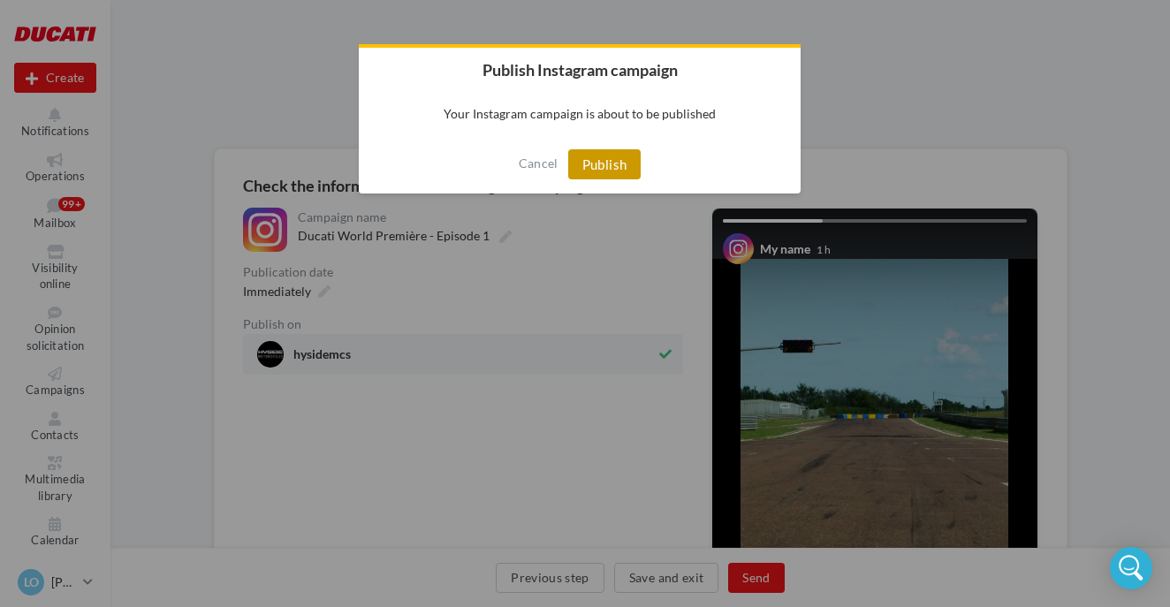
click at [591, 158] on button "Publish" at bounding box center [604, 164] width 73 height 30
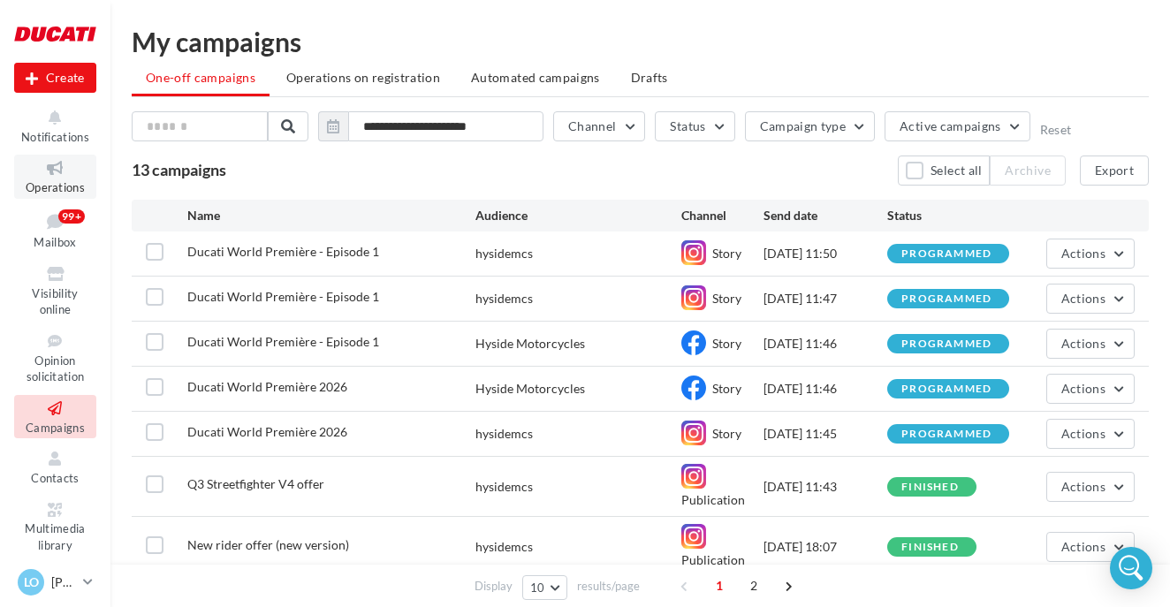
click at [52, 168] on icon at bounding box center [55, 168] width 72 height 20
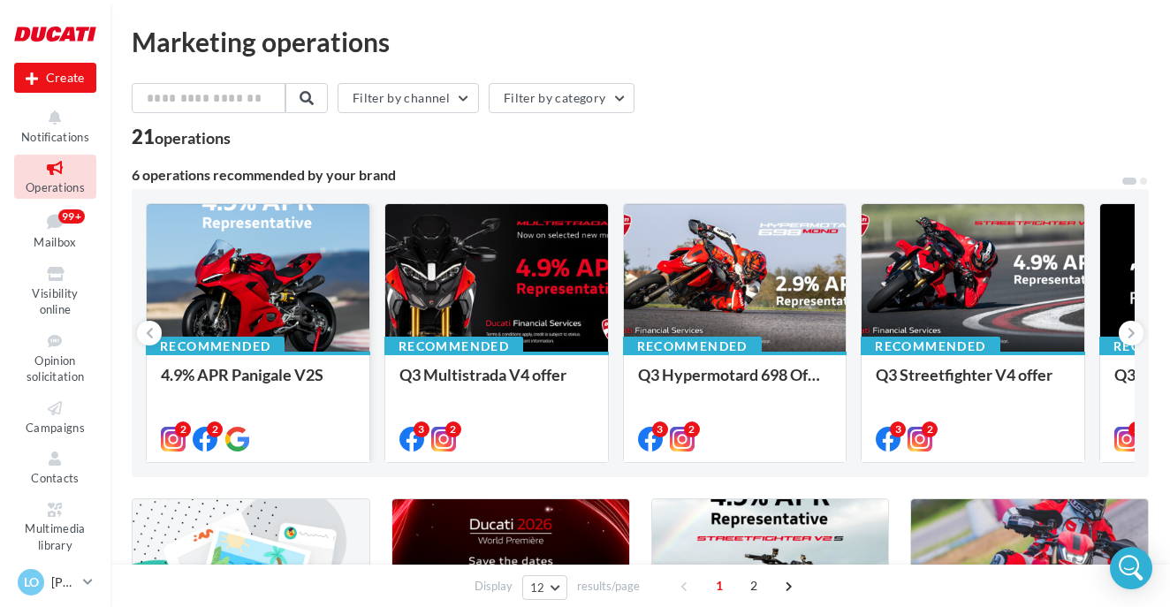
scroll to position [144, 0]
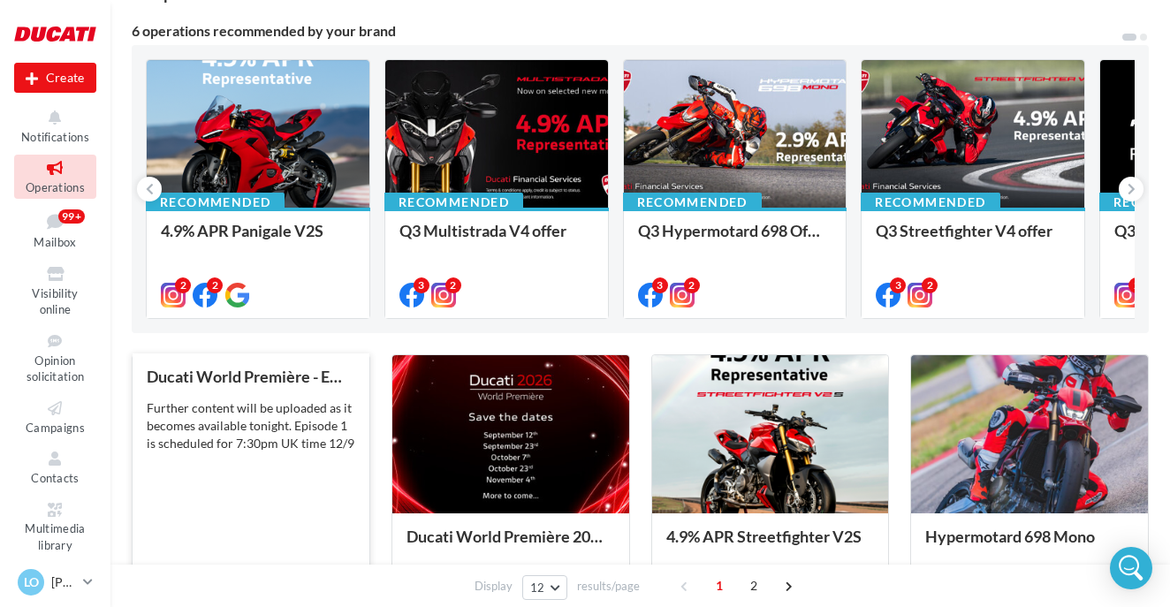
click at [281, 411] on div "Further content will be uploaded as it becomes available tonight. Episode 1 is …" at bounding box center [251, 425] width 209 height 53
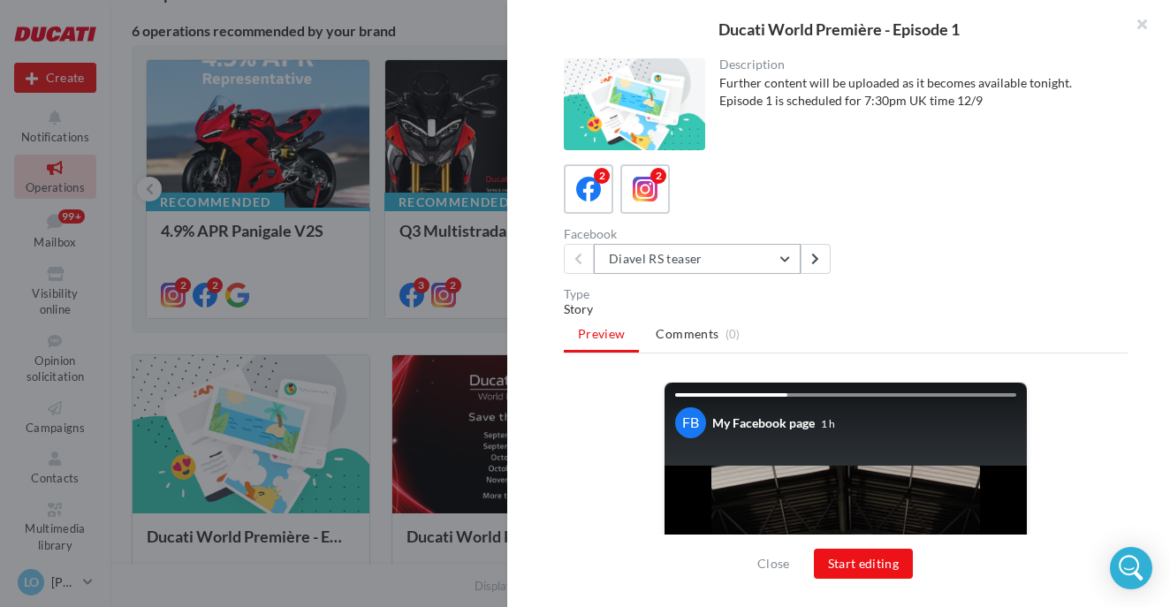
click at [671, 257] on button "Diavel RS teaser" at bounding box center [697, 259] width 207 height 30
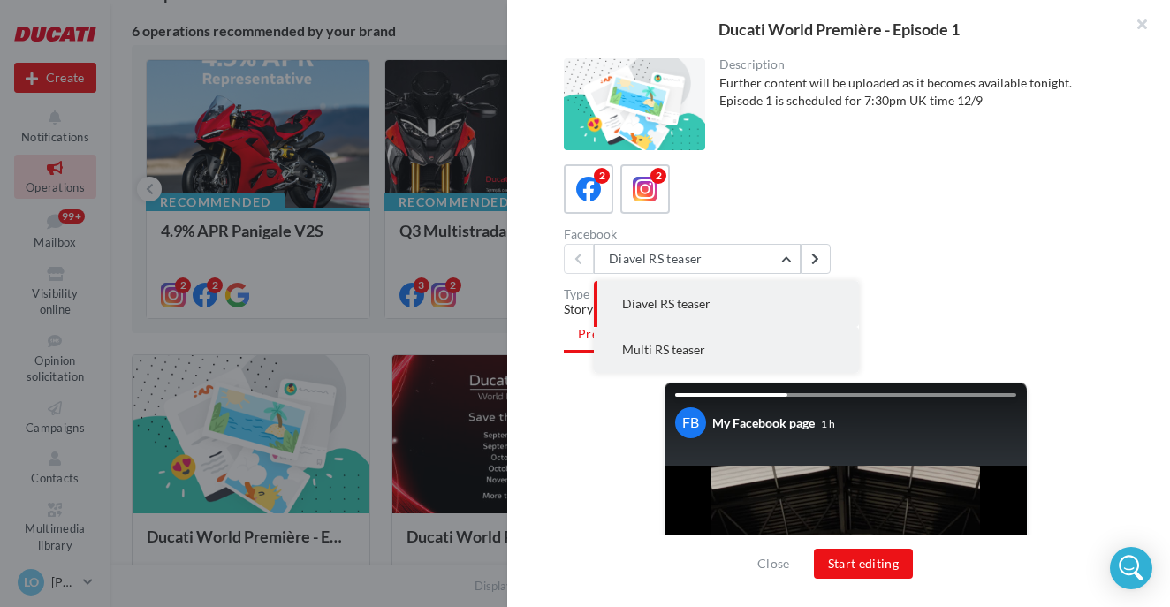
click at [677, 353] on span "Multi RS teaser" at bounding box center [663, 349] width 83 height 15
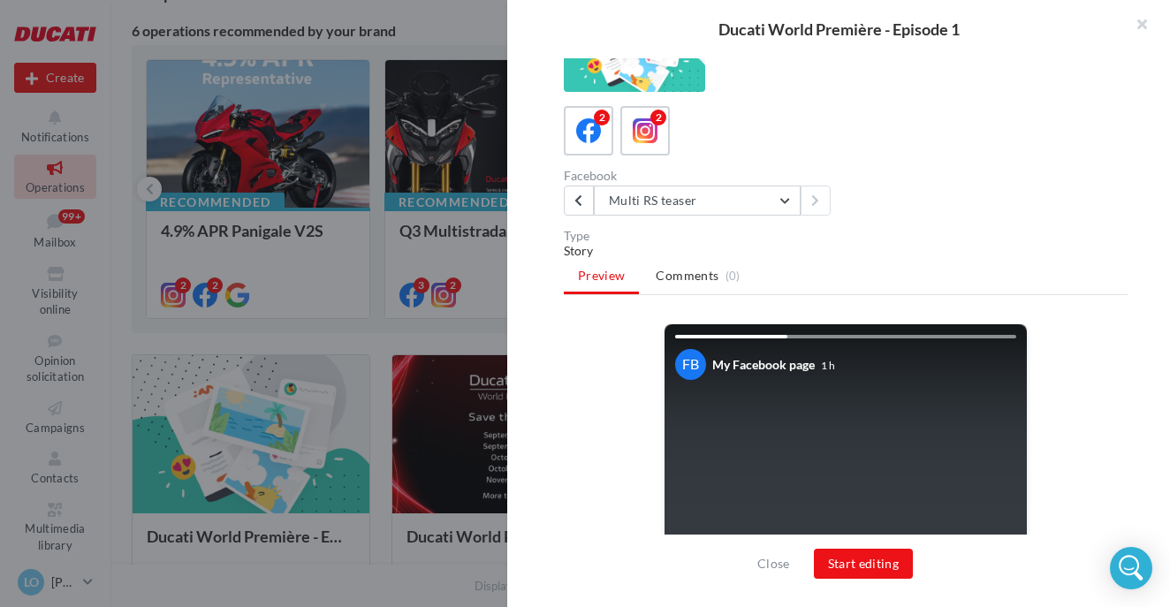
scroll to position [56, 0]
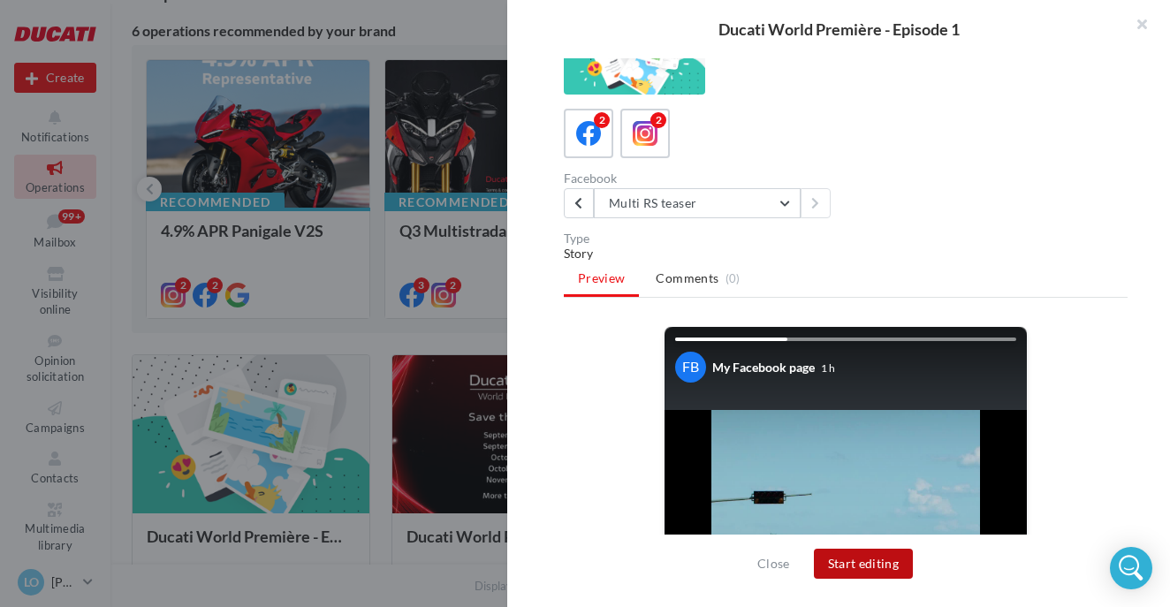
click at [846, 574] on button "Start editing" at bounding box center [864, 564] width 100 height 30
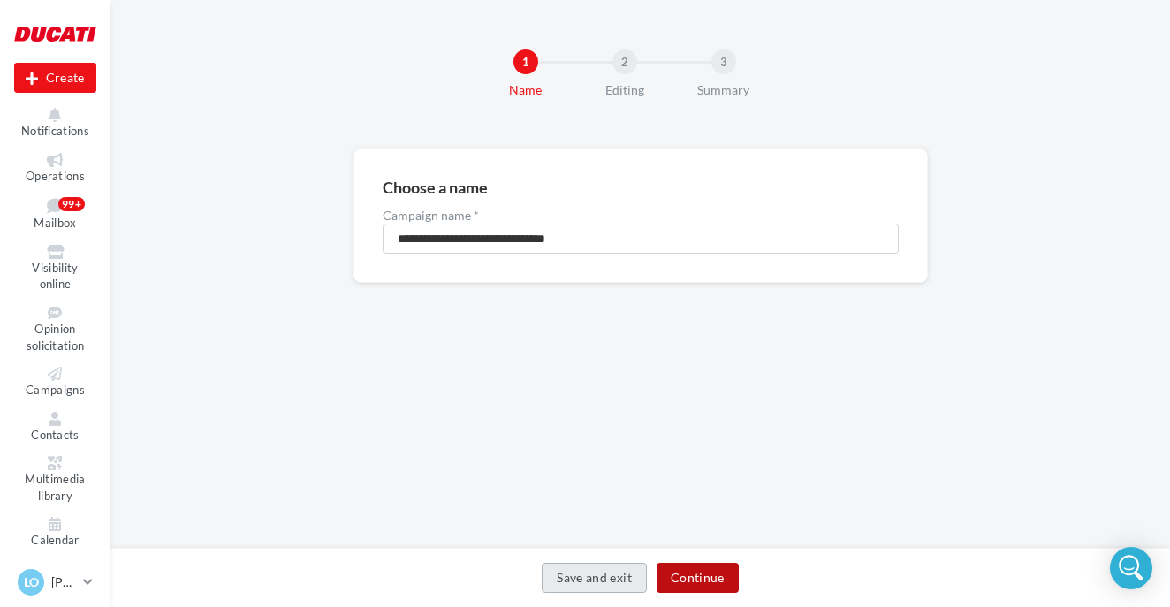
click at [700, 590] on button "Continue" at bounding box center [697, 578] width 82 height 30
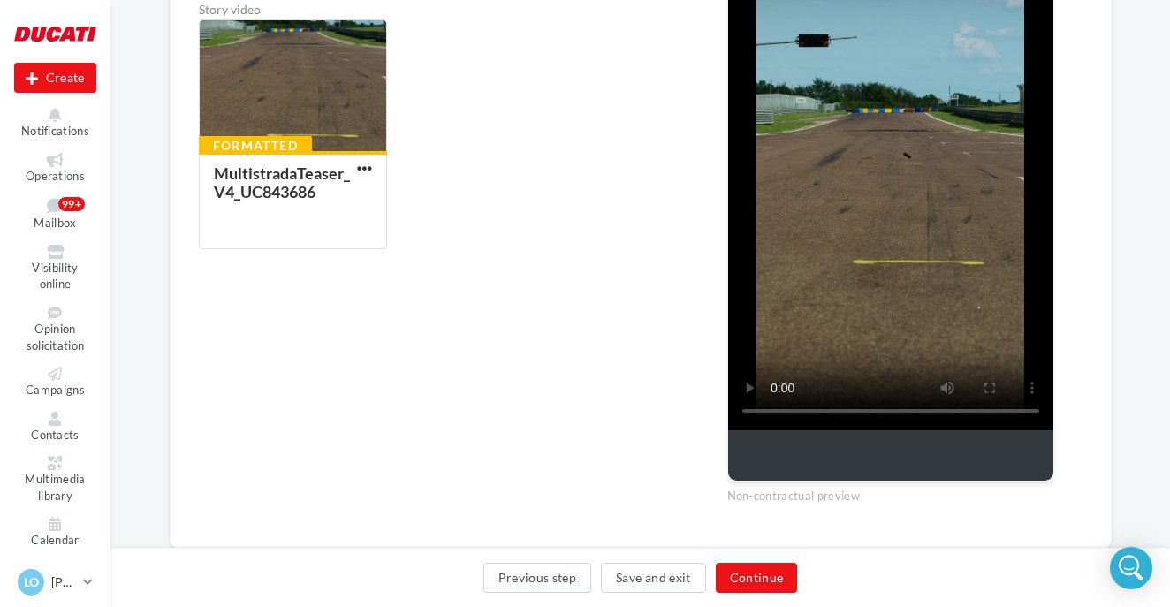
scroll to position [367, 0]
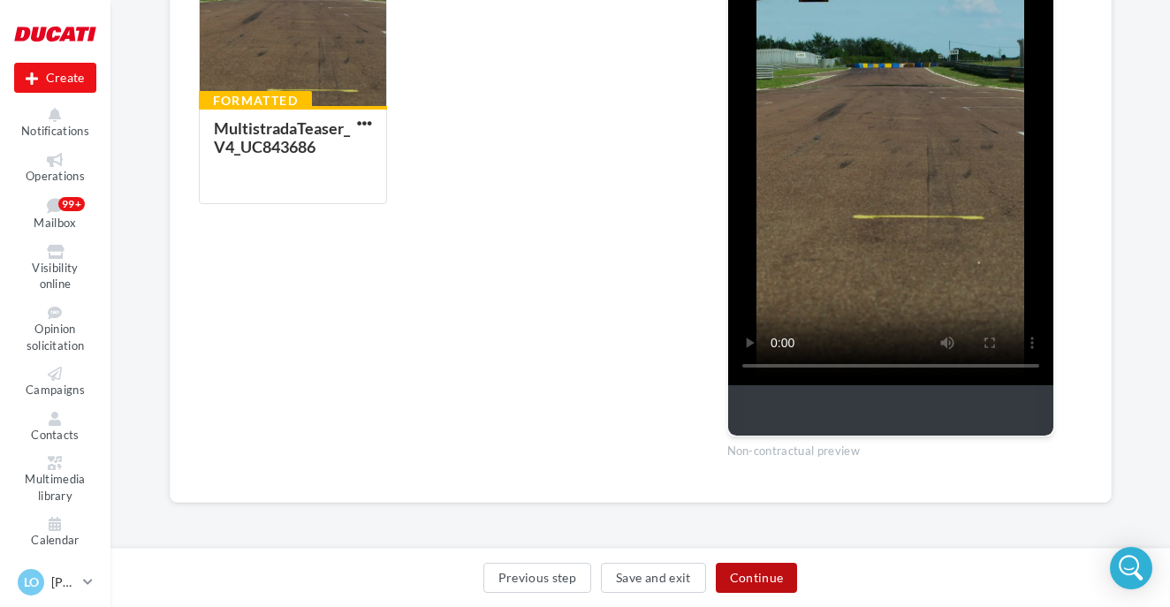
click at [757, 584] on button "Continue" at bounding box center [757, 578] width 82 height 30
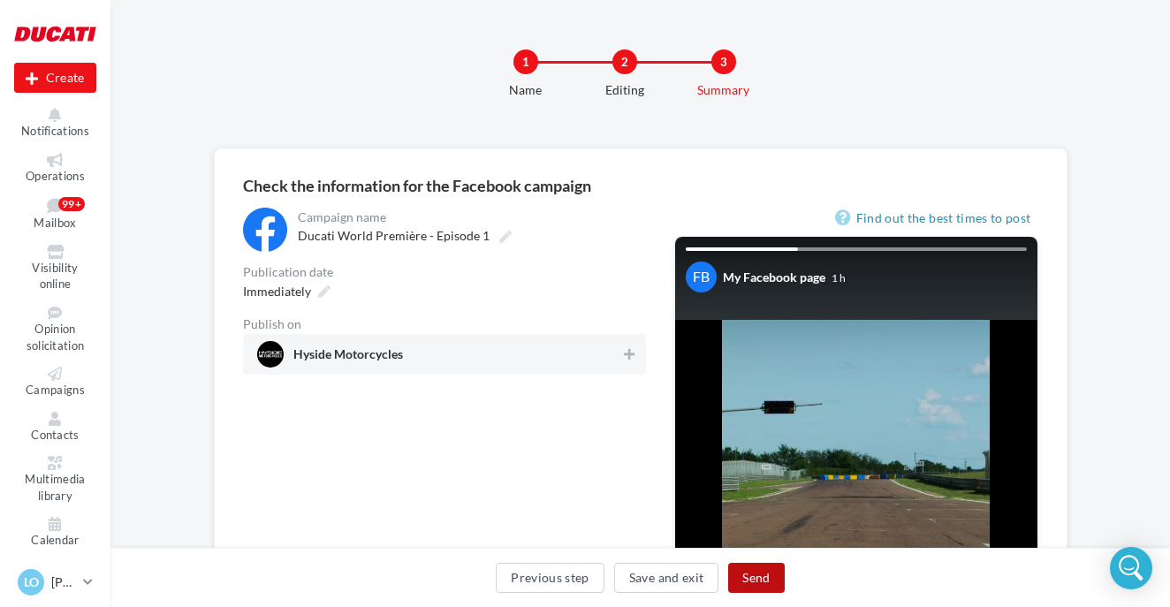
click at [757, 584] on button "Send" at bounding box center [756, 578] width 56 height 30
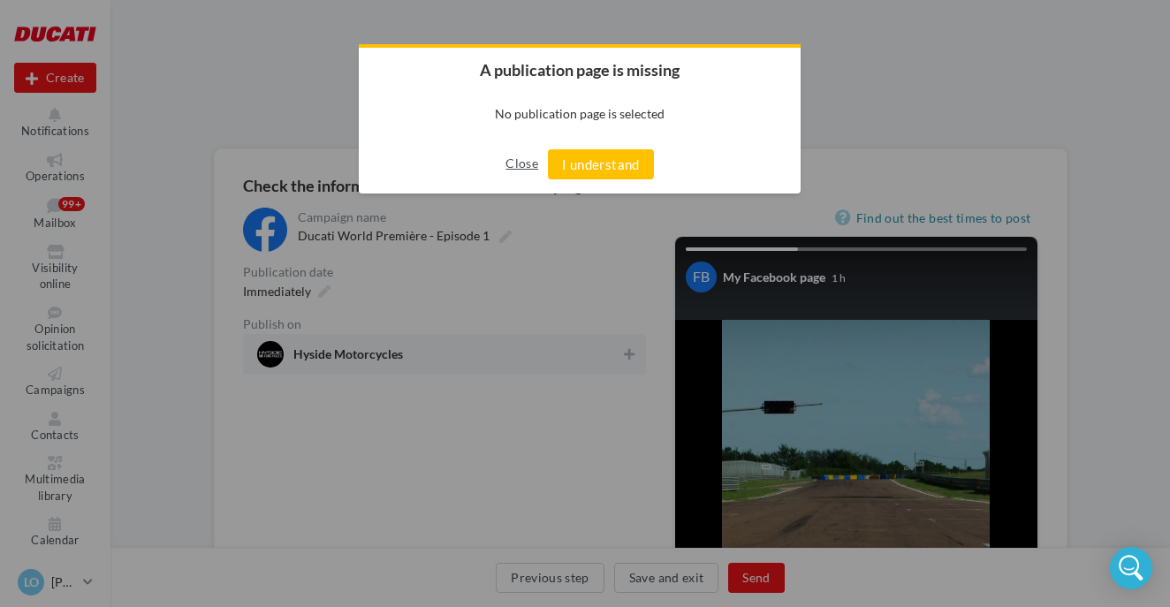
click at [534, 169] on button "Close" at bounding box center [521, 163] width 33 height 28
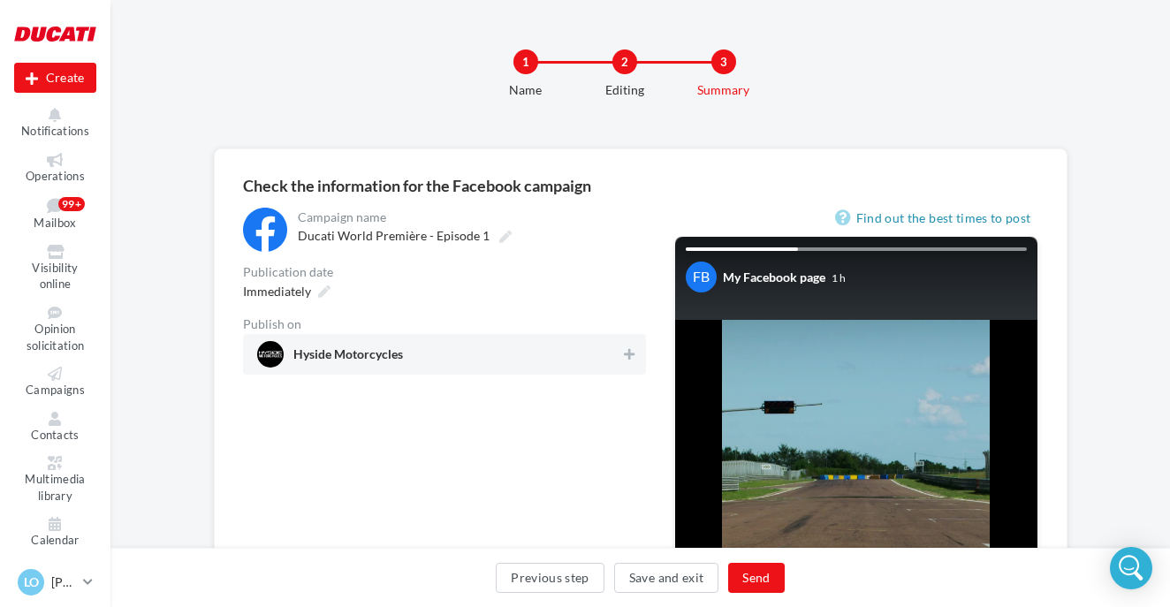
click at [543, 361] on span "Hyside Motorcycles" at bounding box center [439, 354] width 364 height 27
click at [760, 595] on div "Previous step Save and exit Send" at bounding box center [639, 577] width 1059 height 59
click at [760, 587] on button "Send" at bounding box center [756, 578] width 56 height 30
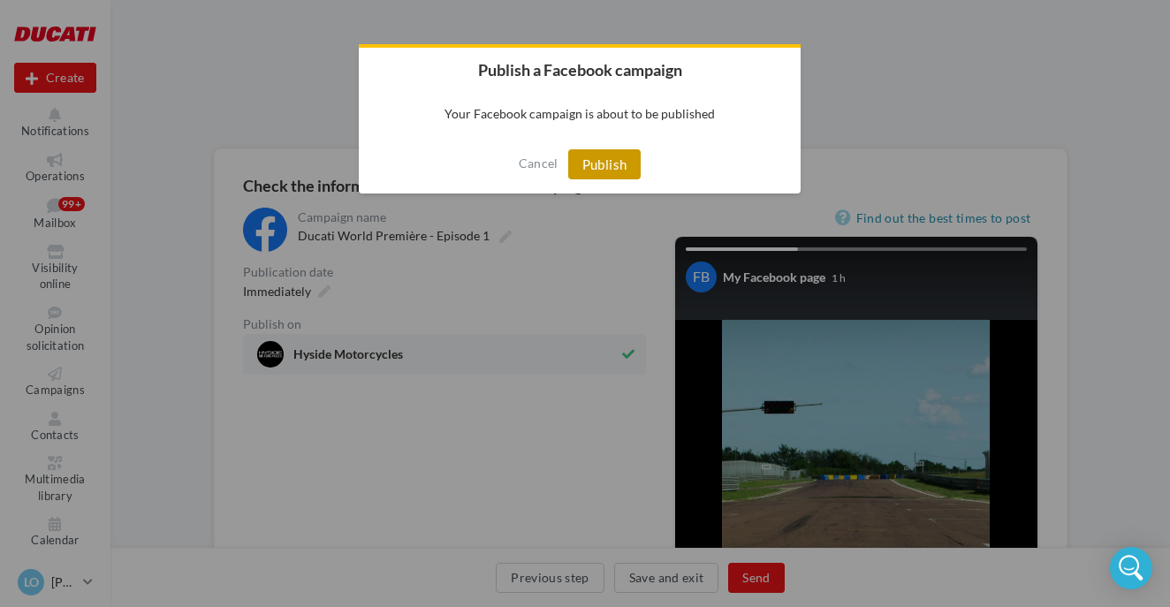
click at [604, 166] on button "Publish" at bounding box center [604, 164] width 73 height 30
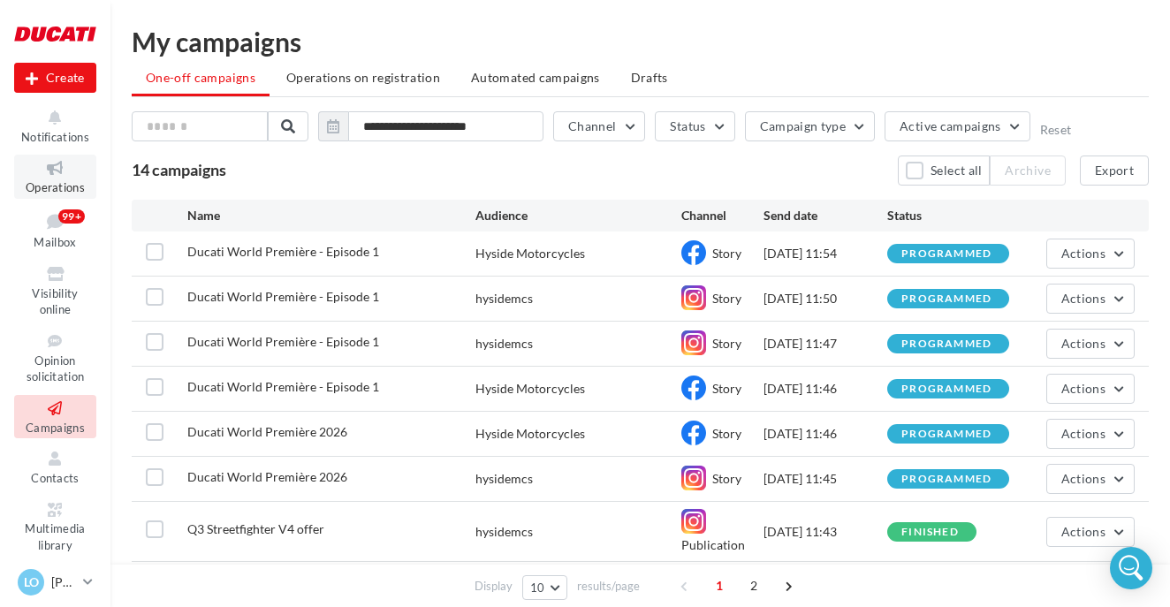
click at [59, 170] on icon at bounding box center [55, 168] width 72 height 20
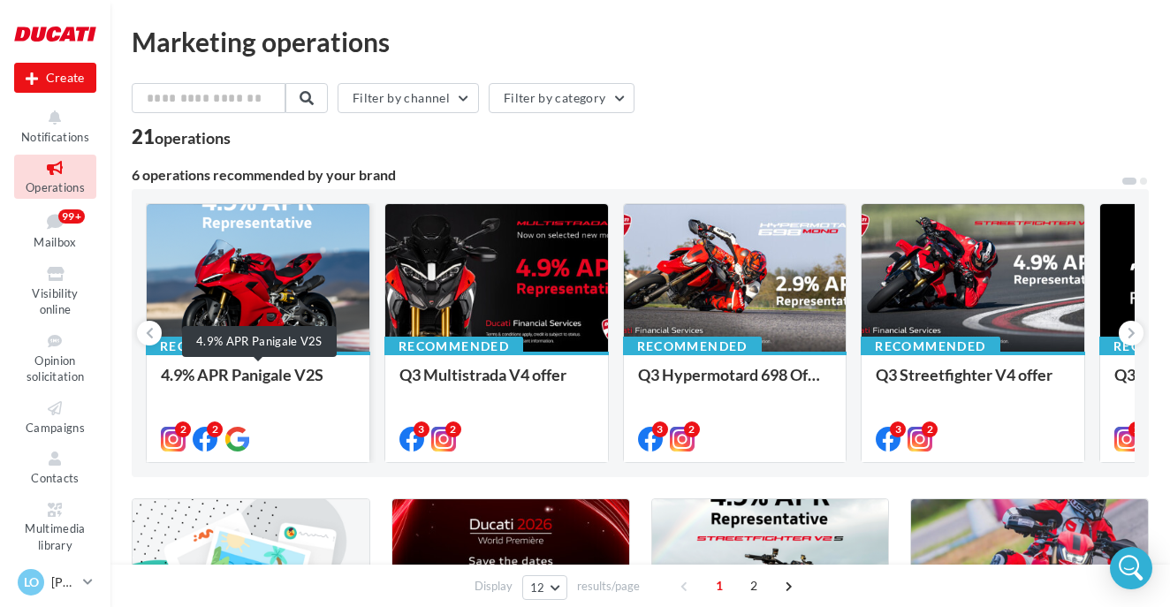
scroll to position [76, 0]
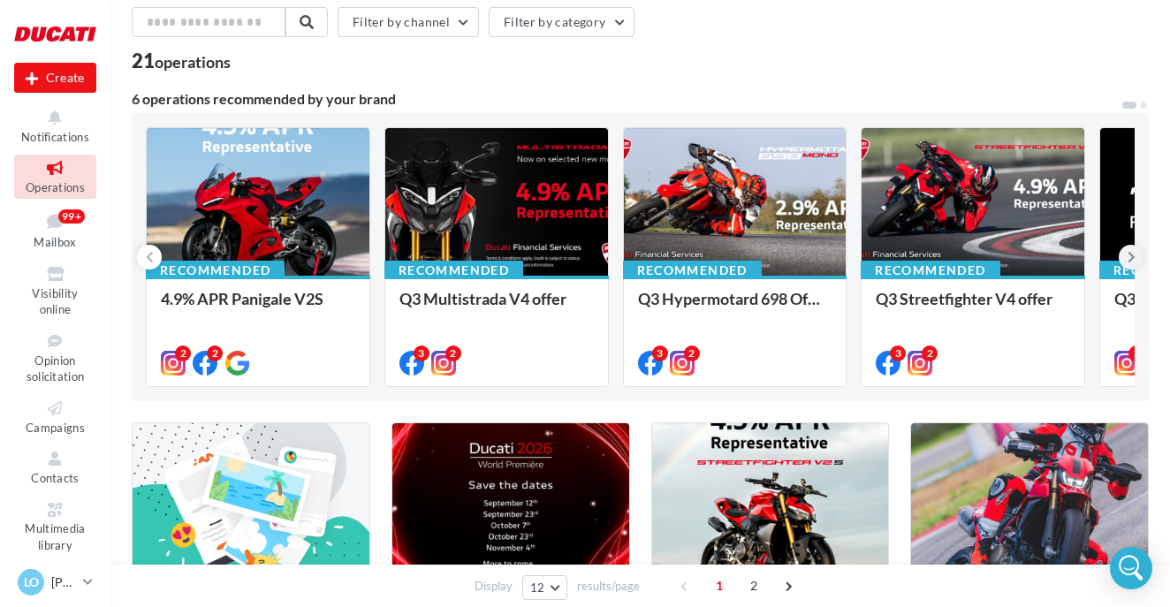
click at [1137, 254] on button at bounding box center [1130, 257] width 25 height 25
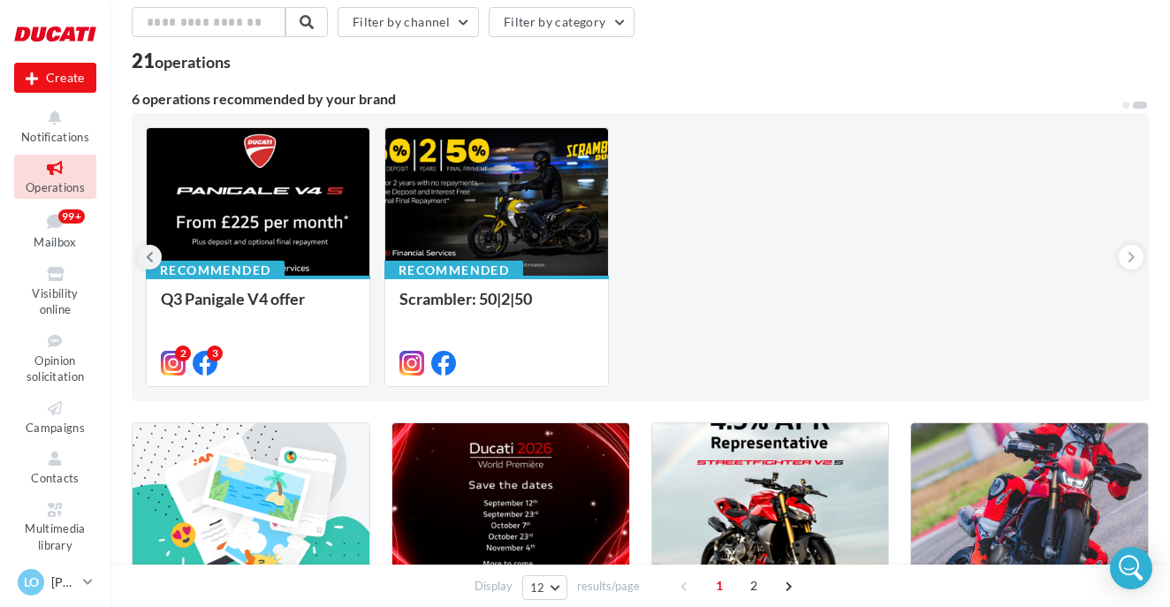
click at [146, 253] on icon at bounding box center [150, 257] width 8 height 18
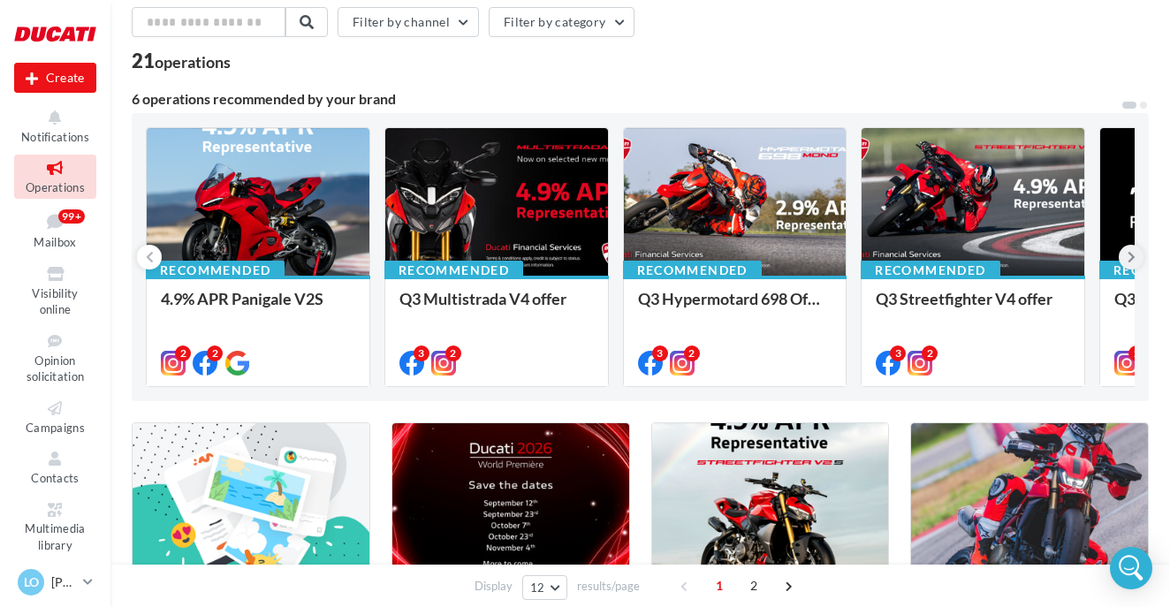
click at [1138, 253] on button at bounding box center [1130, 257] width 25 height 25
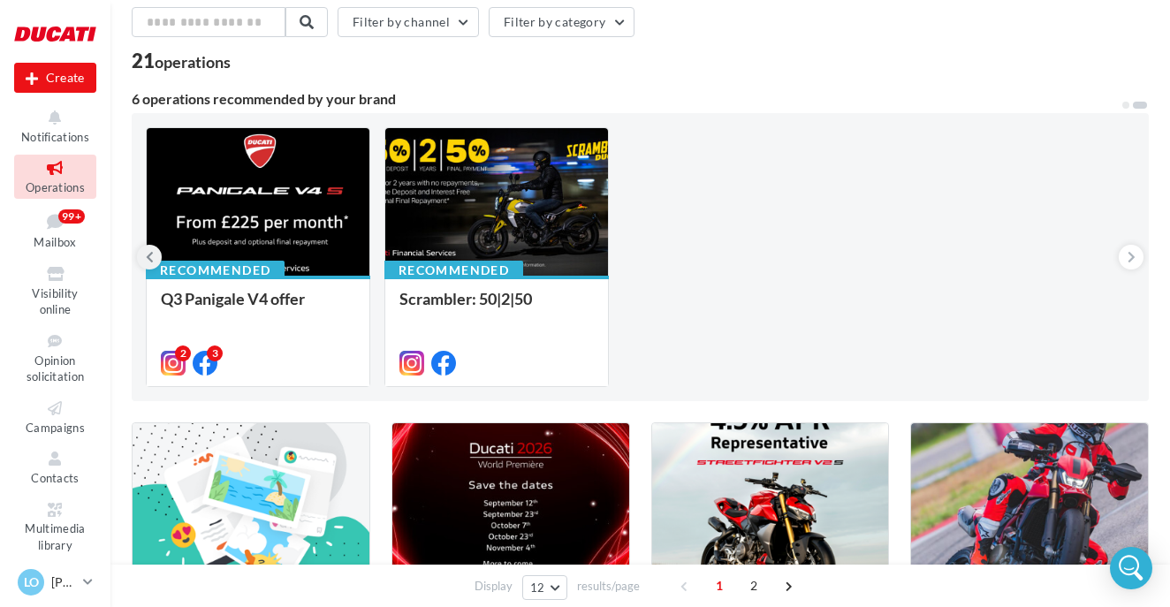
click at [144, 253] on button at bounding box center [149, 257] width 25 height 25
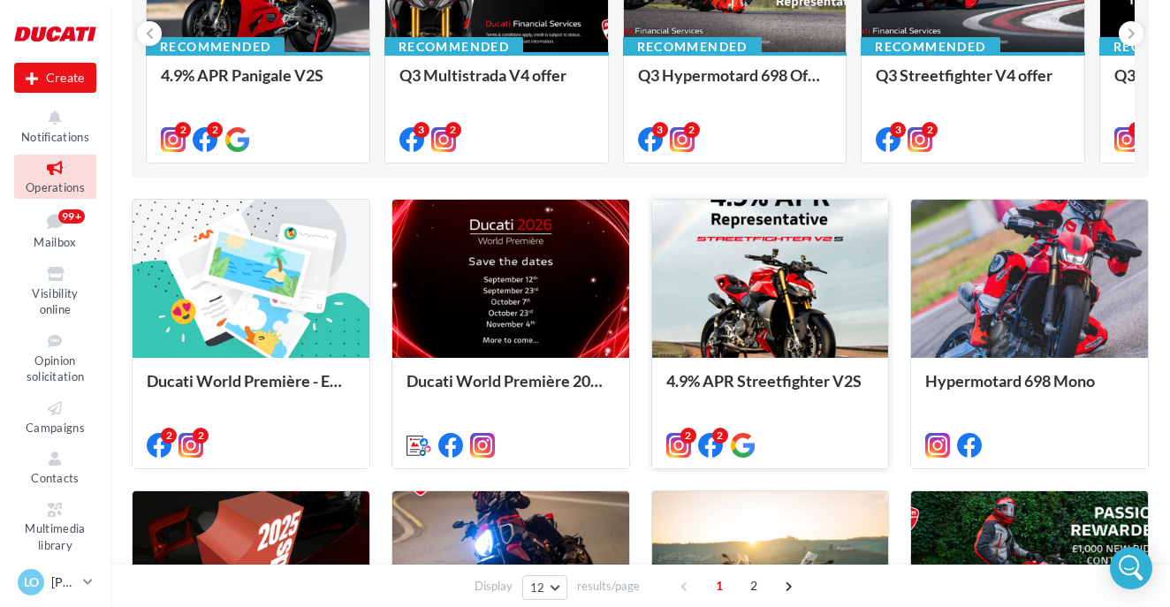
scroll to position [302, 0]
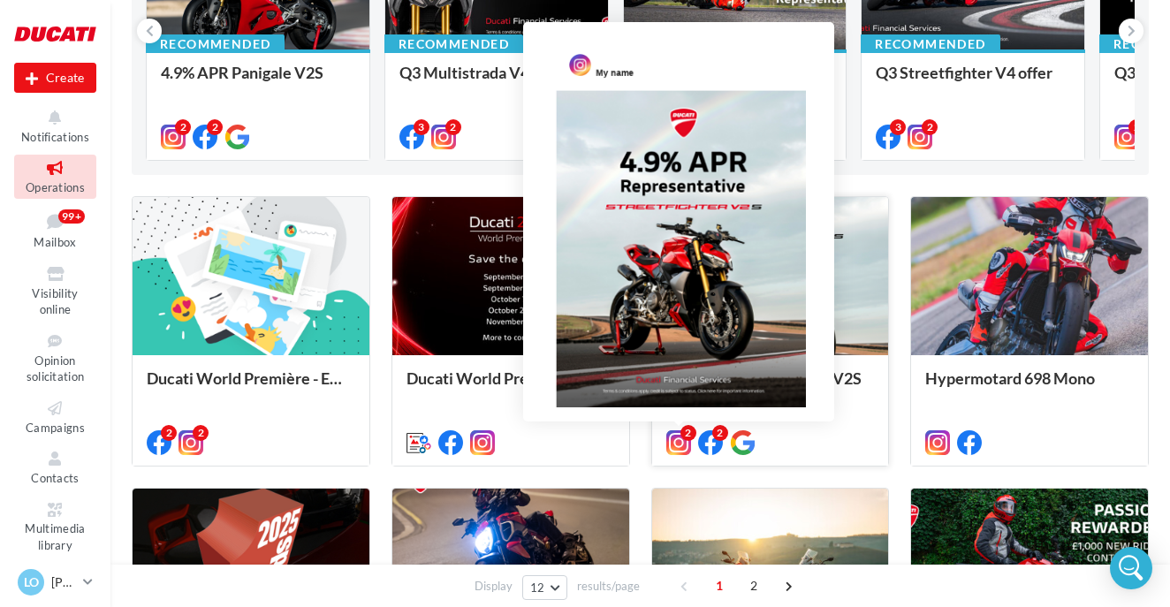
click at [690, 438] on div "2" at bounding box center [688, 433] width 16 height 16
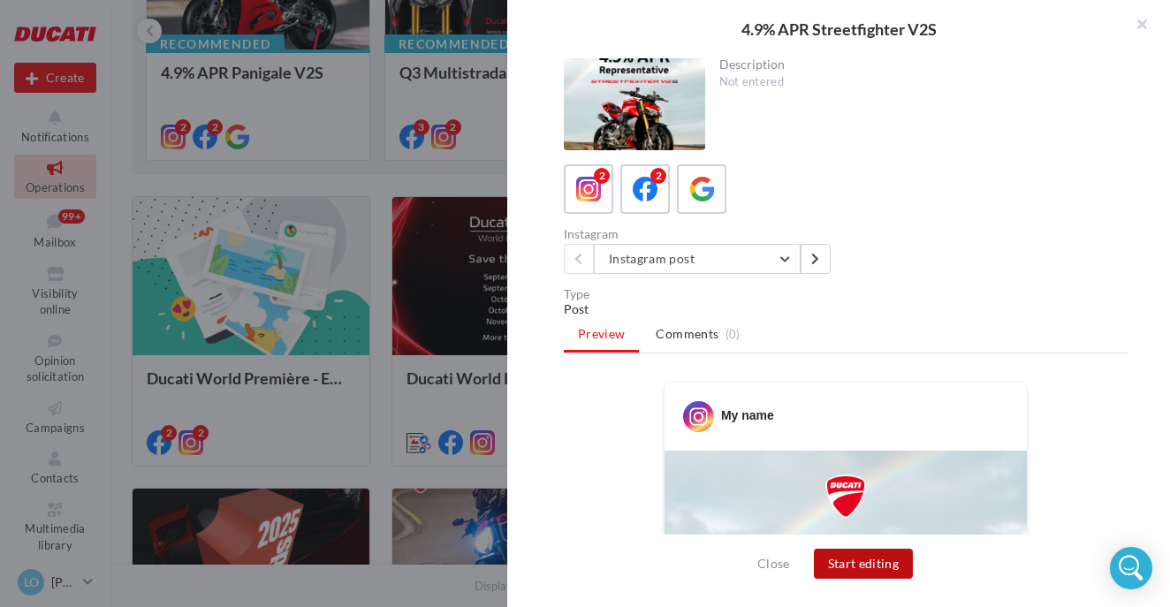
click at [880, 565] on button "Start editing" at bounding box center [864, 564] width 100 height 30
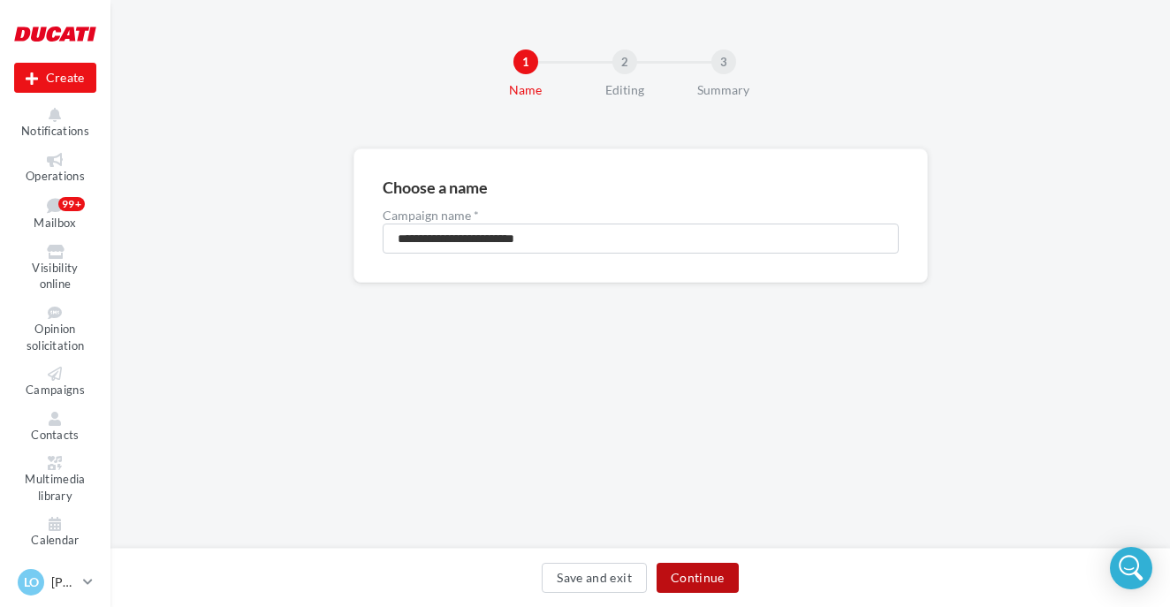
click at [684, 571] on button "Continue" at bounding box center [697, 578] width 82 height 30
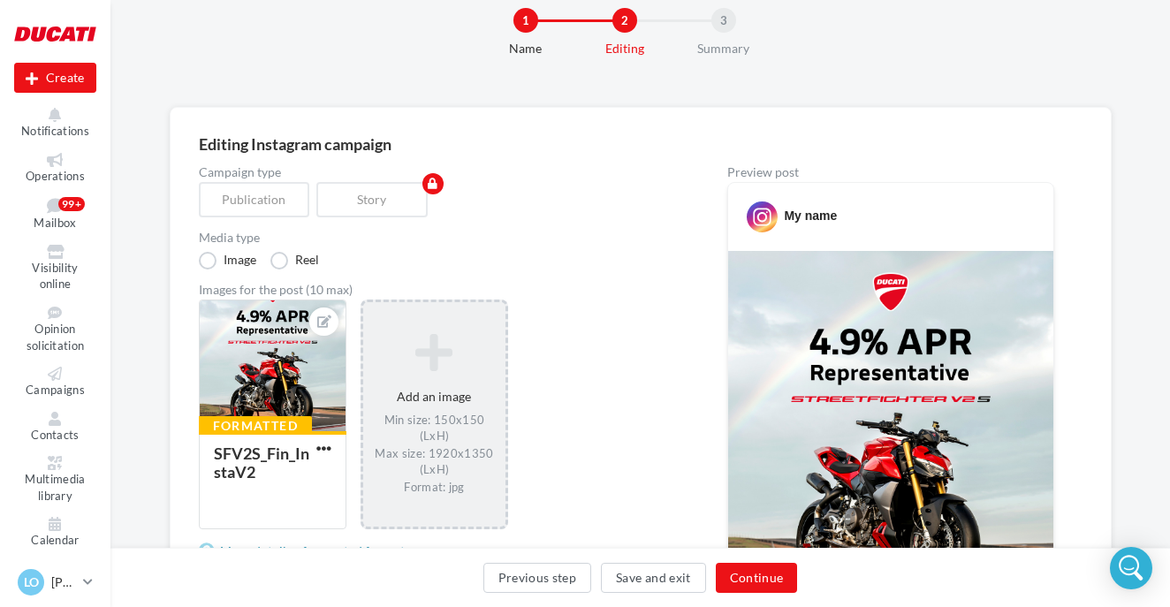
scroll to position [64, 0]
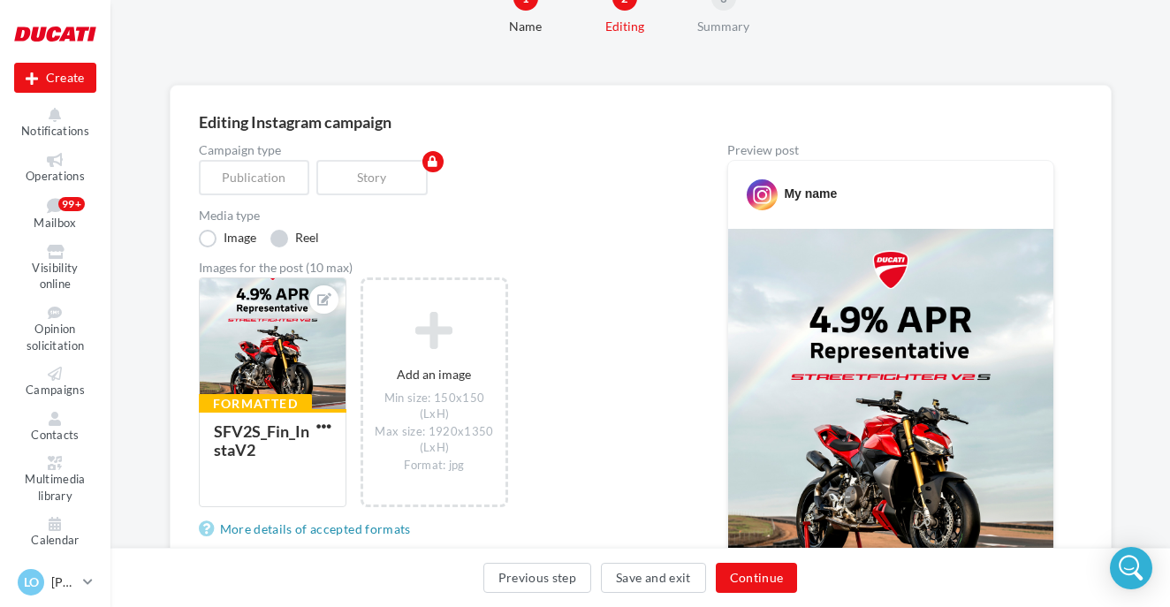
click at [284, 239] on label "Reel" at bounding box center [294, 239] width 49 height 18
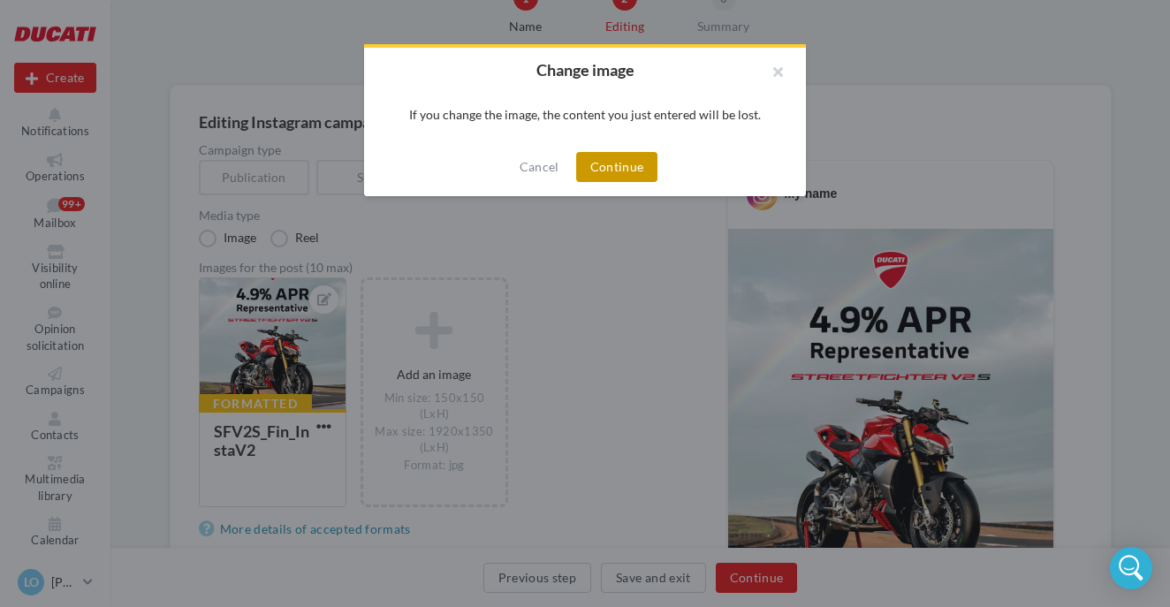
click at [626, 163] on button "Continue" at bounding box center [617, 167] width 82 height 30
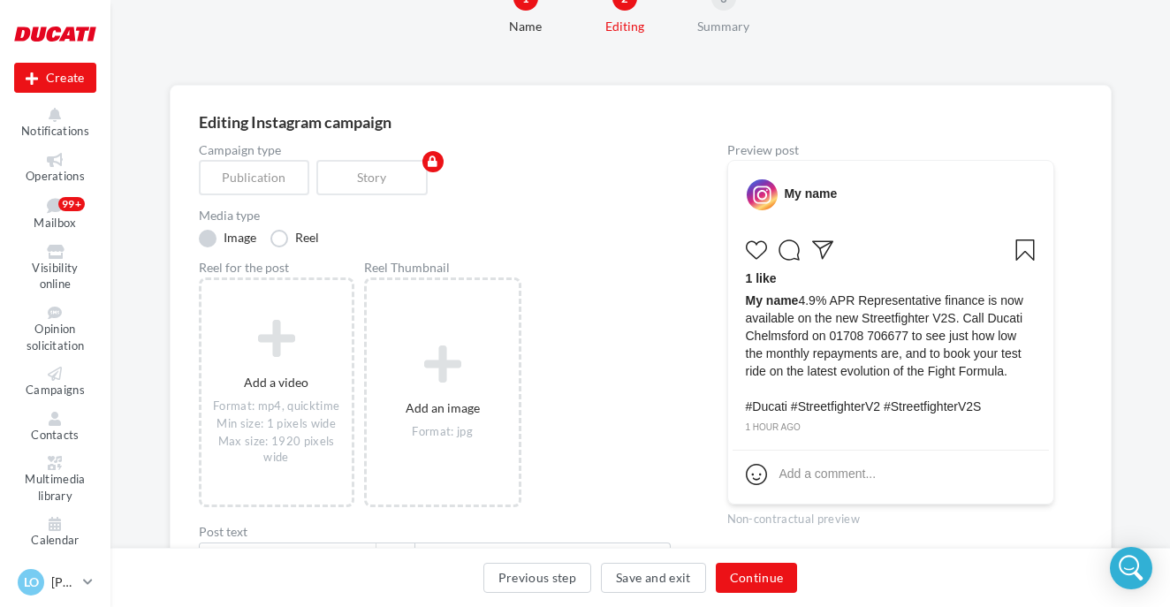
click at [207, 239] on label "Image" at bounding box center [227, 239] width 57 height 18
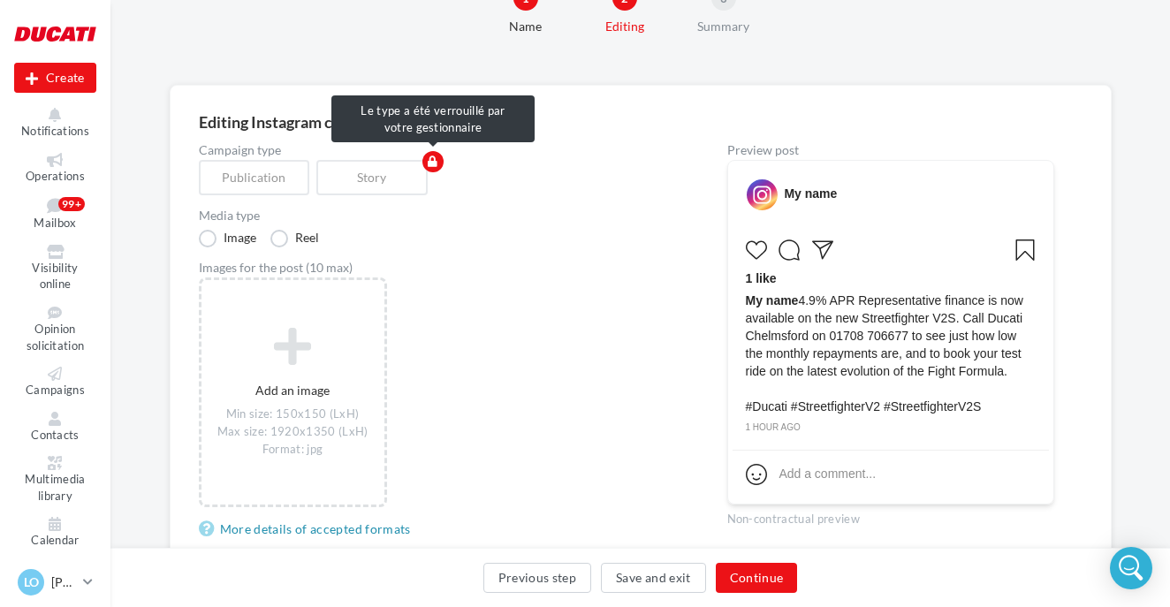
click at [268, 174] on div "Publication" at bounding box center [258, 177] width 118 height 35
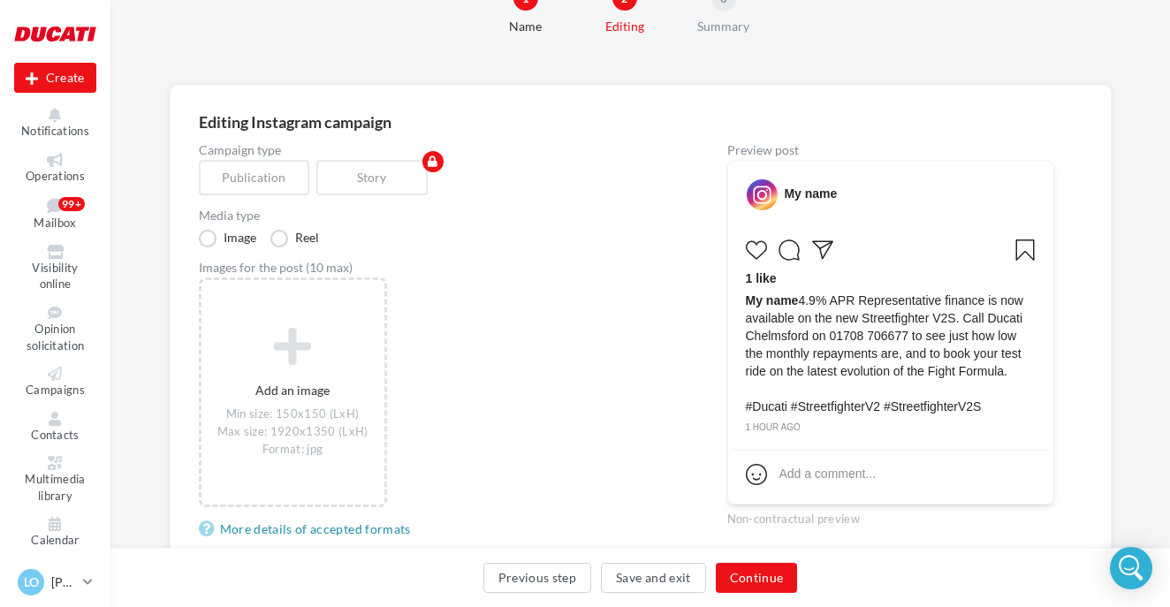
click at [407, 300] on div "Add an image Min size: 150x150 (LxH) Max size: 1920x1350 (LxH) Format: jpg" at bounding box center [442, 401] width 486 height 248
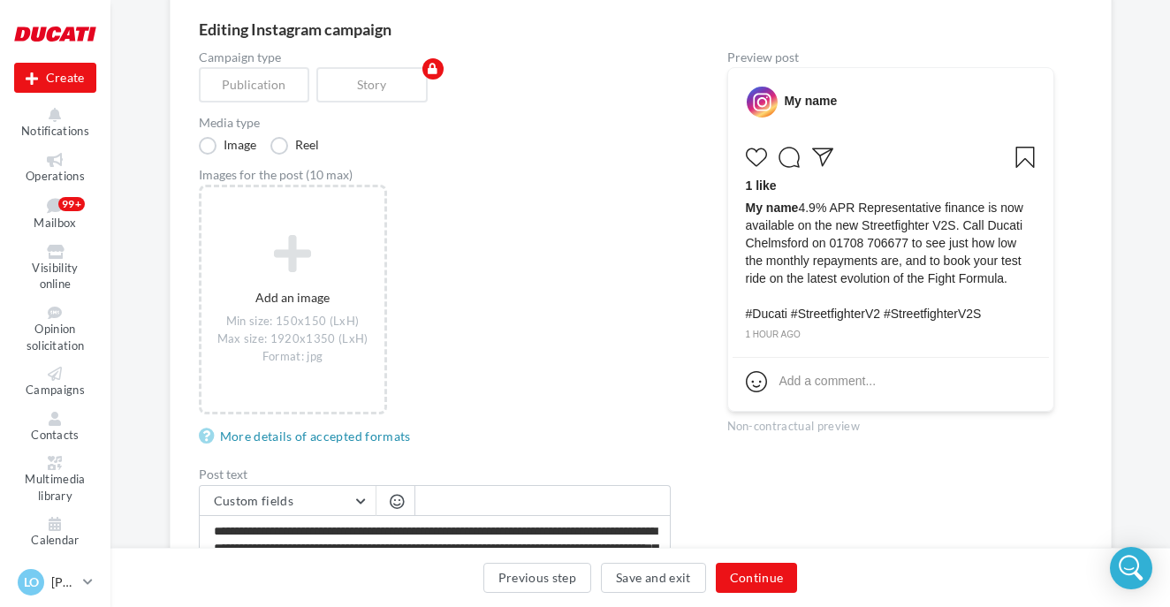
scroll to position [205, 0]
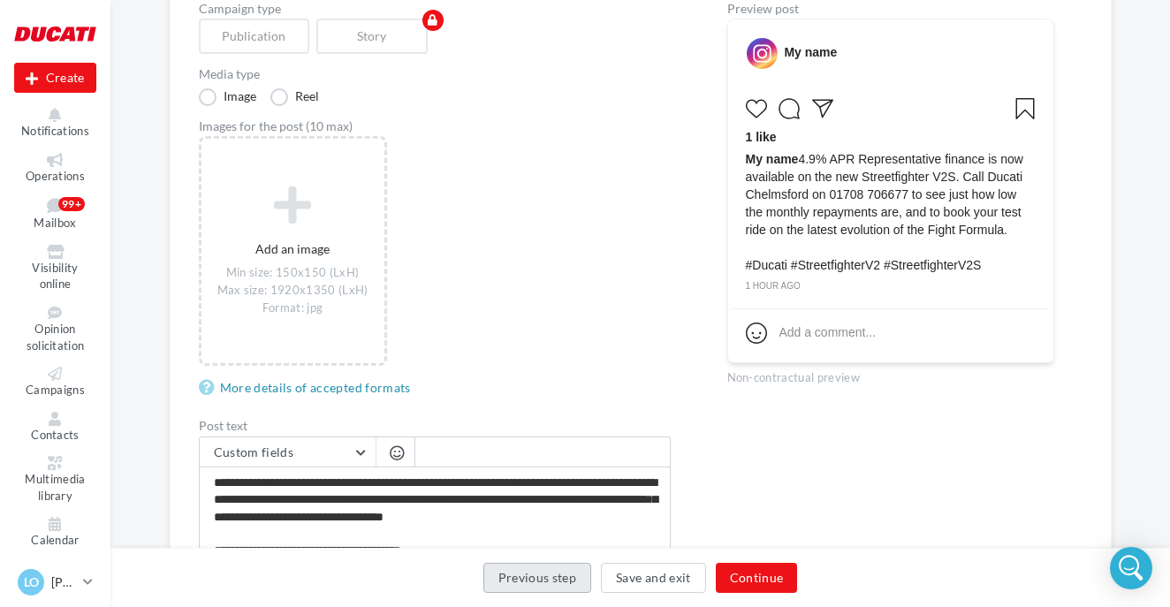
click at [545, 577] on button "Previous step" at bounding box center [537, 578] width 109 height 30
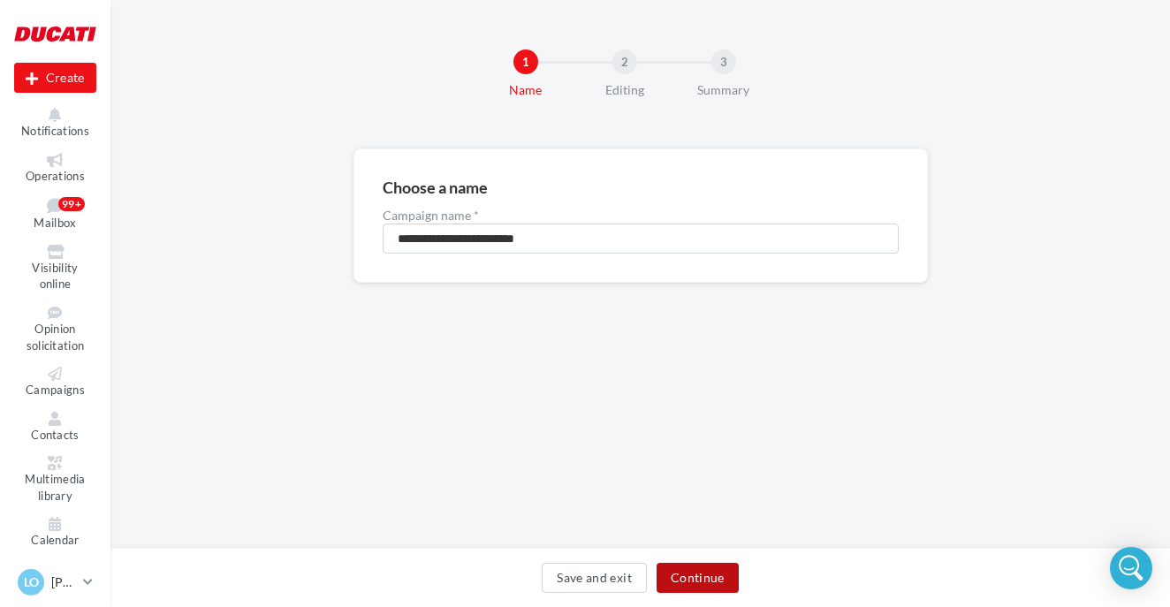
click at [701, 587] on button "Continue" at bounding box center [697, 578] width 82 height 30
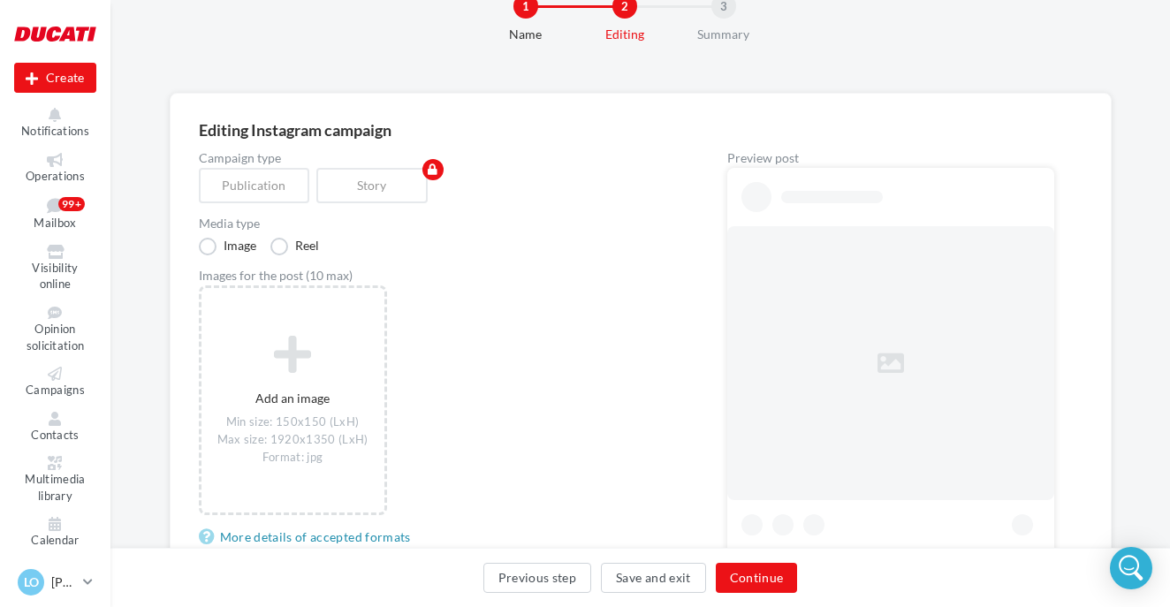
scroll to position [70, 0]
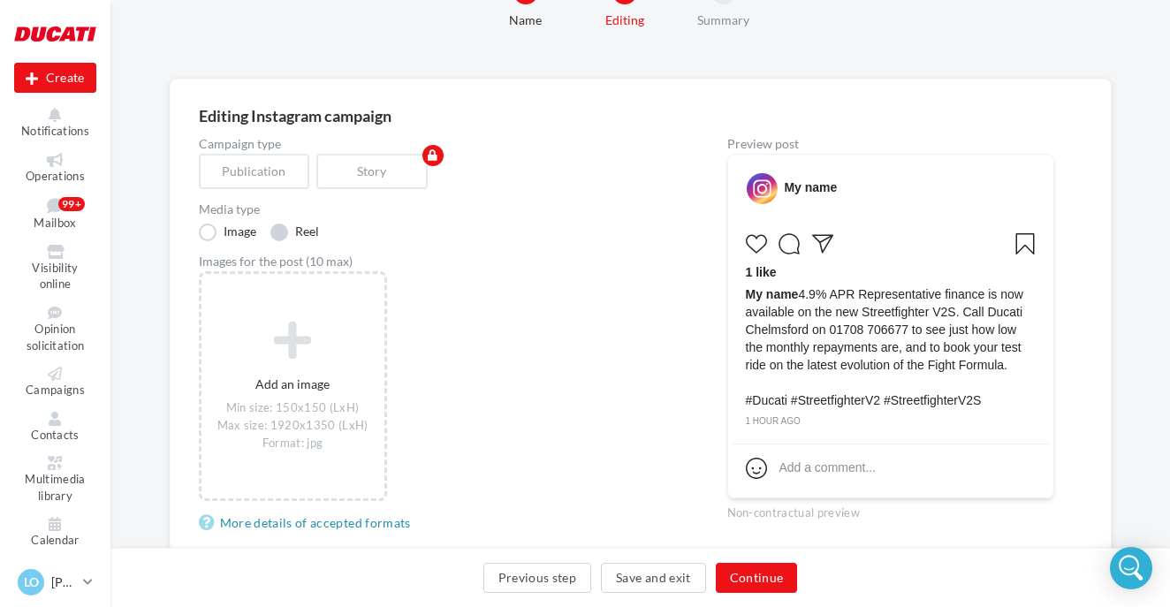
click at [292, 226] on label "Reel" at bounding box center [294, 233] width 49 height 18
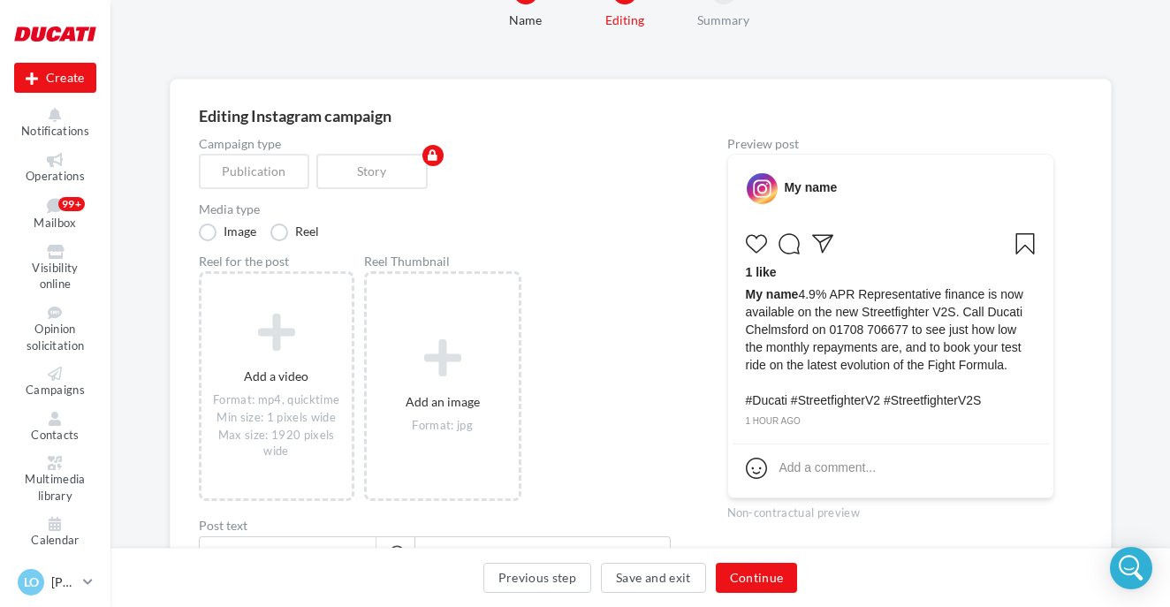
click at [226, 216] on label "Media type" at bounding box center [435, 209] width 472 height 12
click at [211, 232] on label "Image" at bounding box center [227, 233] width 57 height 18
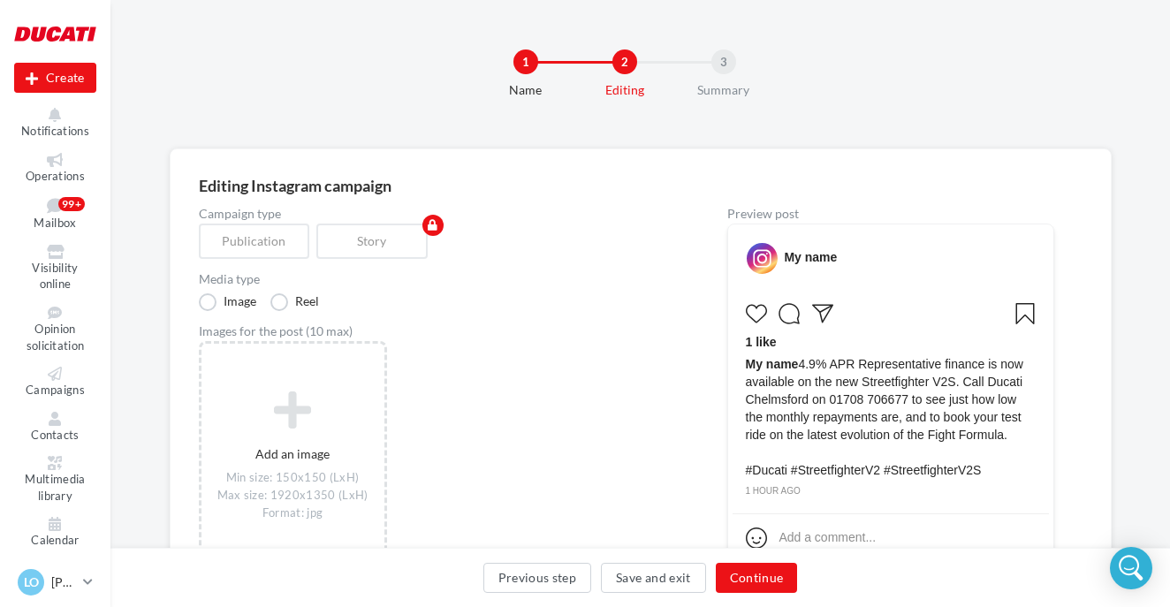
click at [59, 148] on ul "Operations Mailbox 99+ Visibility online Opinion solicitation Campaigns Contact…" at bounding box center [55, 350] width 96 height 416
click at [62, 159] on icon at bounding box center [55, 160] width 72 height 14
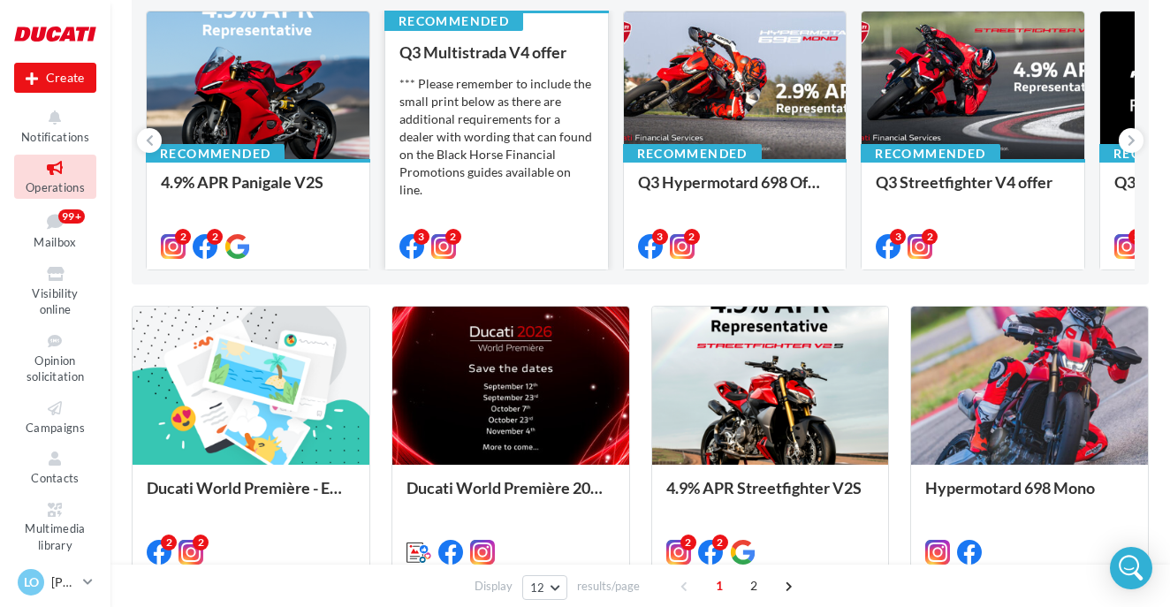
scroll to position [202, 0]
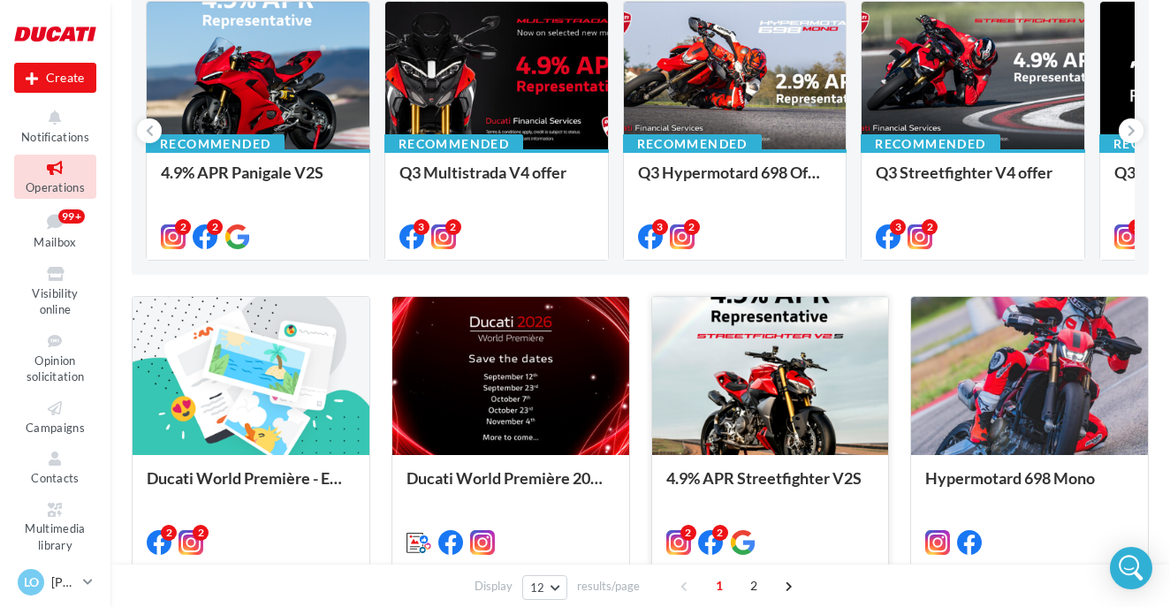
click at [783, 362] on div at bounding box center [770, 376] width 237 height 159
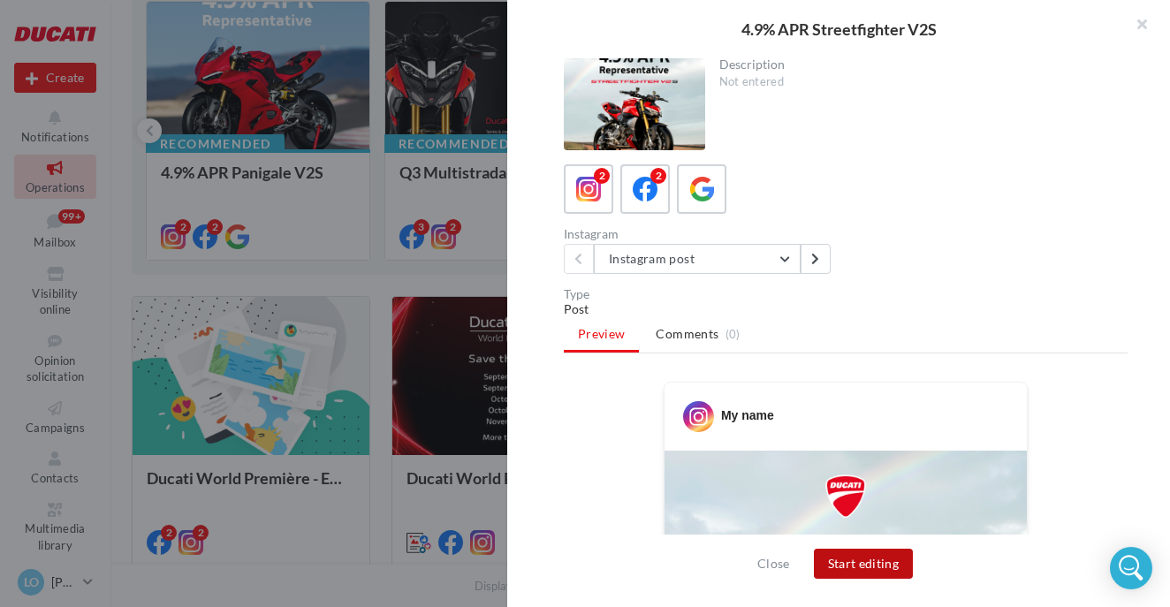
click at [832, 564] on button "Start editing" at bounding box center [864, 564] width 100 height 30
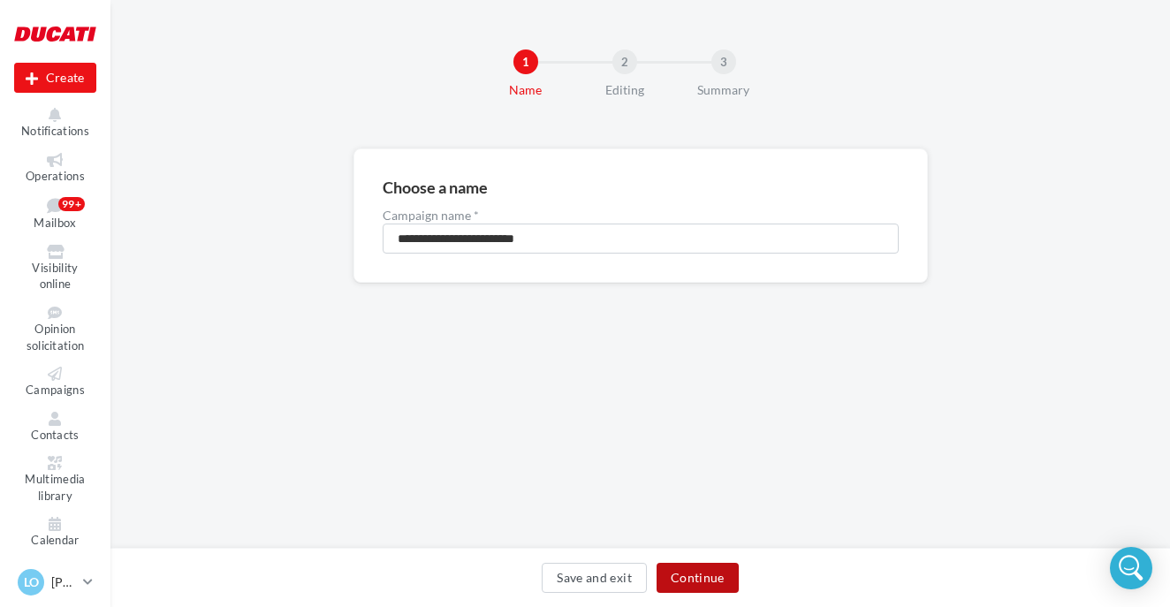
click at [679, 564] on button "Continue" at bounding box center [697, 578] width 82 height 30
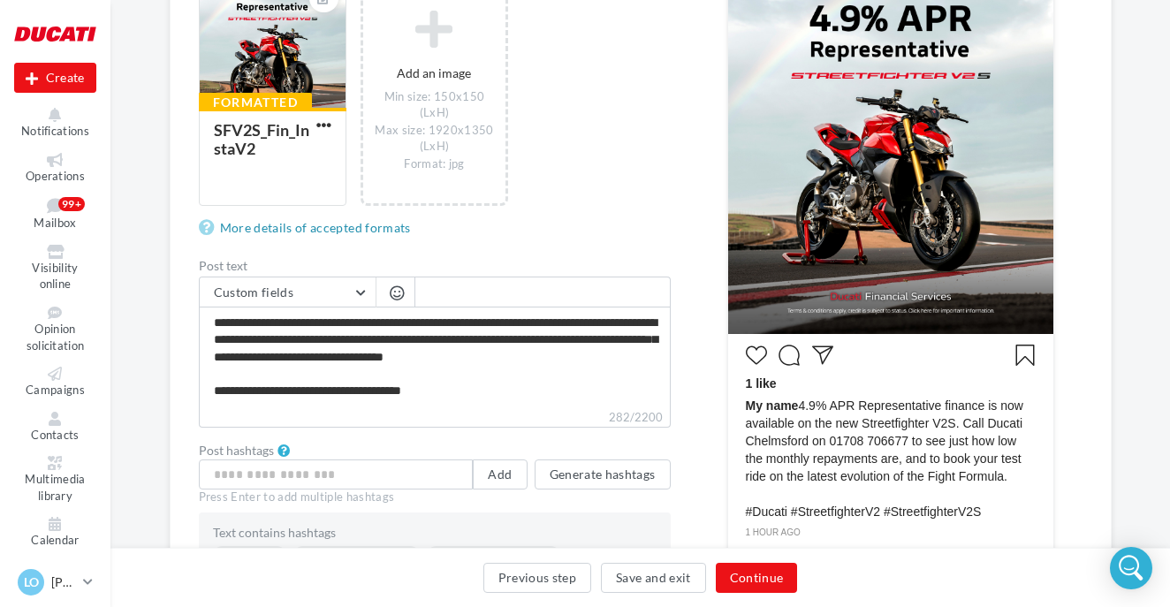
scroll to position [328, 0]
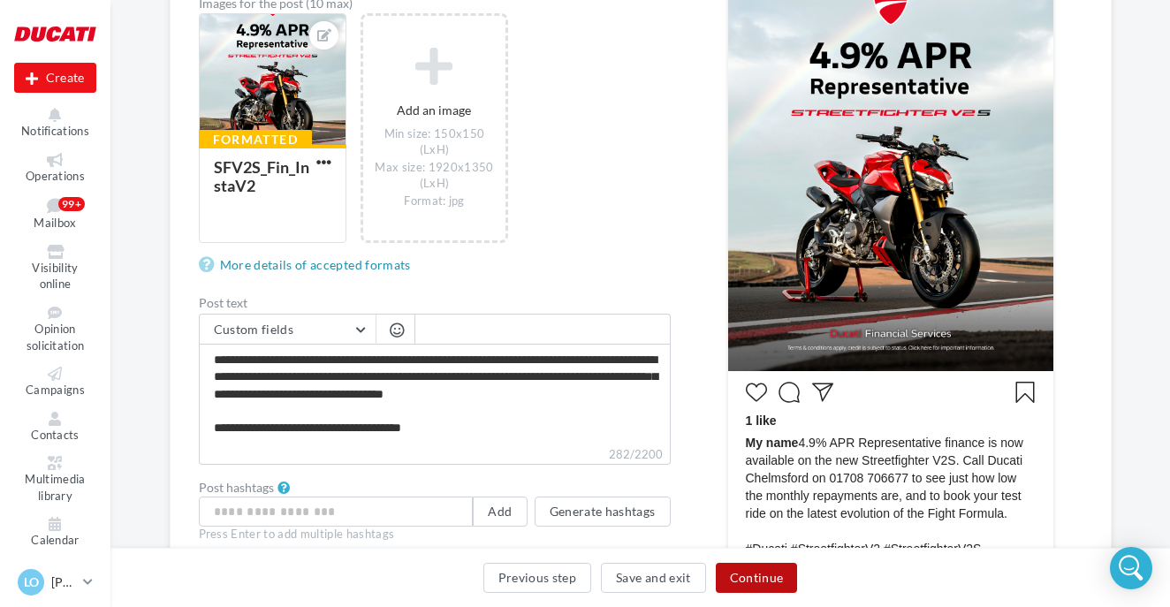
click at [756, 576] on button "Continue" at bounding box center [757, 578] width 82 height 30
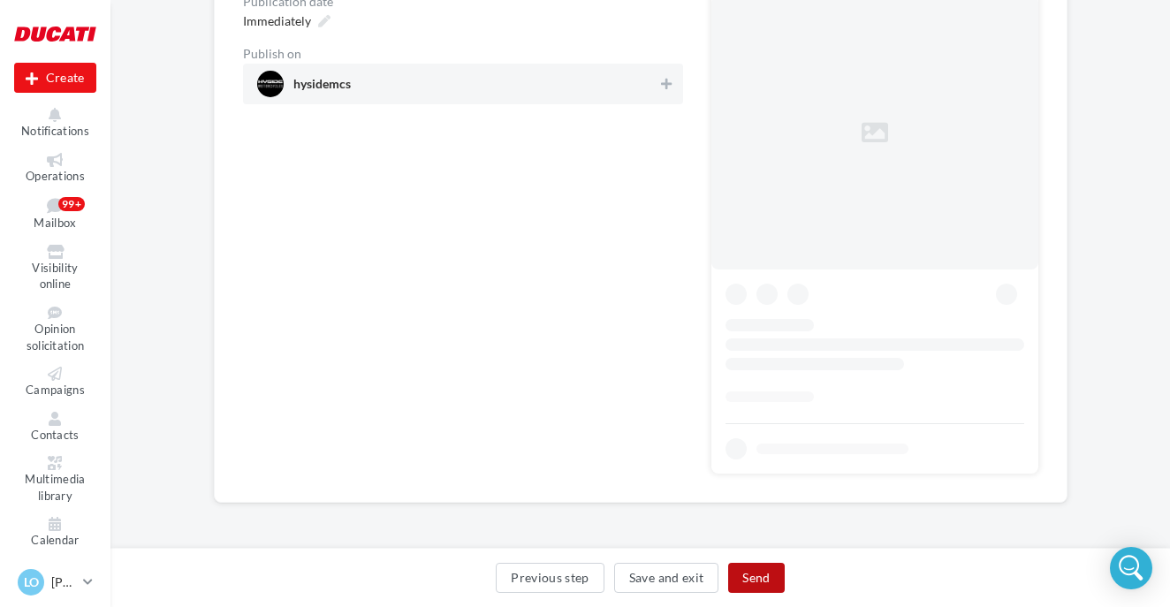
click at [756, 576] on button "Send" at bounding box center [756, 578] width 56 height 30
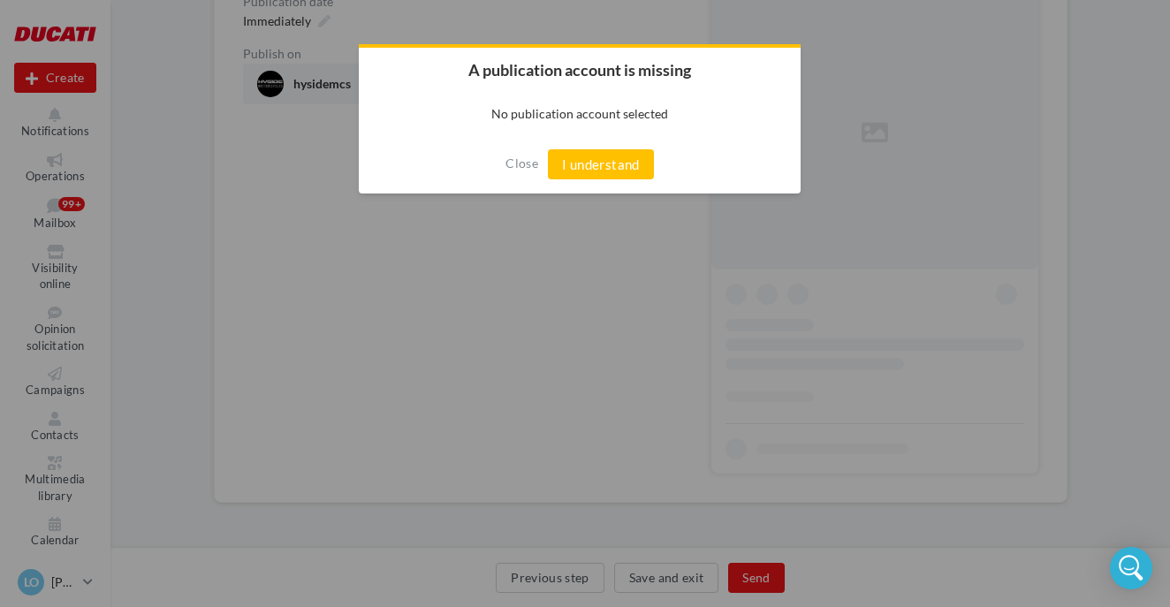
scroll to position [0, 0]
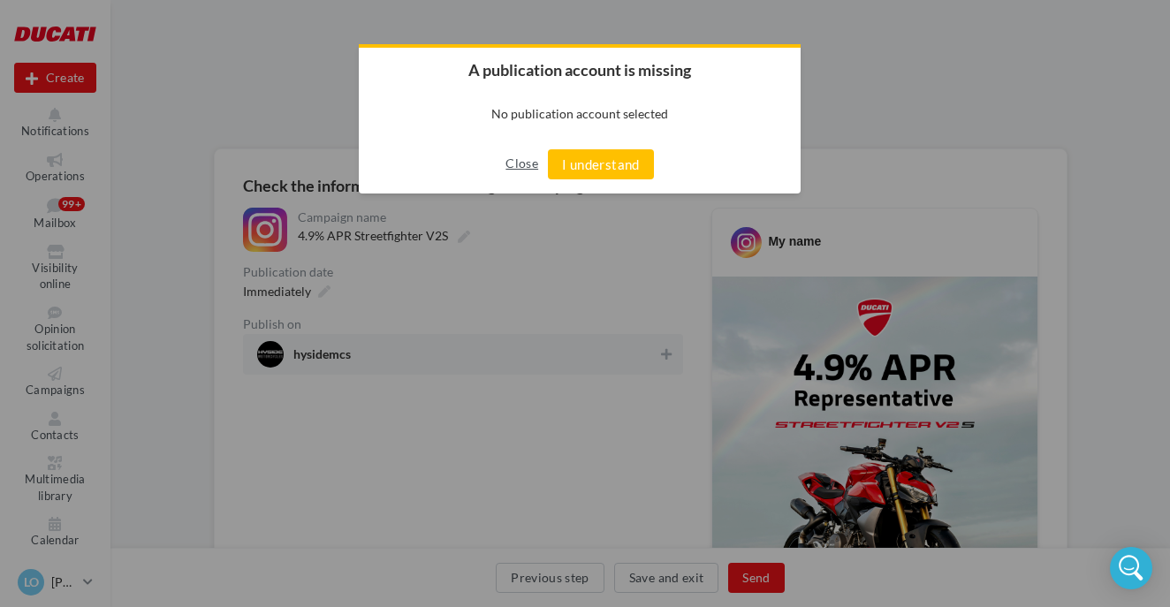
click at [532, 161] on button "Close" at bounding box center [521, 163] width 33 height 28
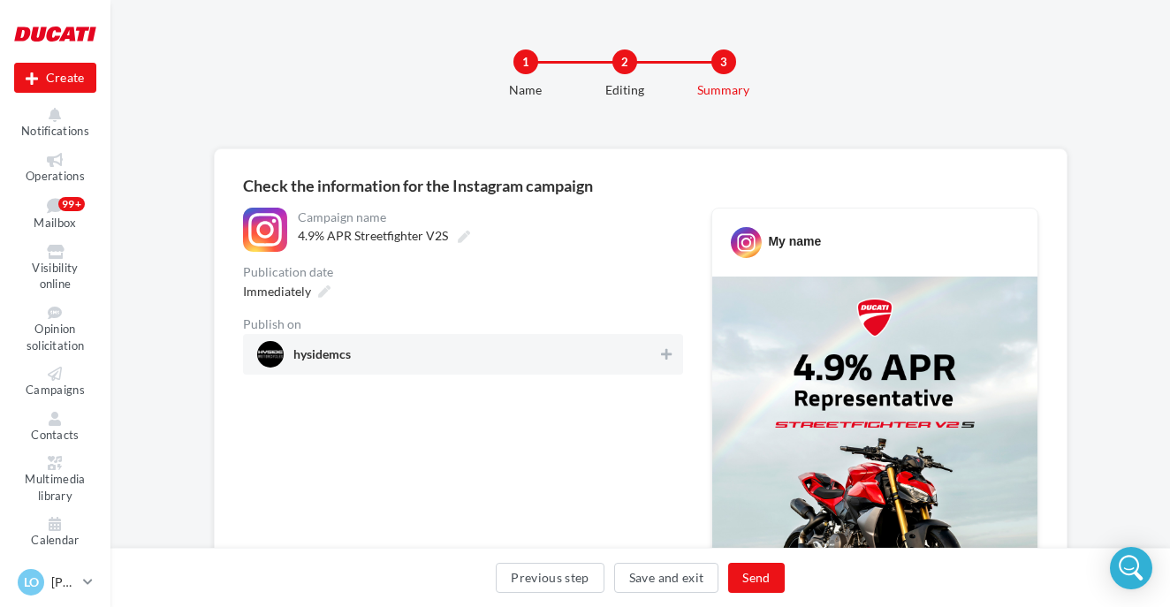
click at [510, 375] on div "**********" at bounding box center [463, 602] width 440 height 788
click at [507, 358] on span "hysidemcs" at bounding box center [457, 354] width 401 height 27
click at [758, 565] on button "Send" at bounding box center [756, 578] width 56 height 30
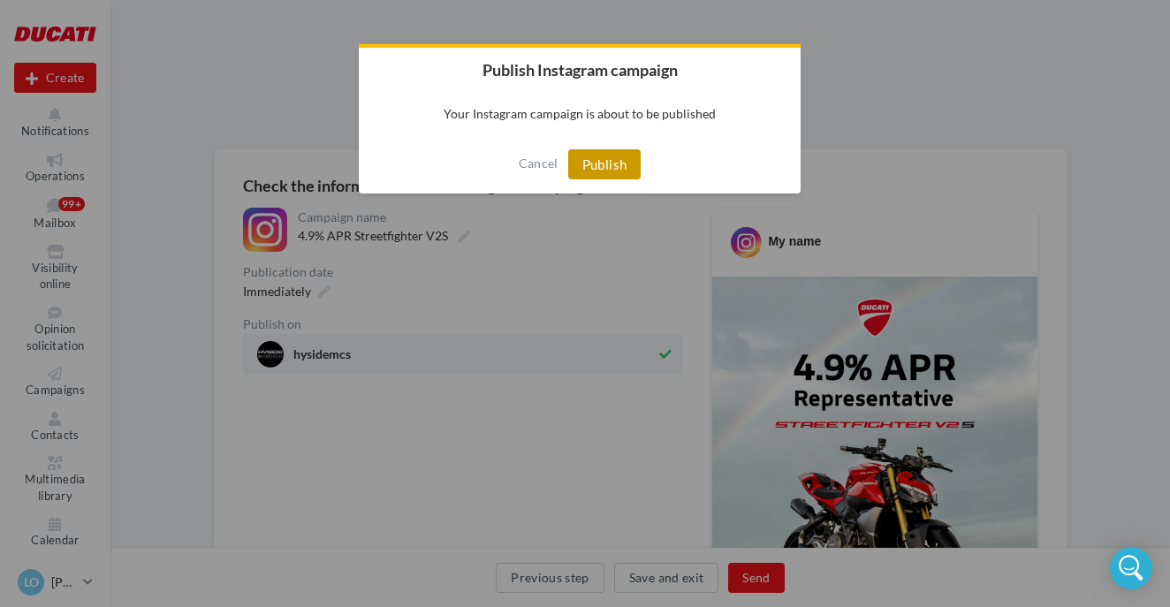
click at [628, 162] on button "Publish" at bounding box center [604, 164] width 73 height 30
